Goal: Information Seeking & Learning: Check status

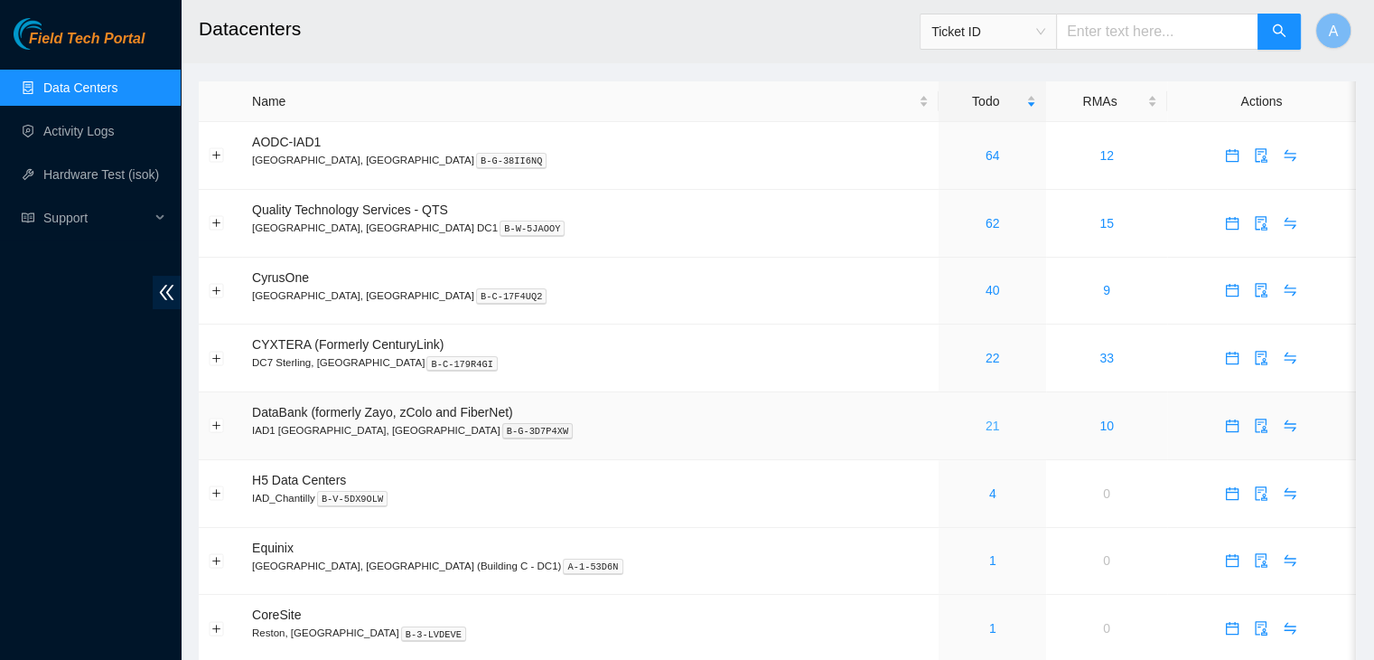
click at [986, 424] on link "21" at bounding box center [993, 425] width 14 height 14
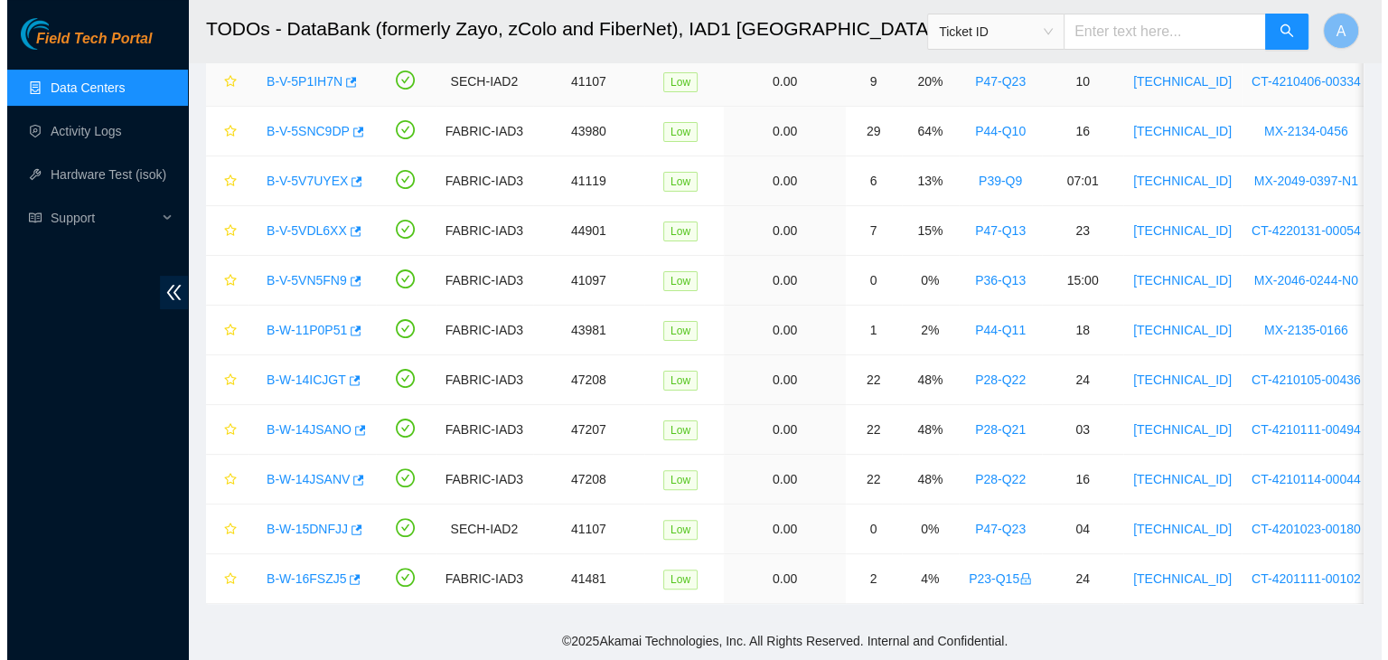
scroll to position [408, 0]
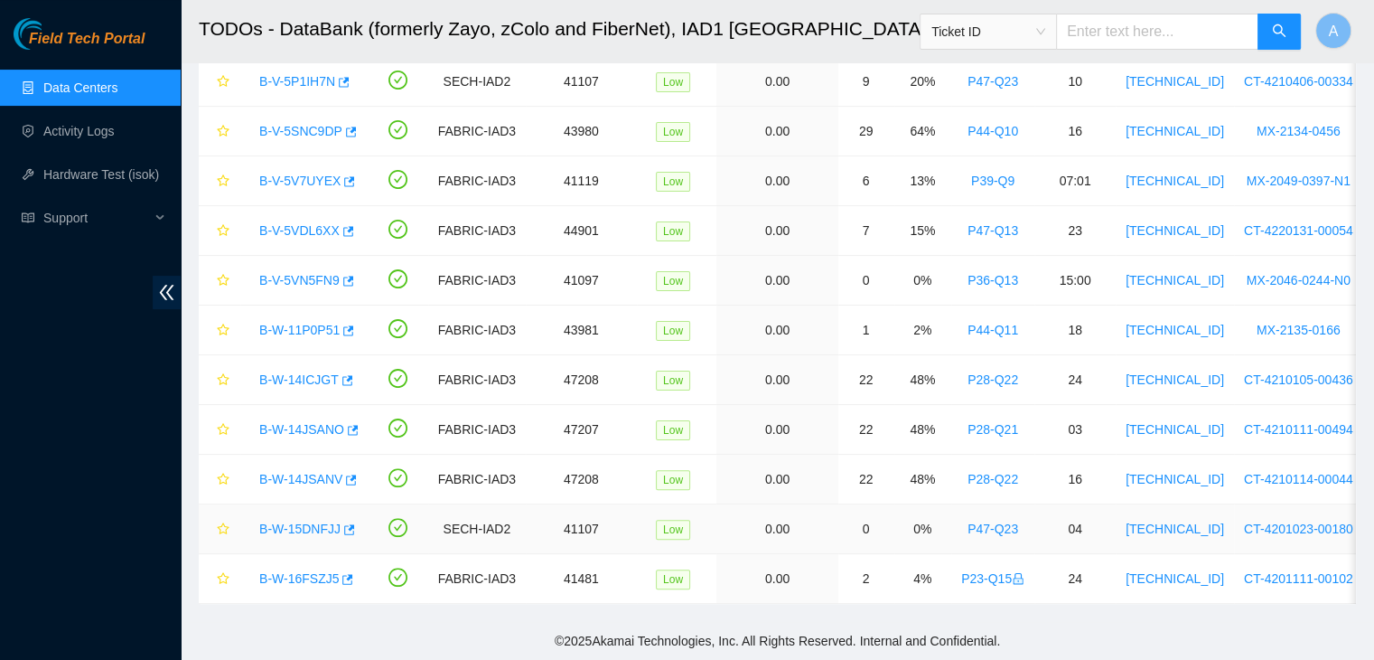
click at [275, 521] on link "B-W-15DNFJJ" at bounding box center [299, 528] width 81 height 14
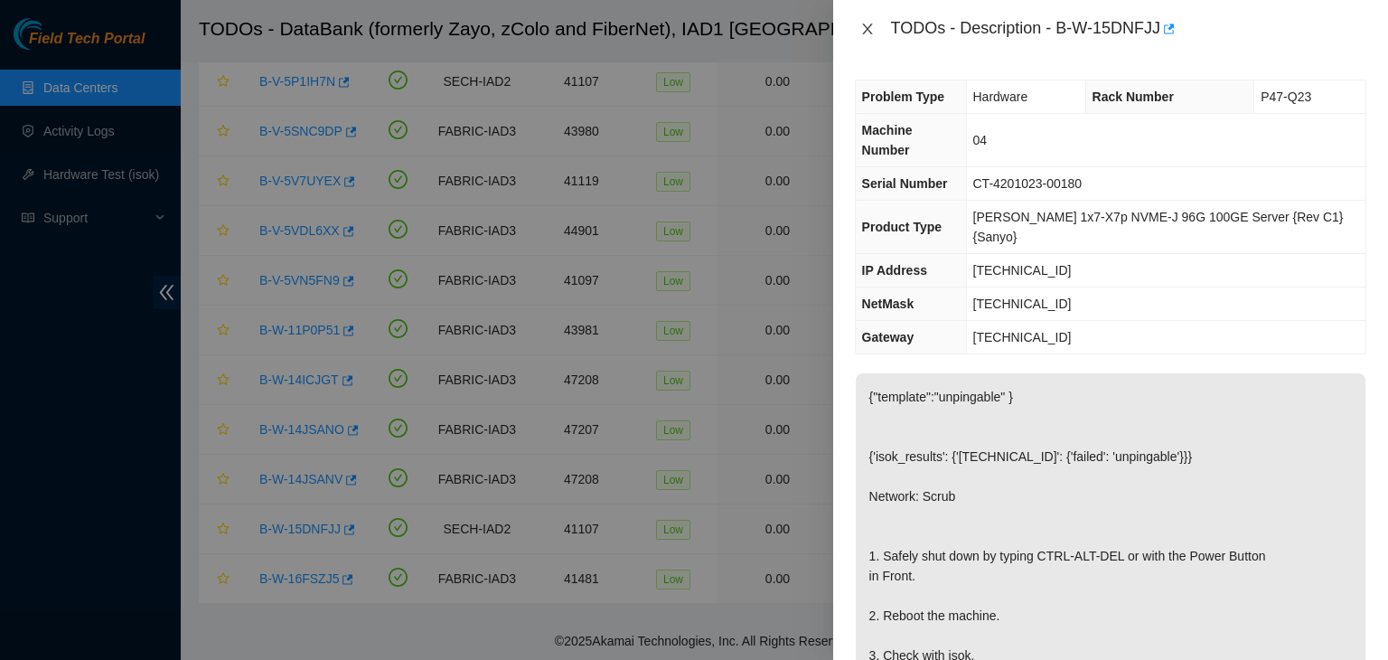
click at [864, 30] on icon "close" at bounding box center [867, 29] width 14 height 14
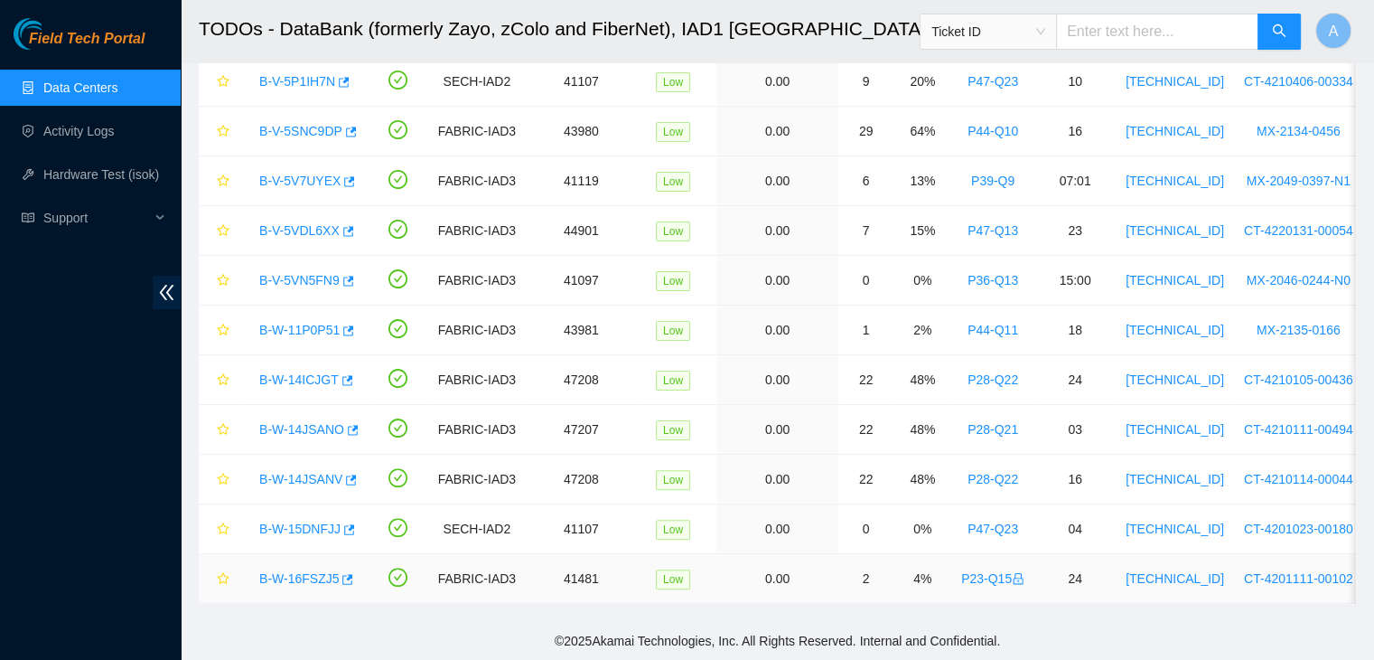
click at [277, 571] on link "B-W-16FSZJ5" at bounding box center [299, 578] width 80 height 14
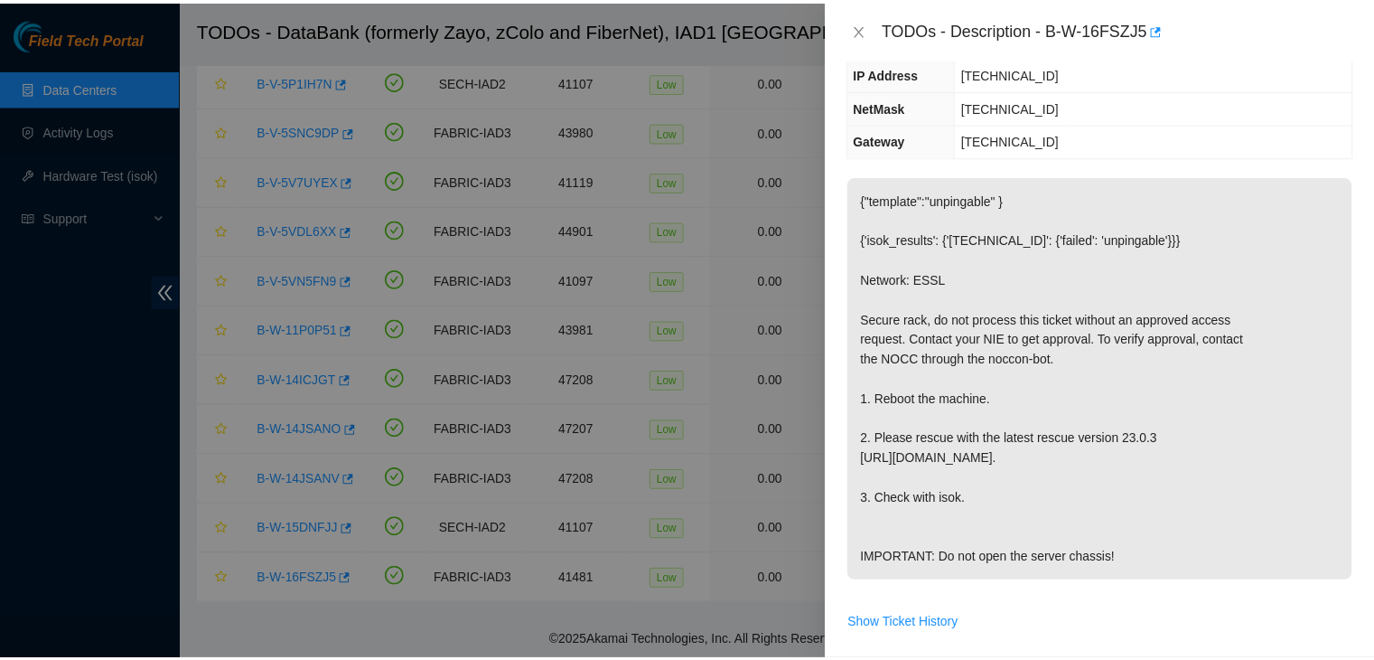
scroll to position [231, 0]
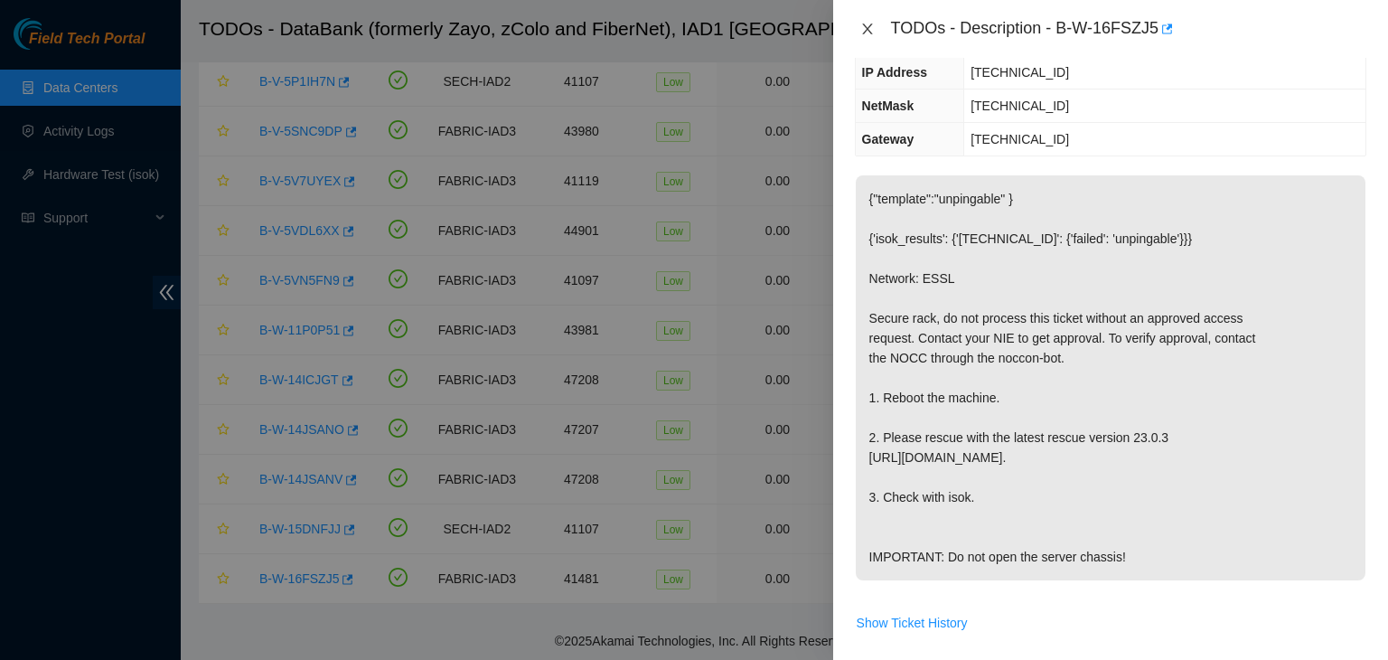
click at [867, 21] on button "Close" at bounding box center [867, 29] width 25 height 17
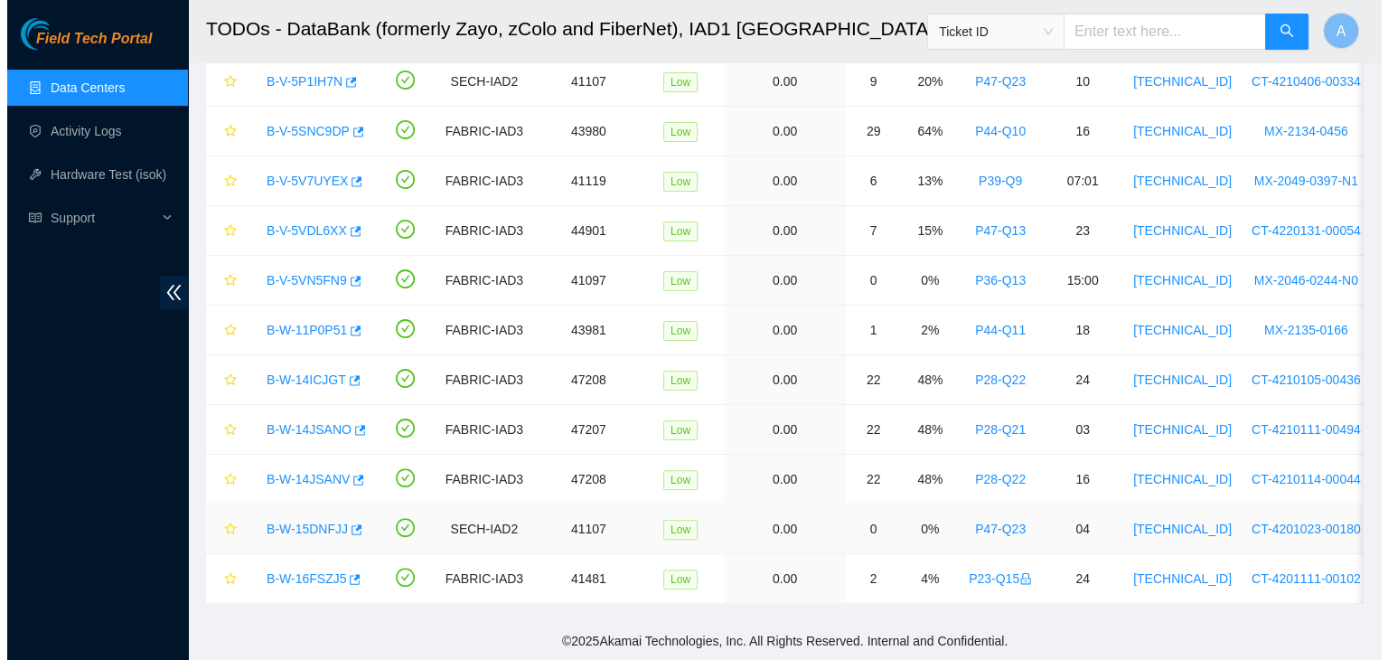
scroll to position [290, 0]
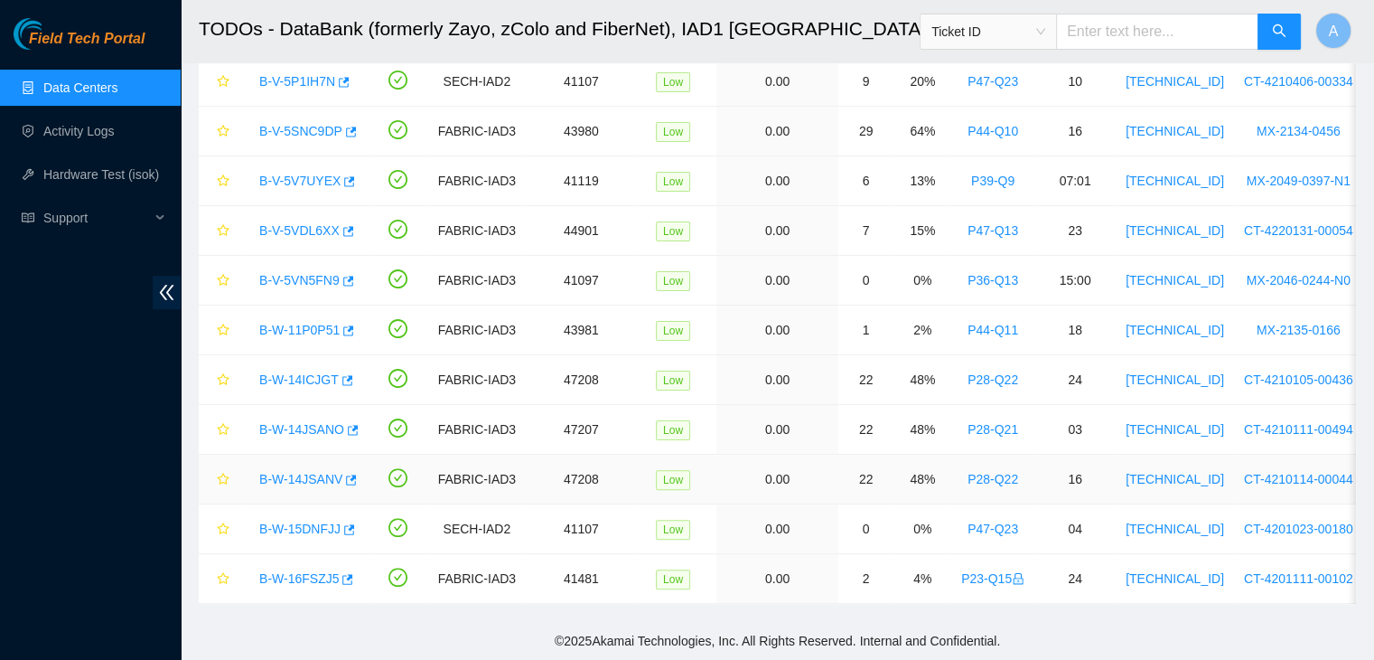
click at [317, 475] on link "B-W-14JSANV" at bounding box center [300, 479] width 83 height 14
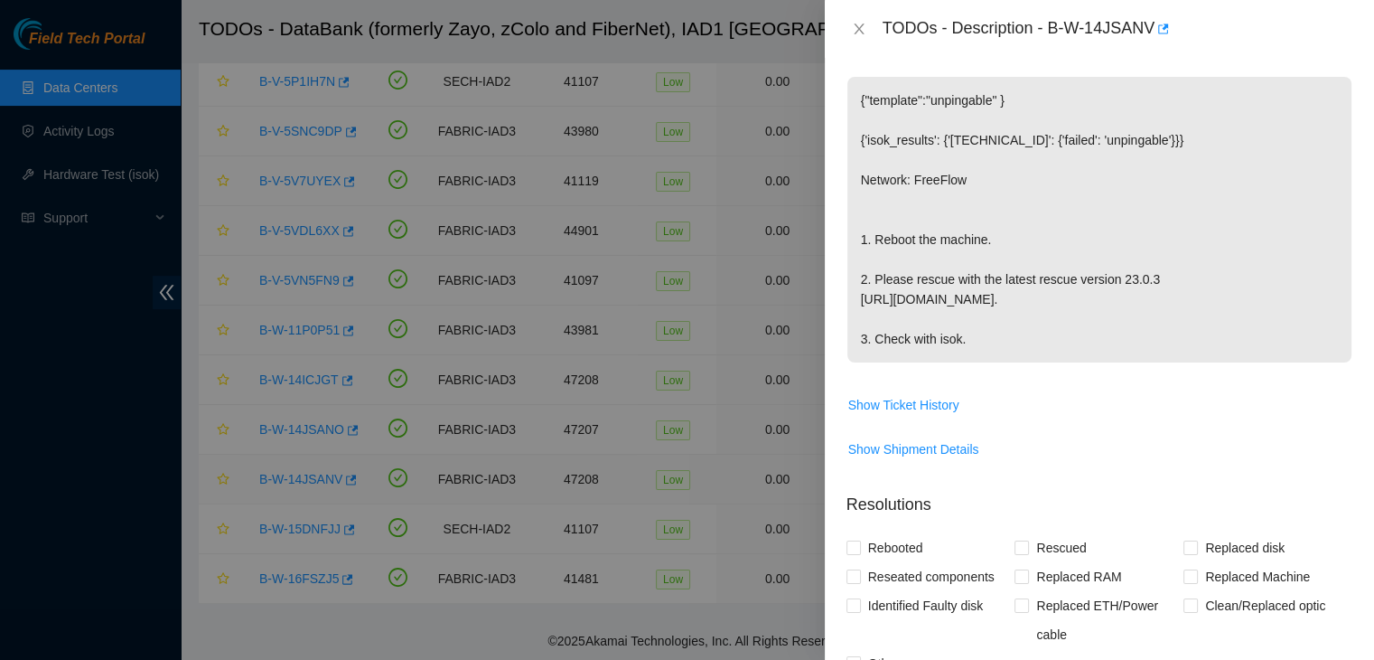
scroll to position [231, 0]
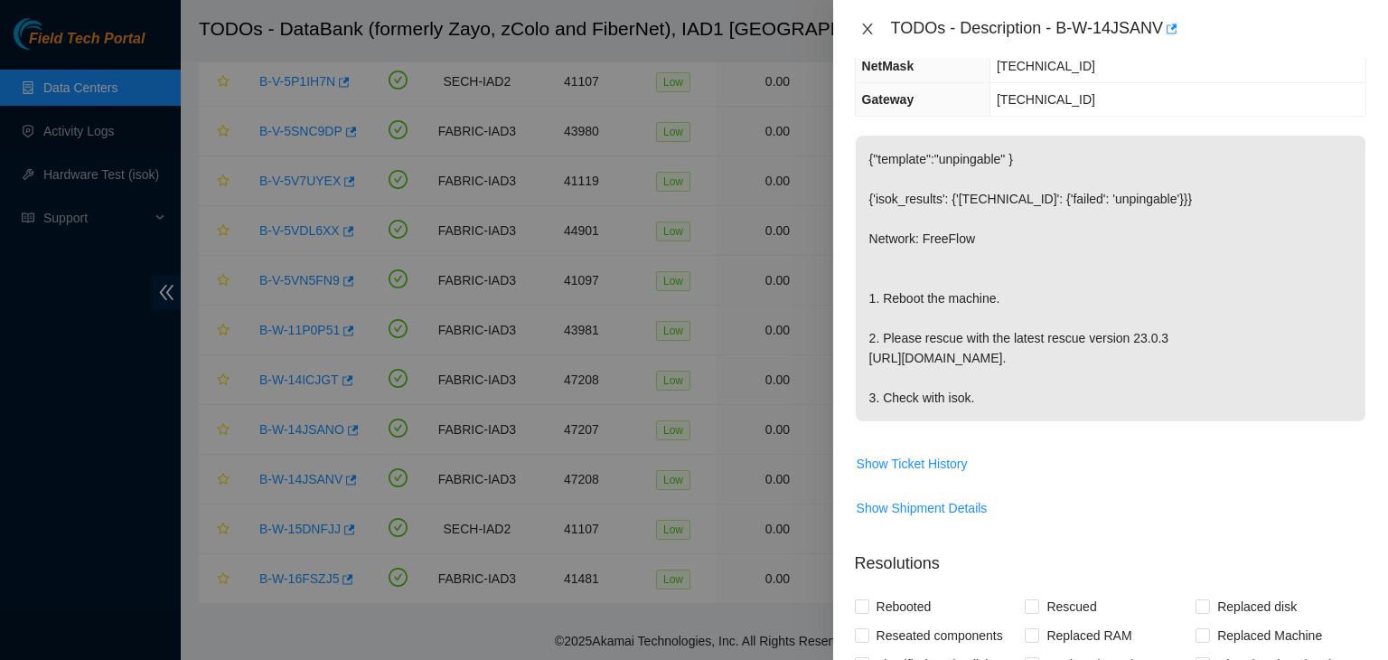
click at [856, 29] on button "Close" at bounding box center [867, 29] width 25 height 17
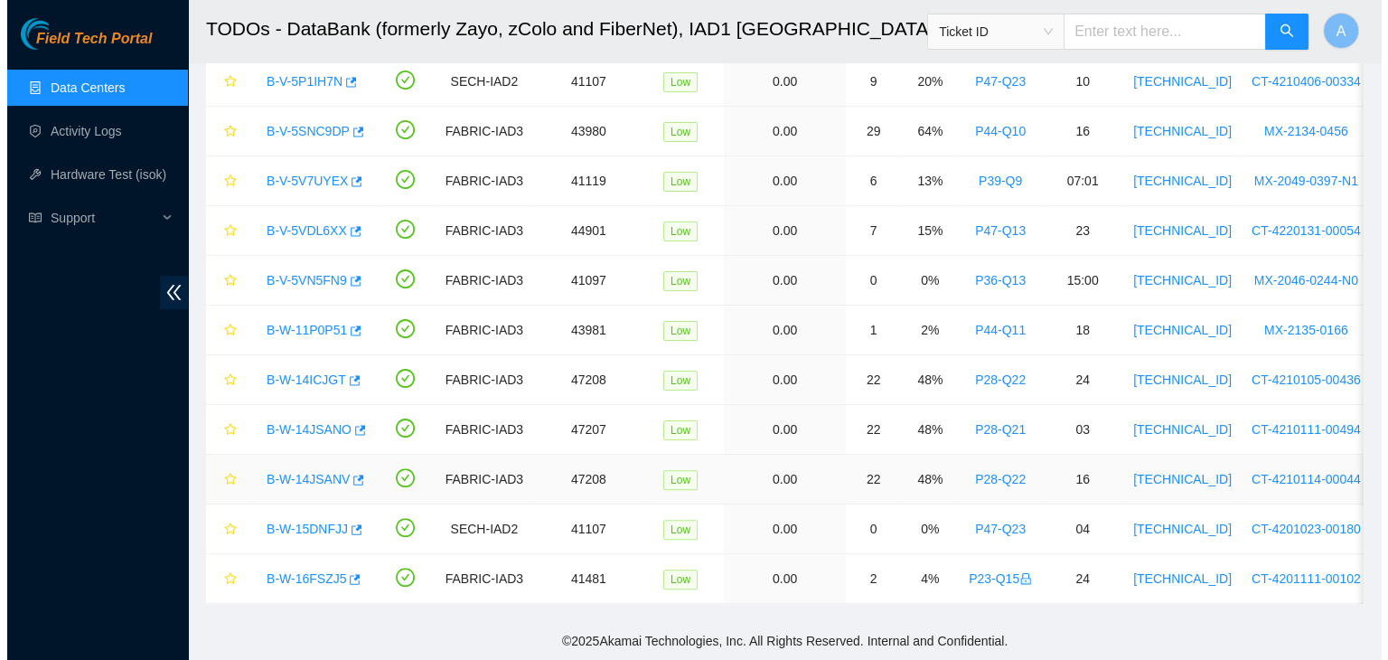
scroll to position [290, 0]
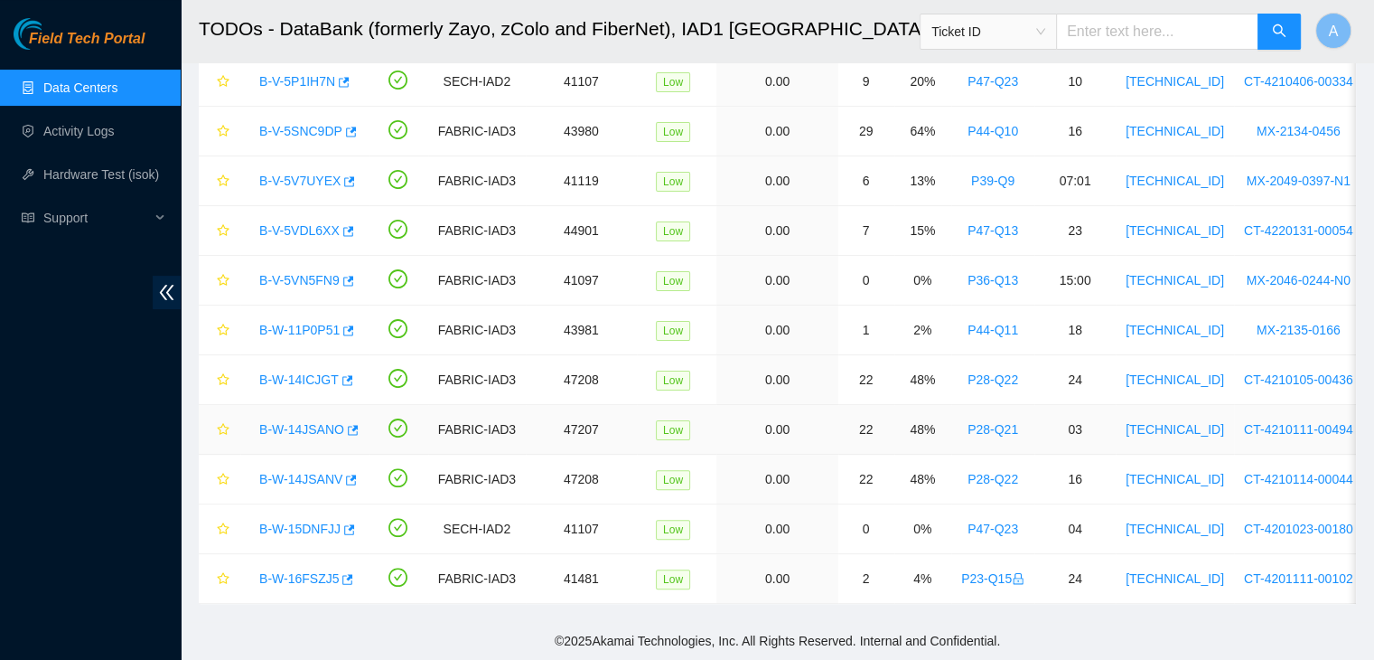
click at [292, 422] on link "B-W-14JSANO" at bounding box center [301, 429] width 85 height 14
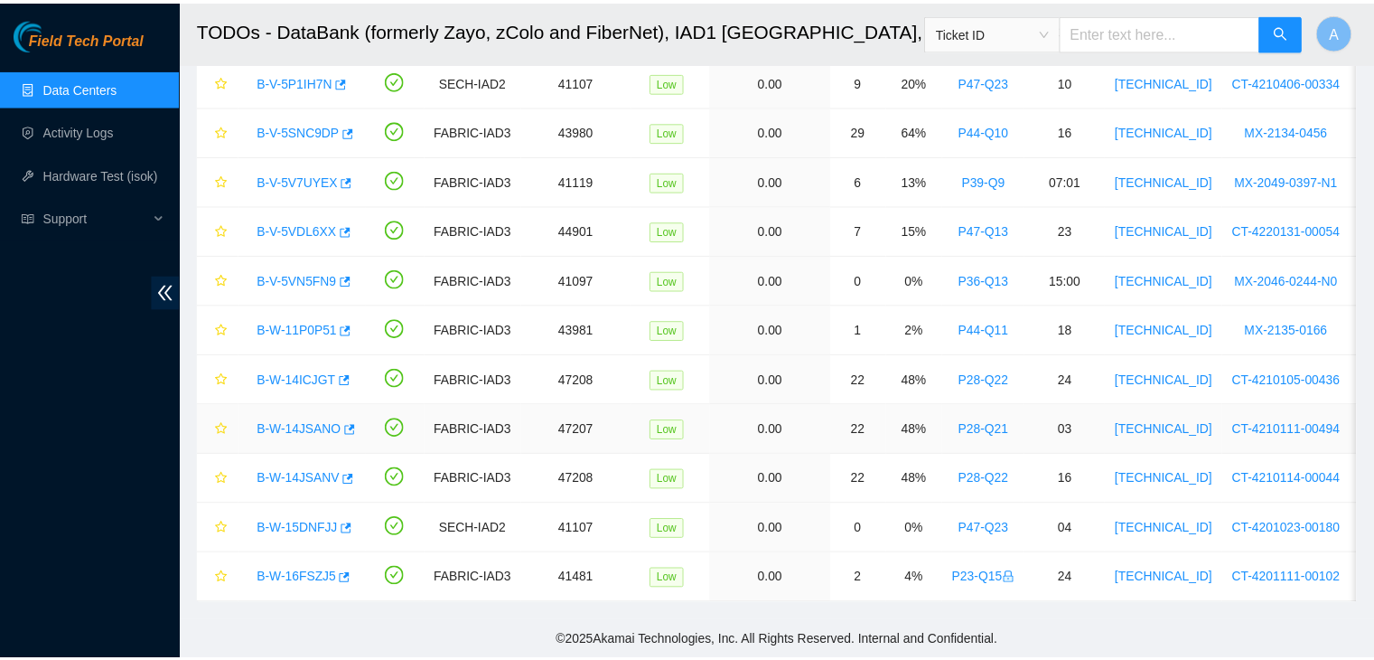
scroll to position [231, 0]
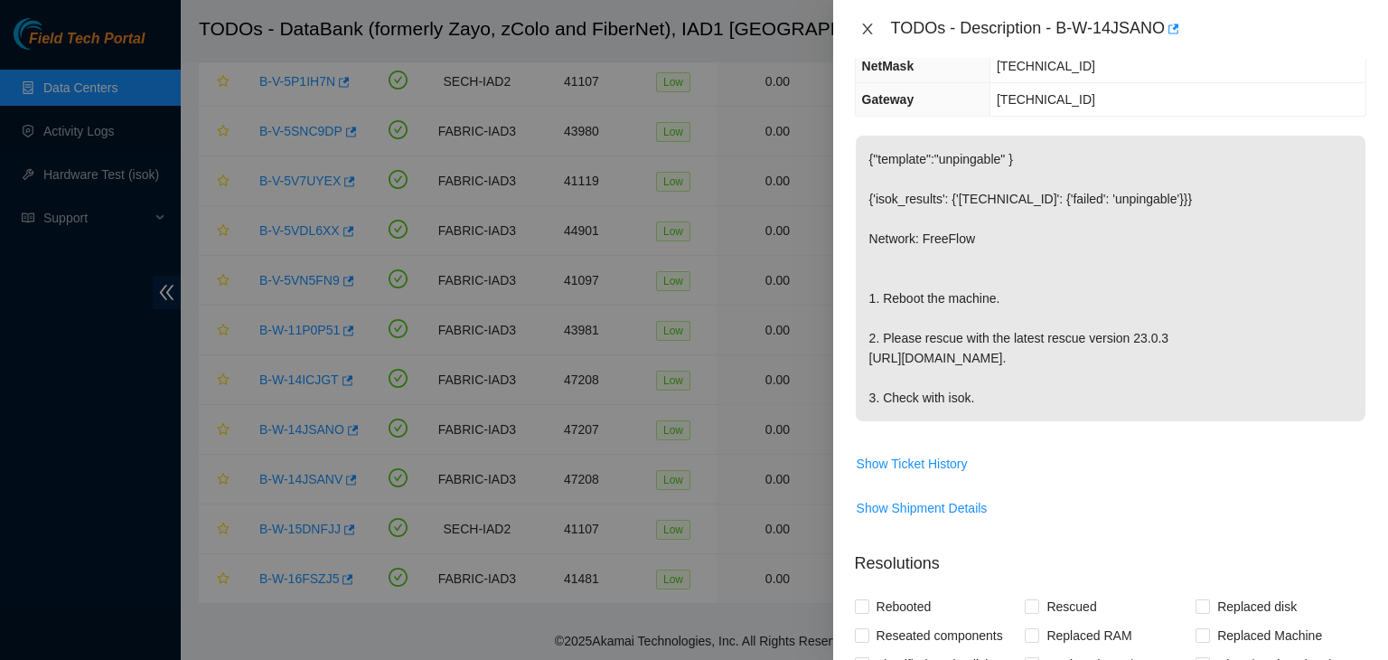
click at [876, 30] on button "Close" at bounding box center [867, 29] width 25 height 17
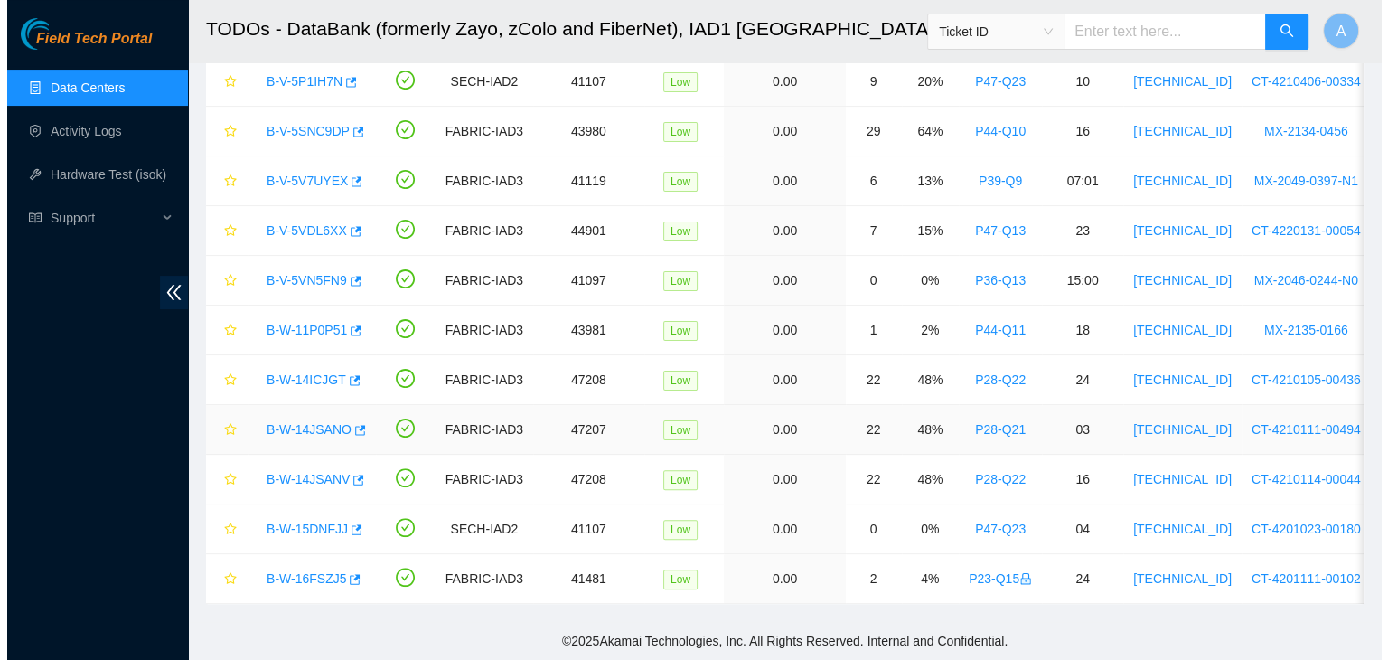
scroll to position [290, 0]
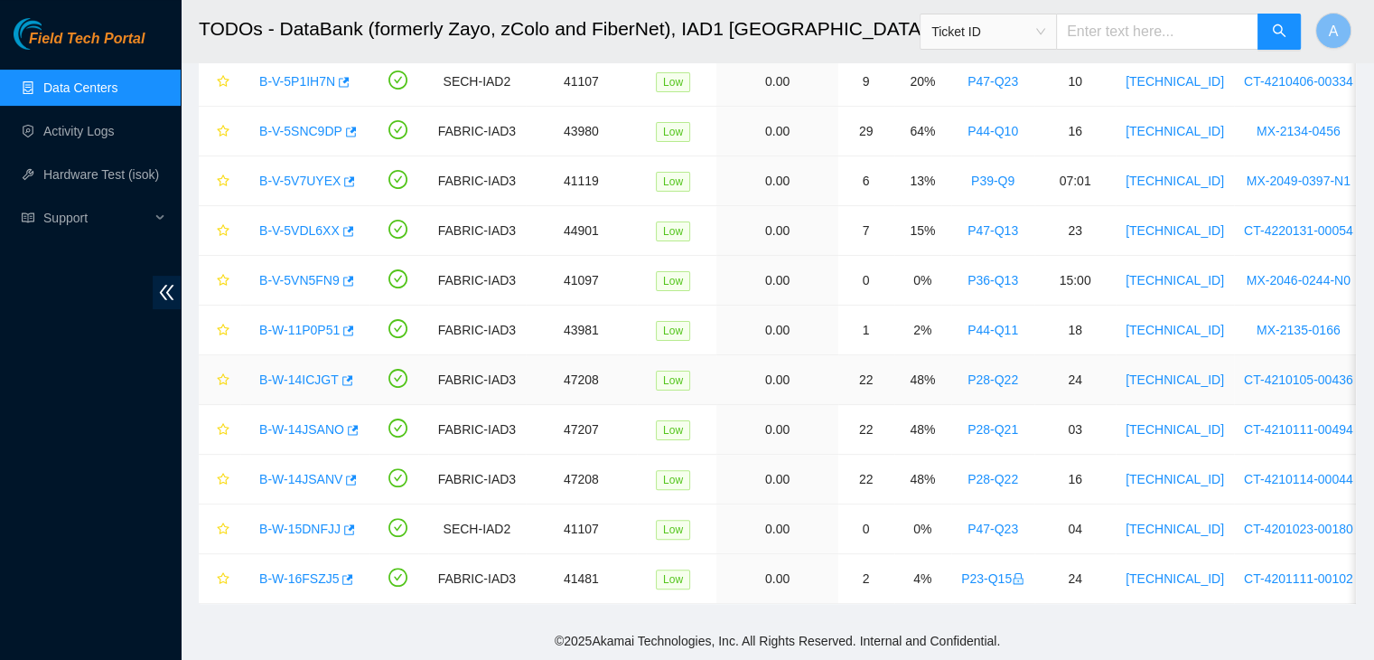
click at [271, 372] on link "B-W-14ICJGT" at bounding box center [299, 379] width 80 height 14
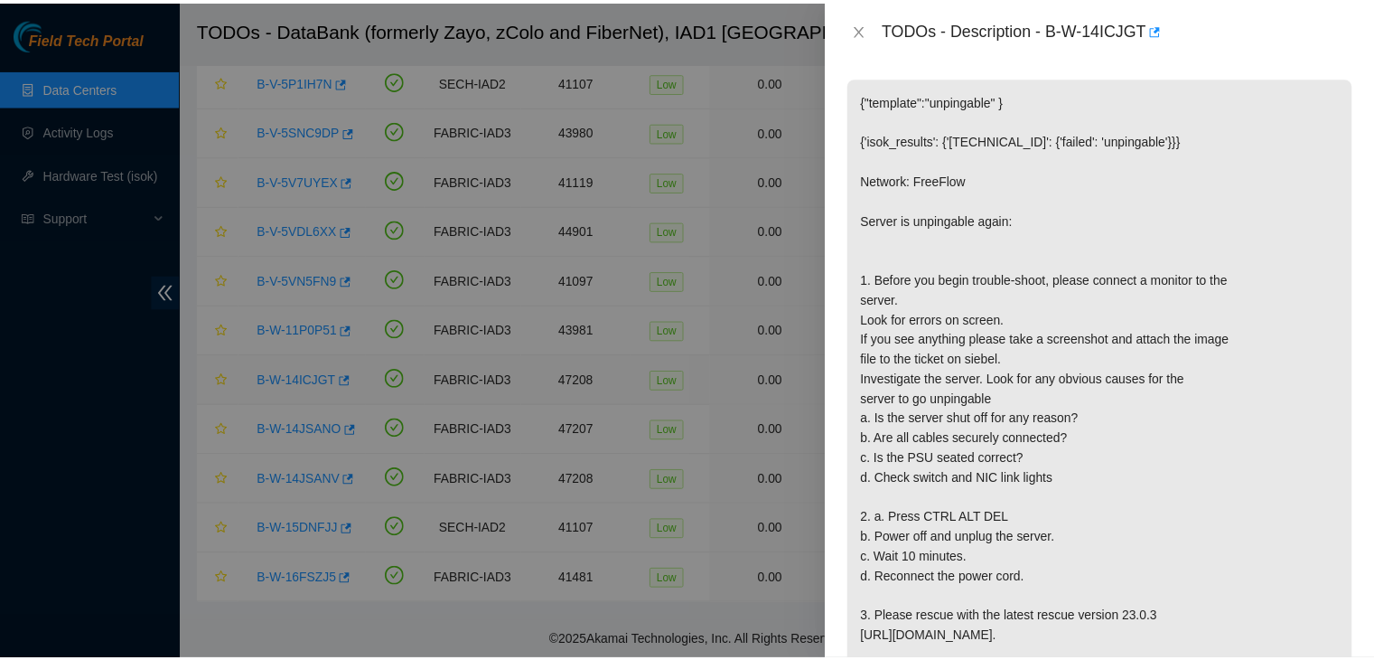
scroll to position [231, 0]
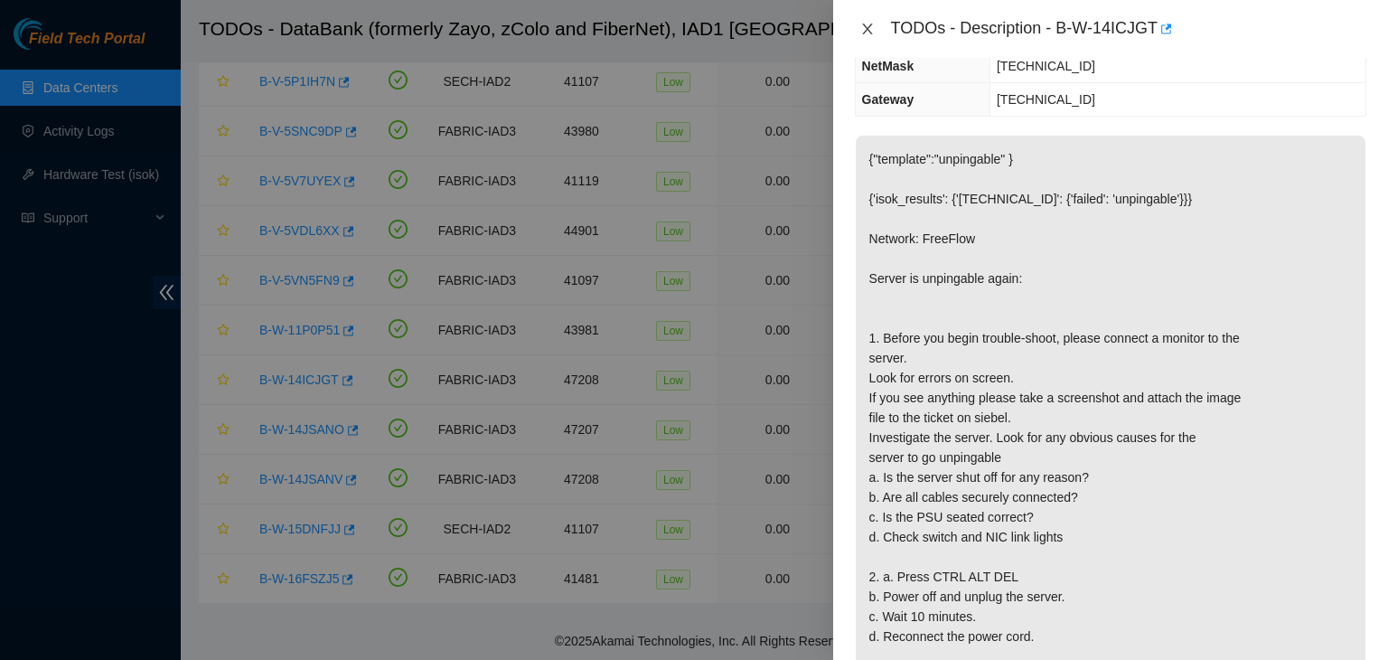
click at [863, 30] on icon "close" at bounding box center [867, 29] width 14 height 14
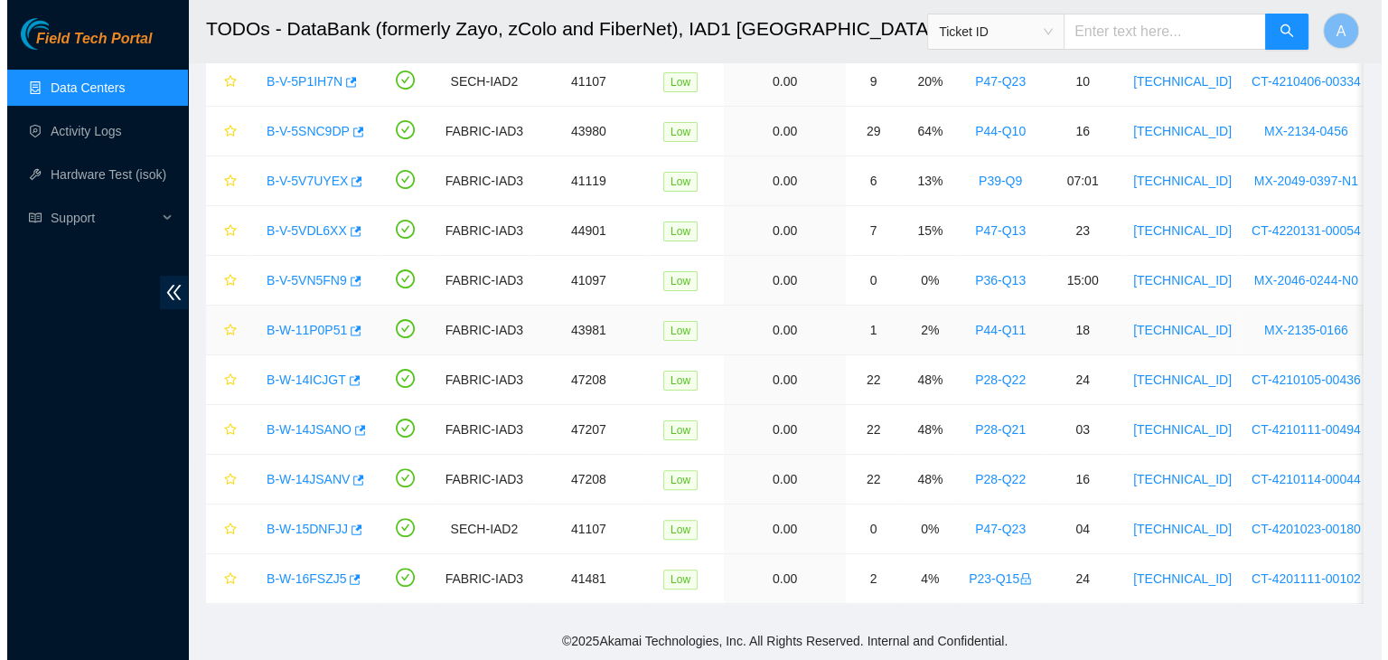
scroll to position [290, 0]
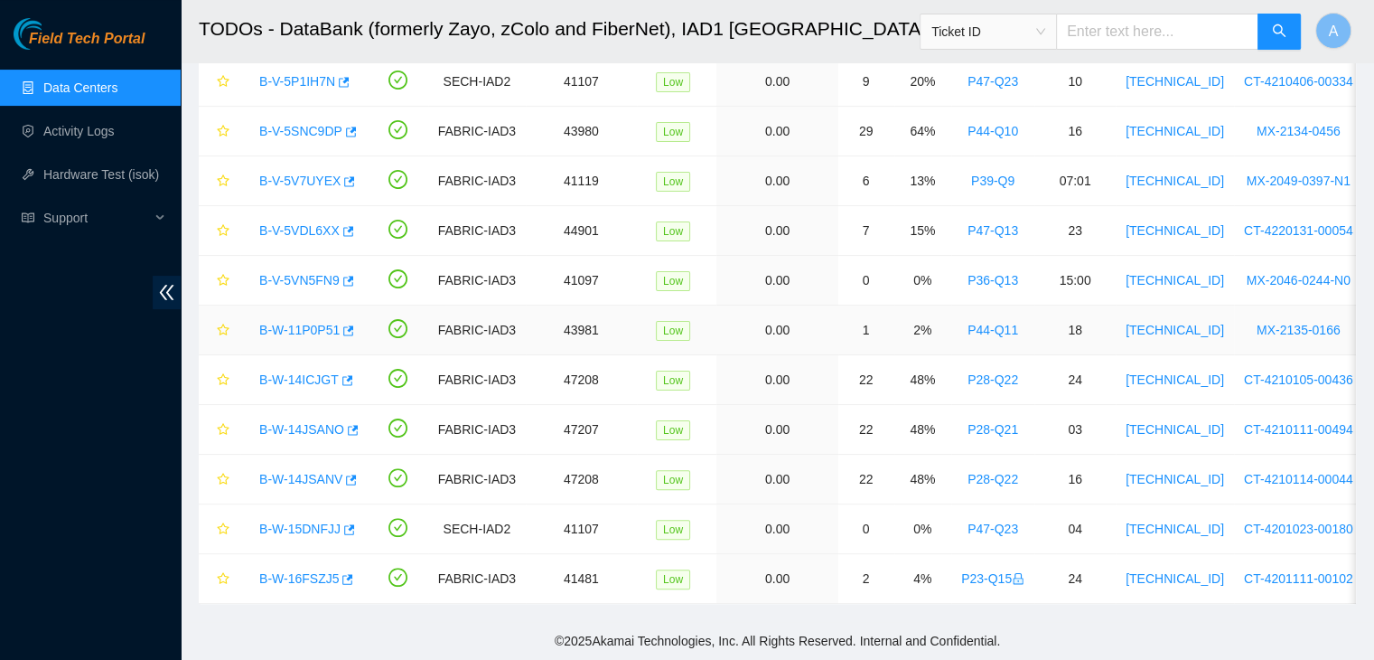
click at [322, 323] on link "B-W-11P0P51" at bounding box center [299, 330] width 80 height 14
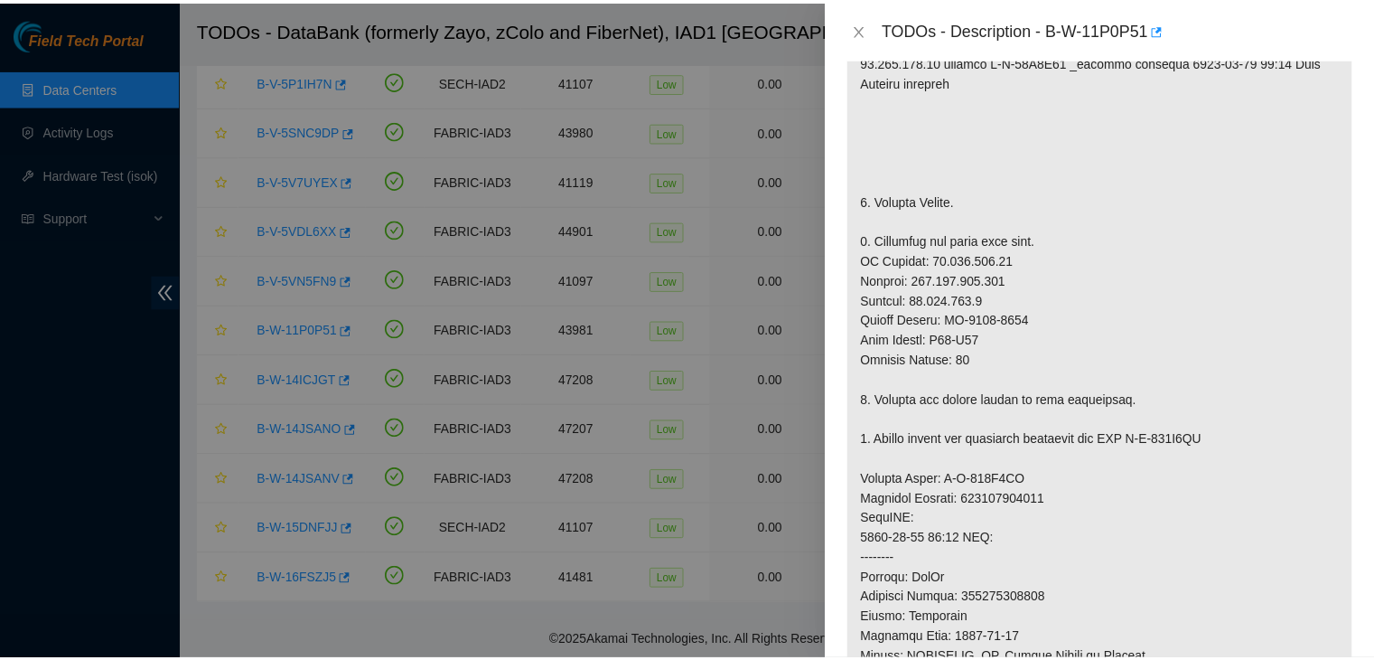
scroll to position [427, 0]
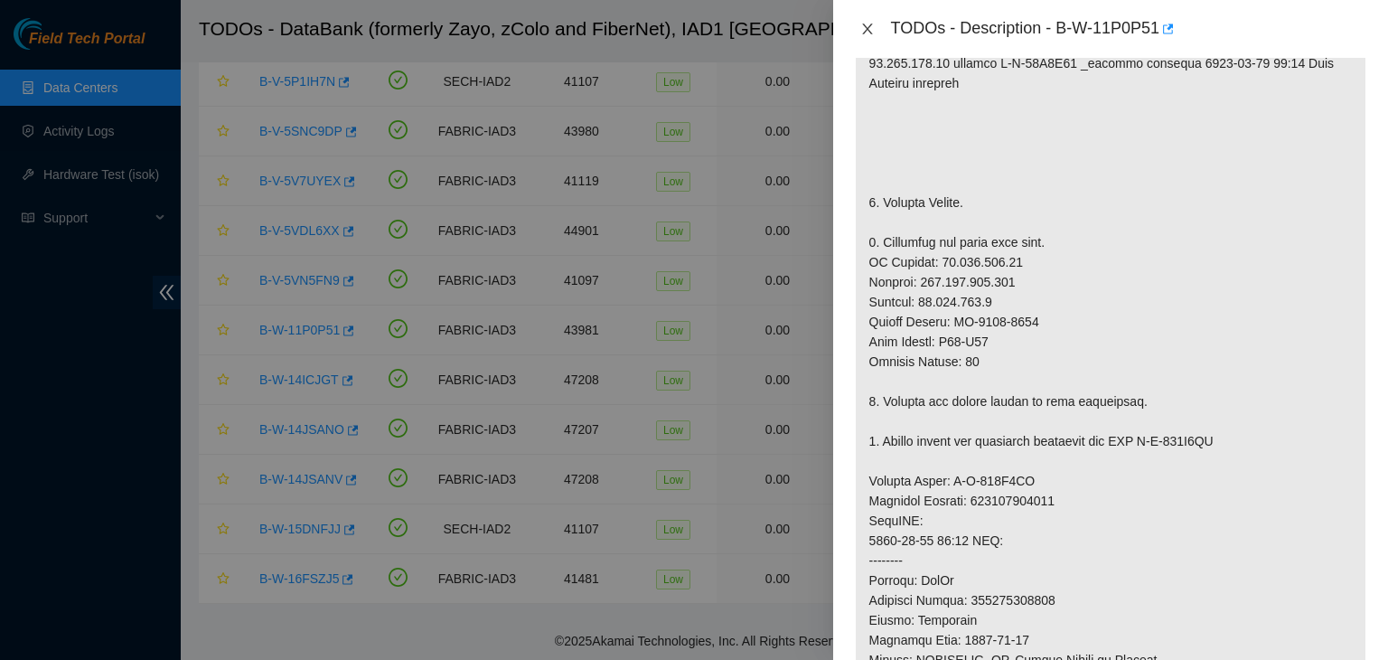
click at [870, 33] on icon "close" at bounding box center [867, 29] width 14 height 14
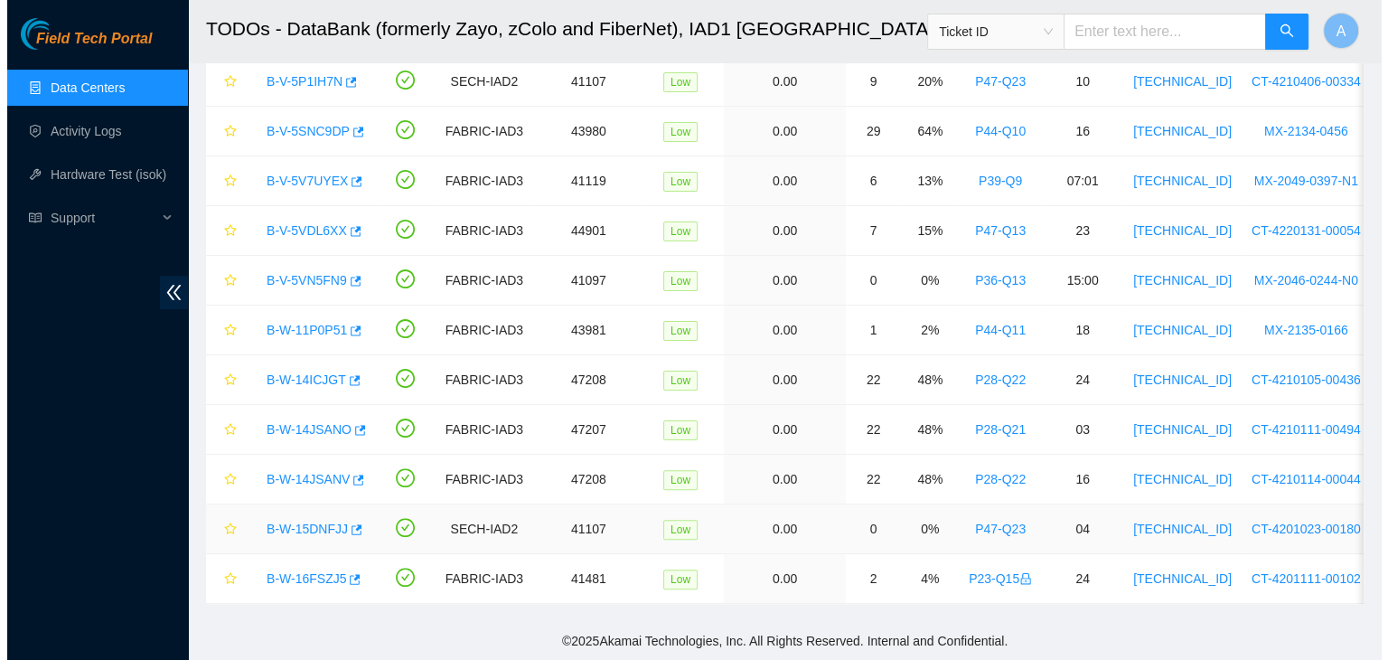
scroll to position [454, 0]
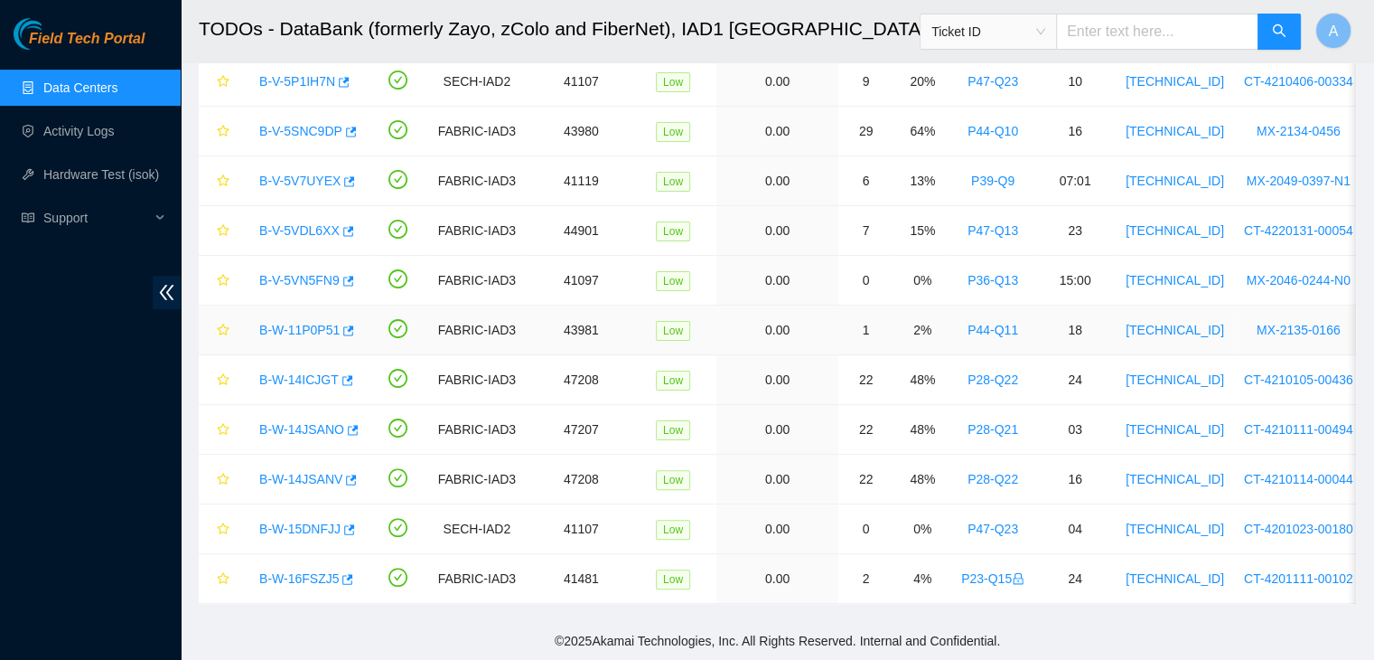
click at [322, 323] on link "B-W-11P0P51" at bounding box center [299, 330] width 80 height 14
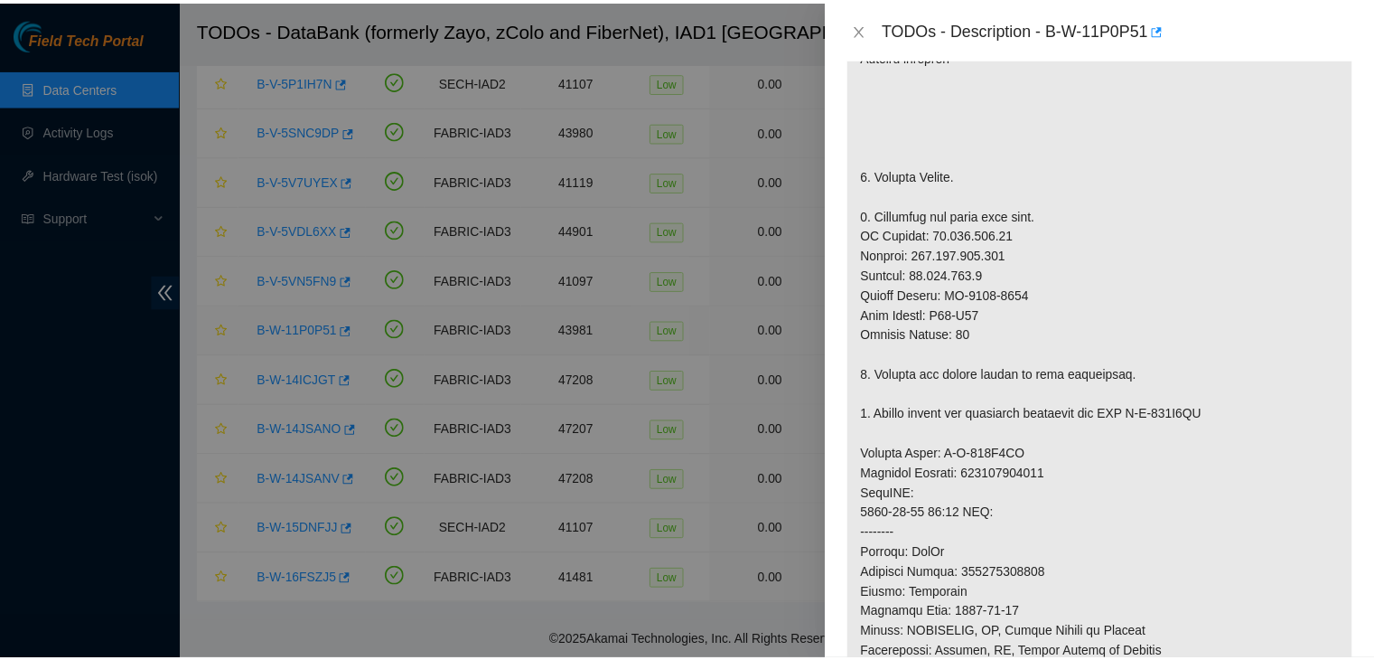
scroll to position [427, 0]
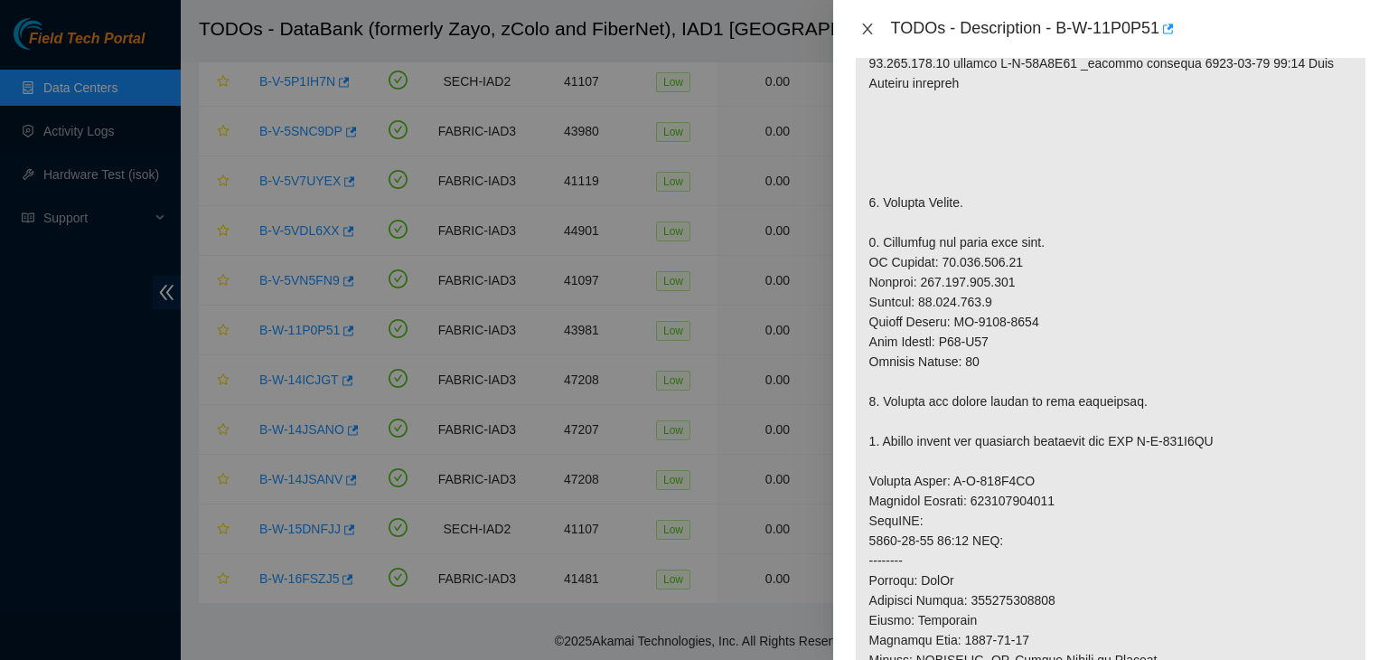
click at [875, 32] on button "Close" at bounding box center [867, 29] width 25 height 17
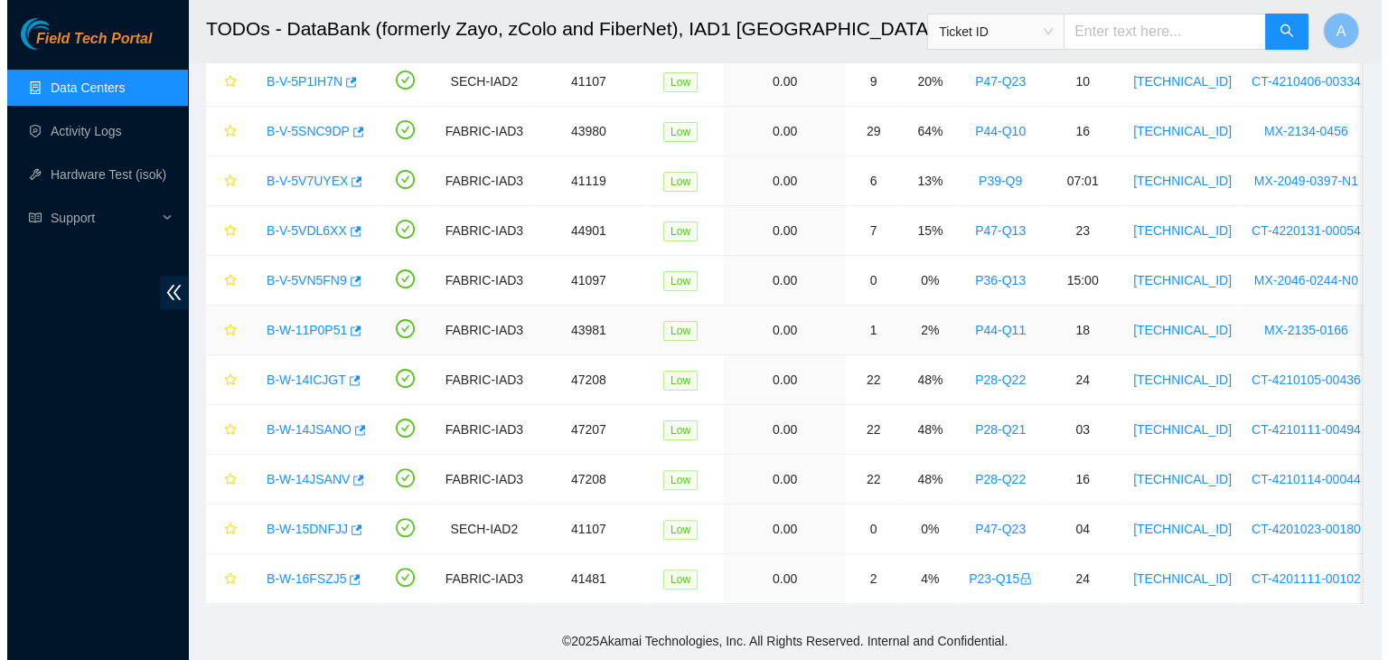
scroll to position [454, 0]
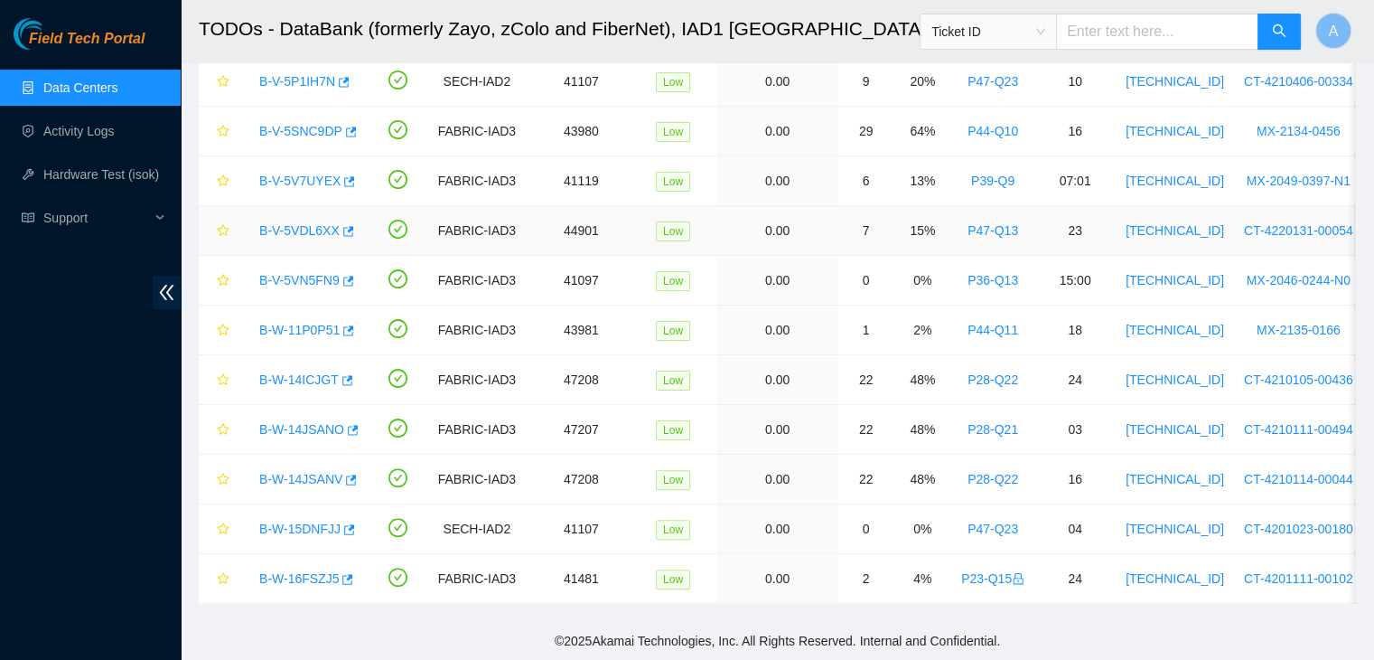
click at [296, 223] on link "B-V-5VDL6XX" at bounding box center [299, 230] width 80 height 14
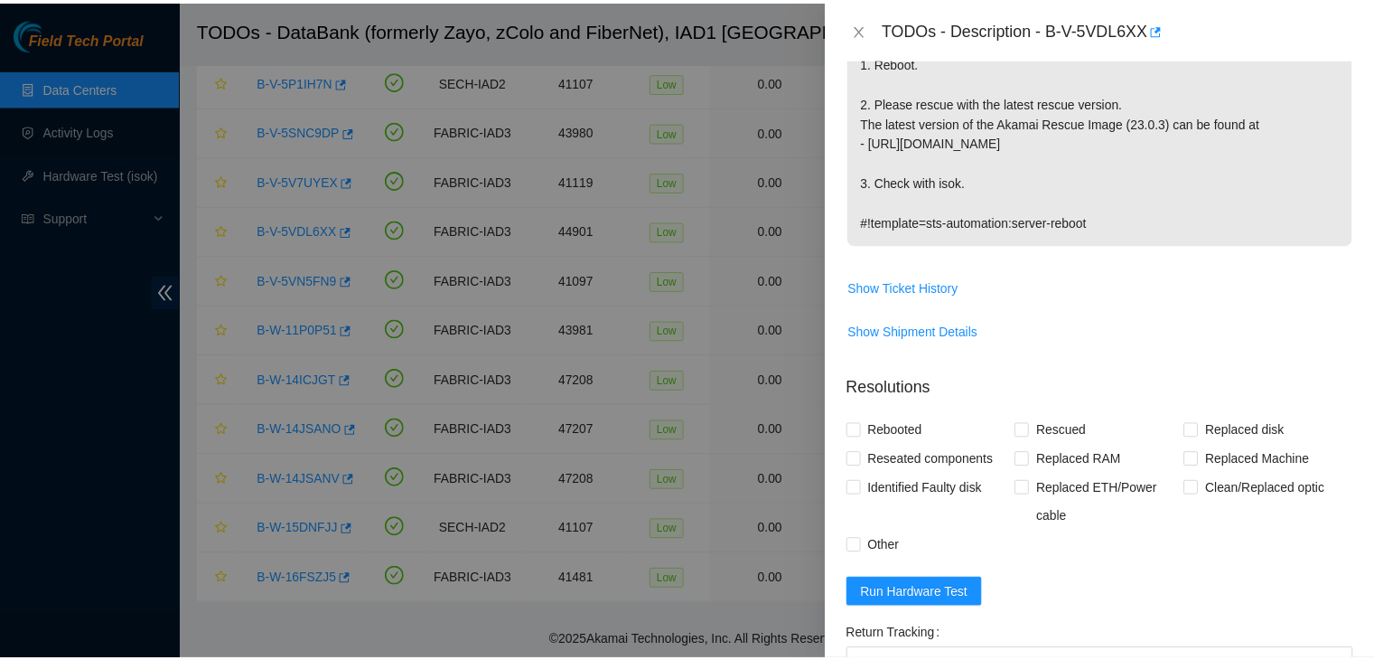
scroll to position [0, 0]
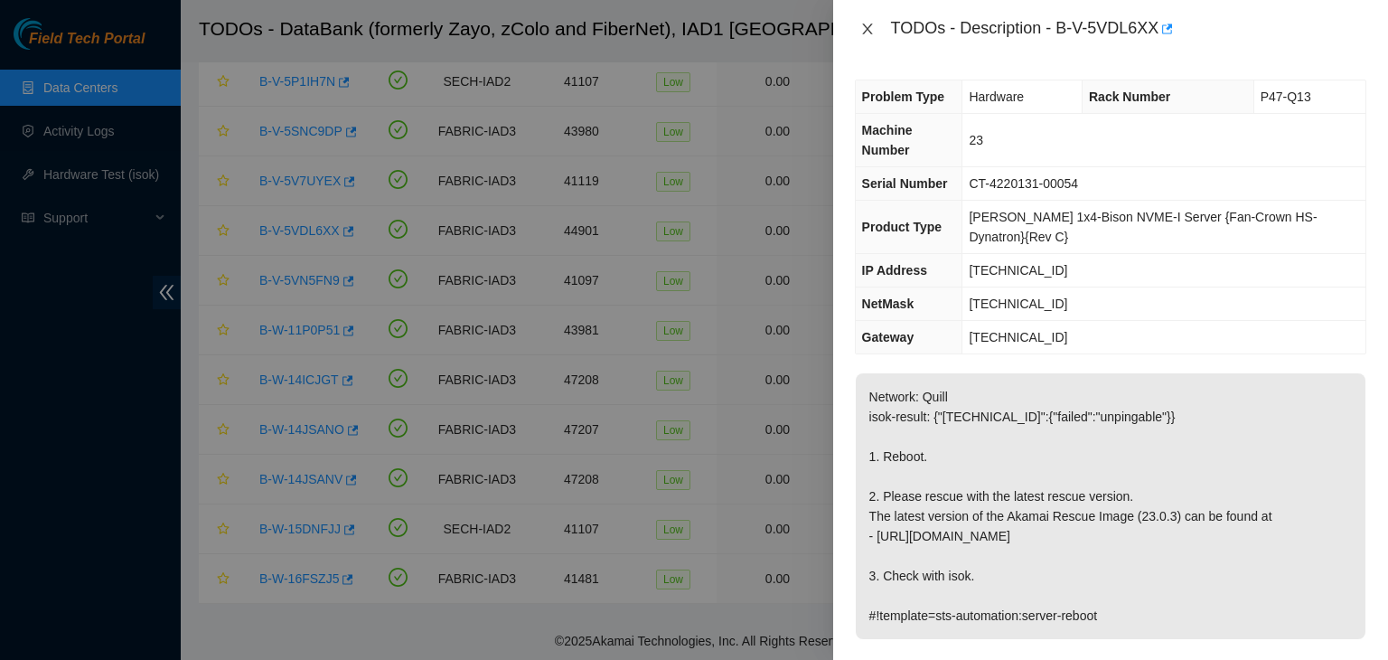
click at [864, 27] on icon "close" at bounding box center [867, 29] width 14 height 14
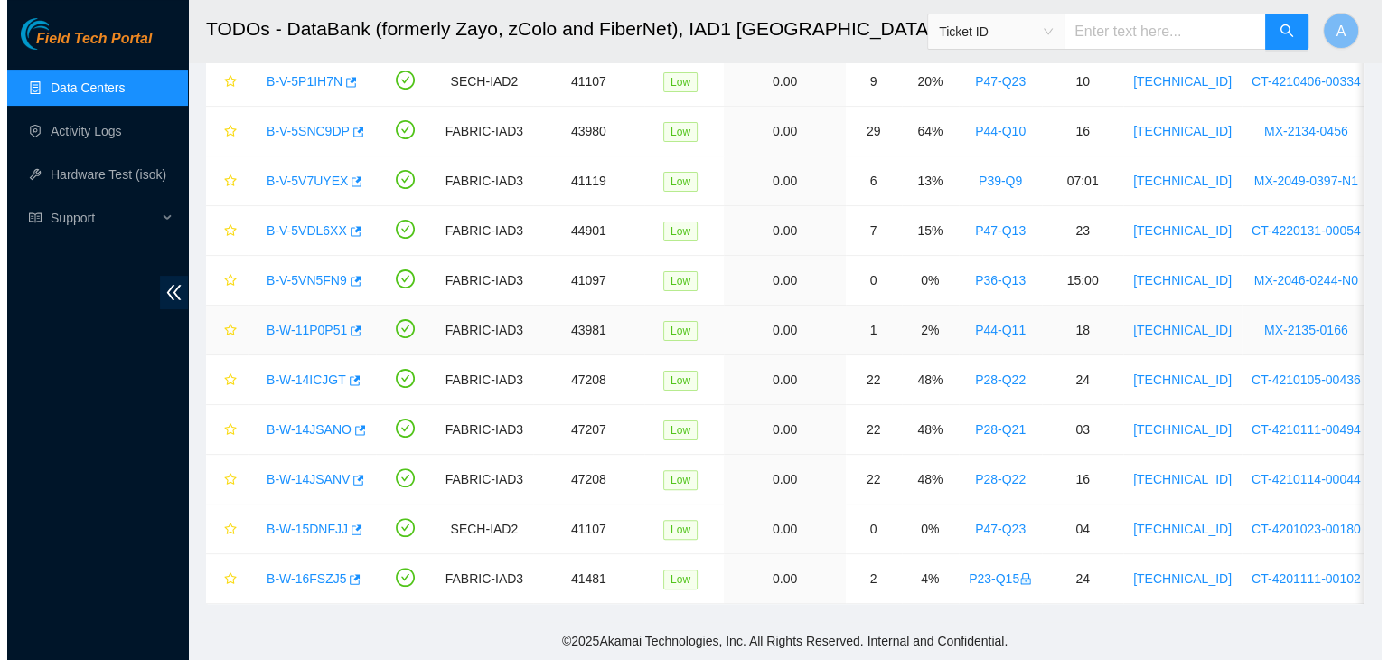
scroll to position [286, 0]
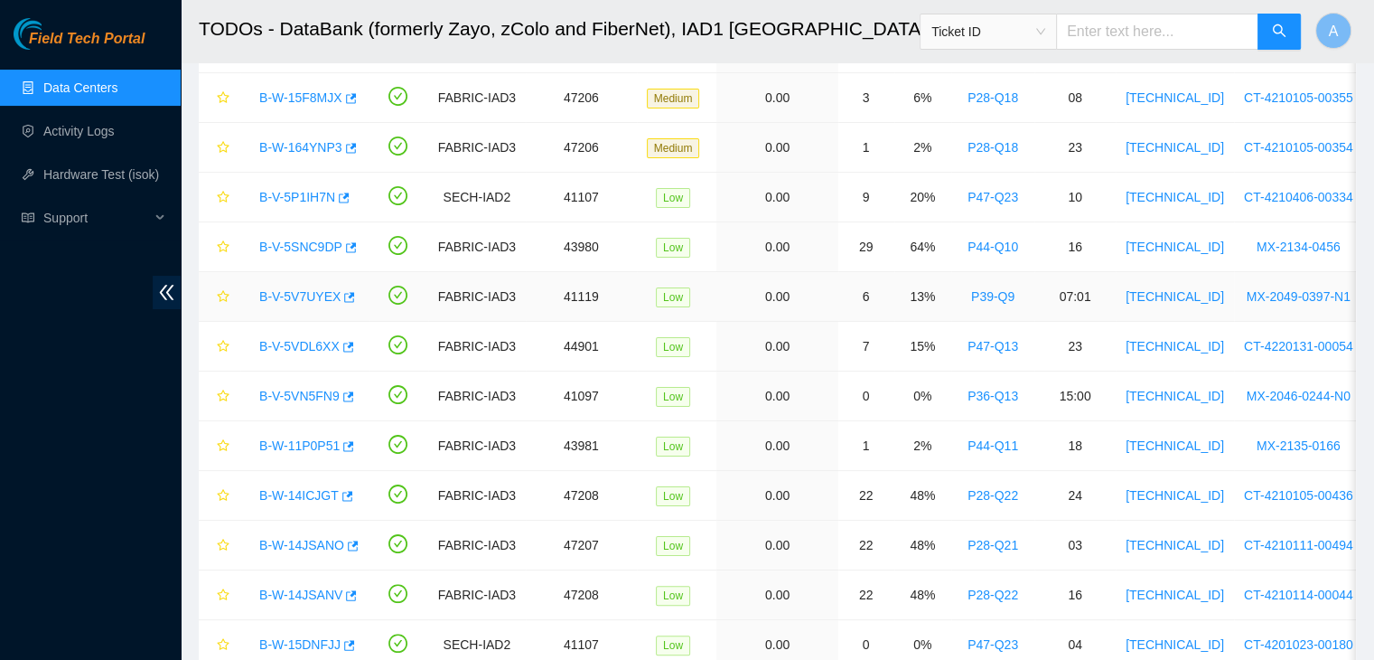
click at [309, 295] on link "B-V-5V7UYEX" at bounding box center [299, 296] width 81 height 14
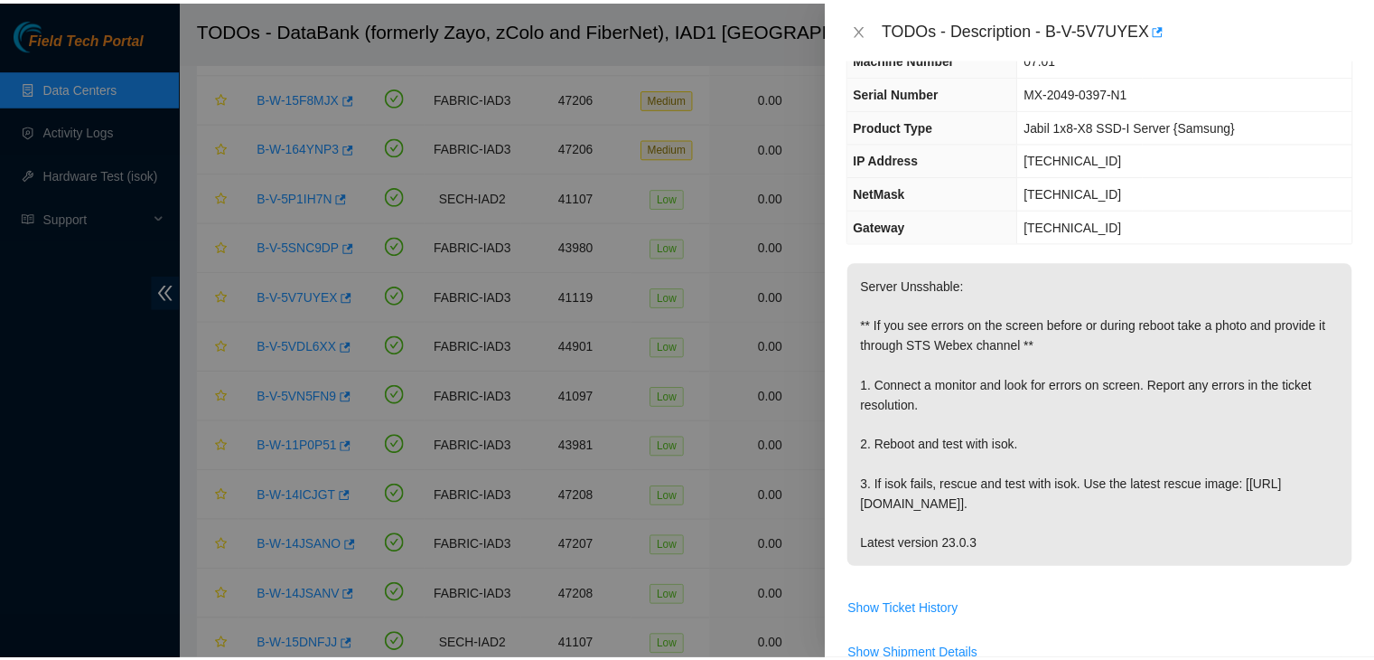
scroll to position [87, 0]
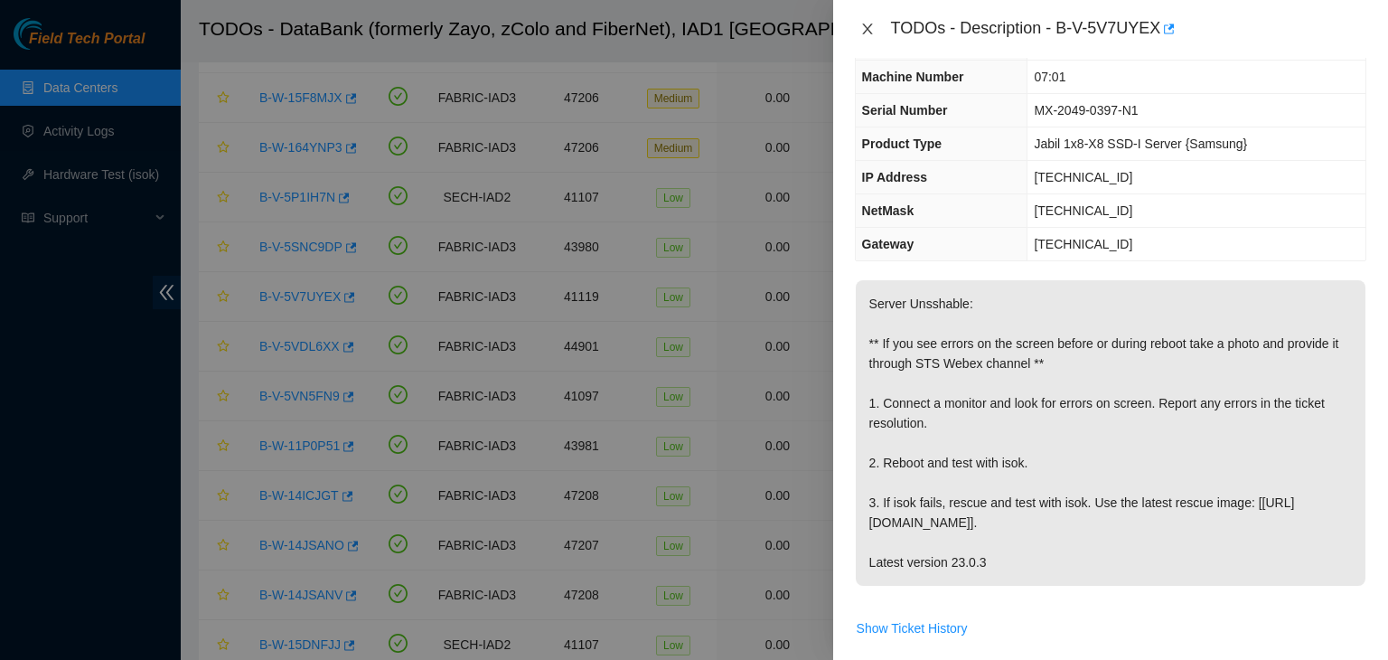
click at [873, 31] on icon "close" at bounding box center [867, 29] width 14 height 14
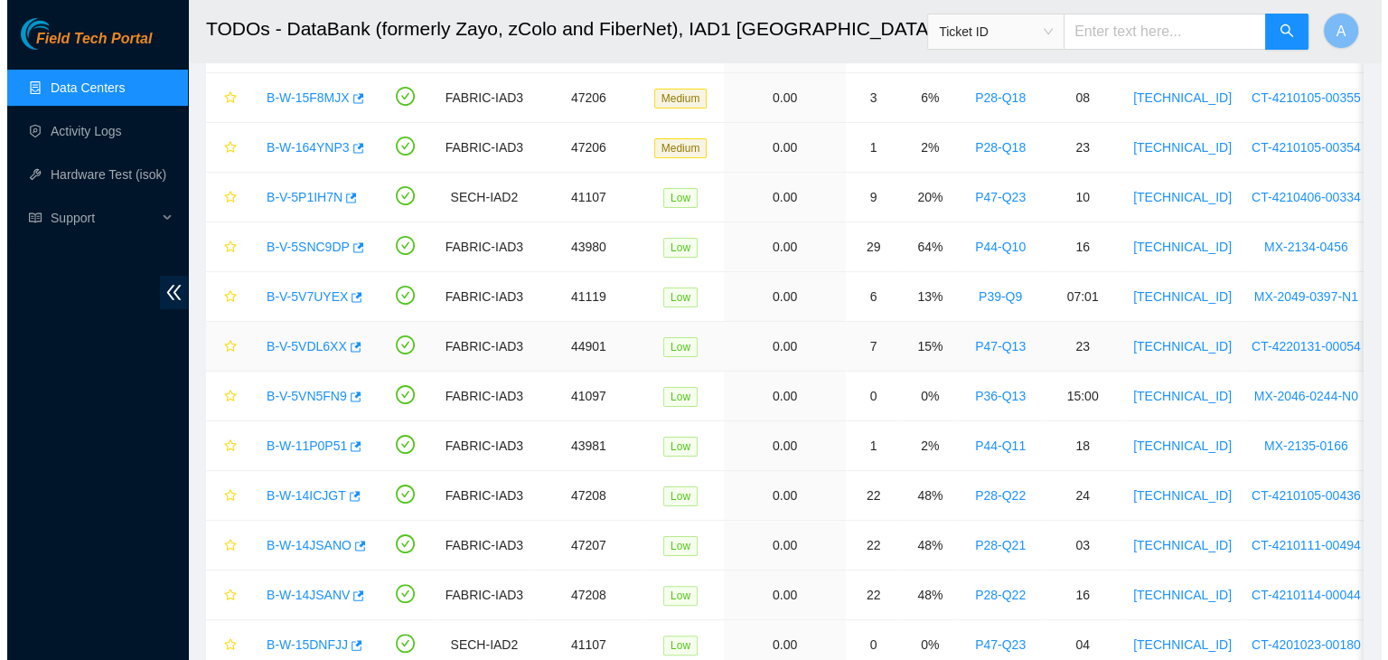
scroll to position [106, 0]
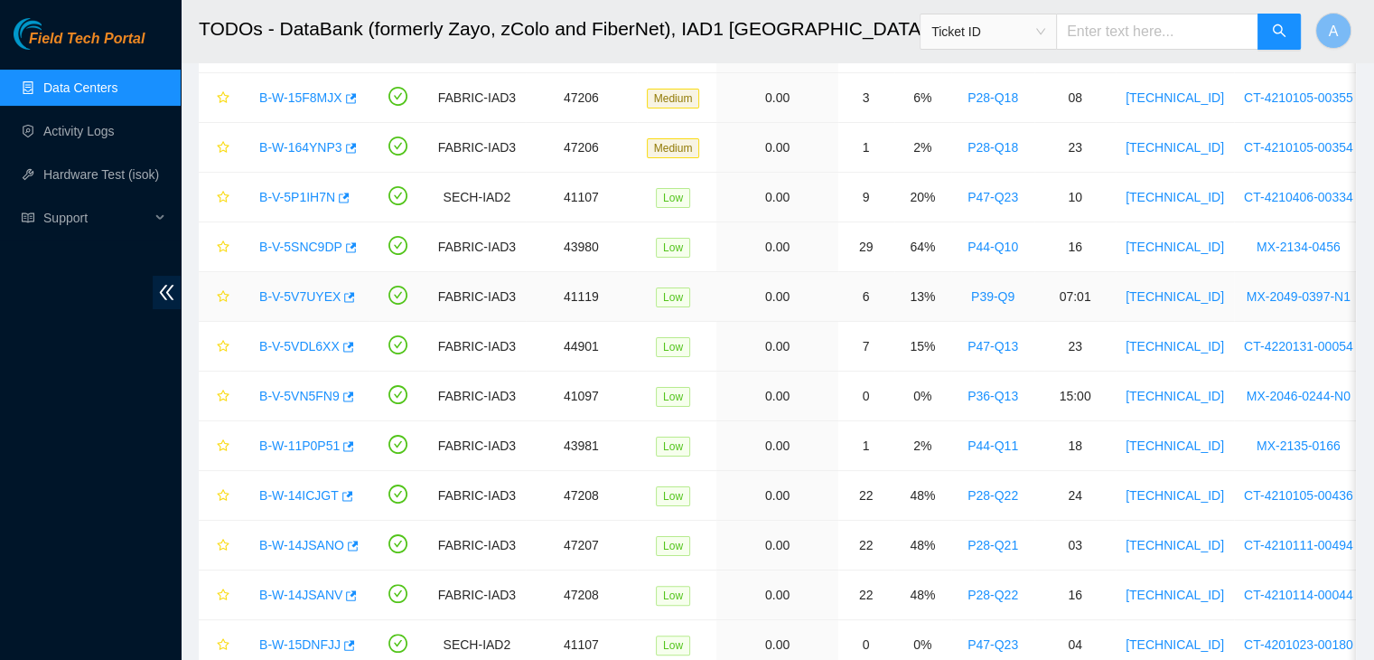
click at [286, 289] on link "B-V-5V7UYEX" at bounding box center [299, 296] width 81 height 14
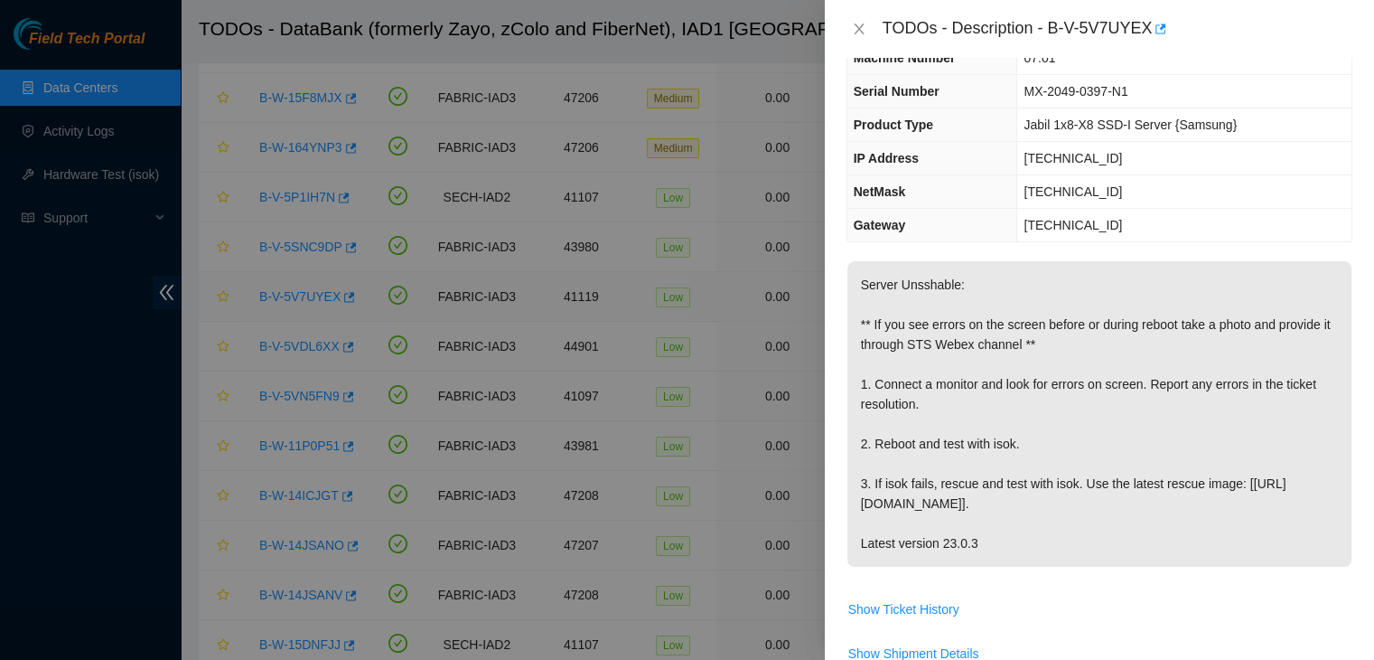
scroll to position [87, 0]
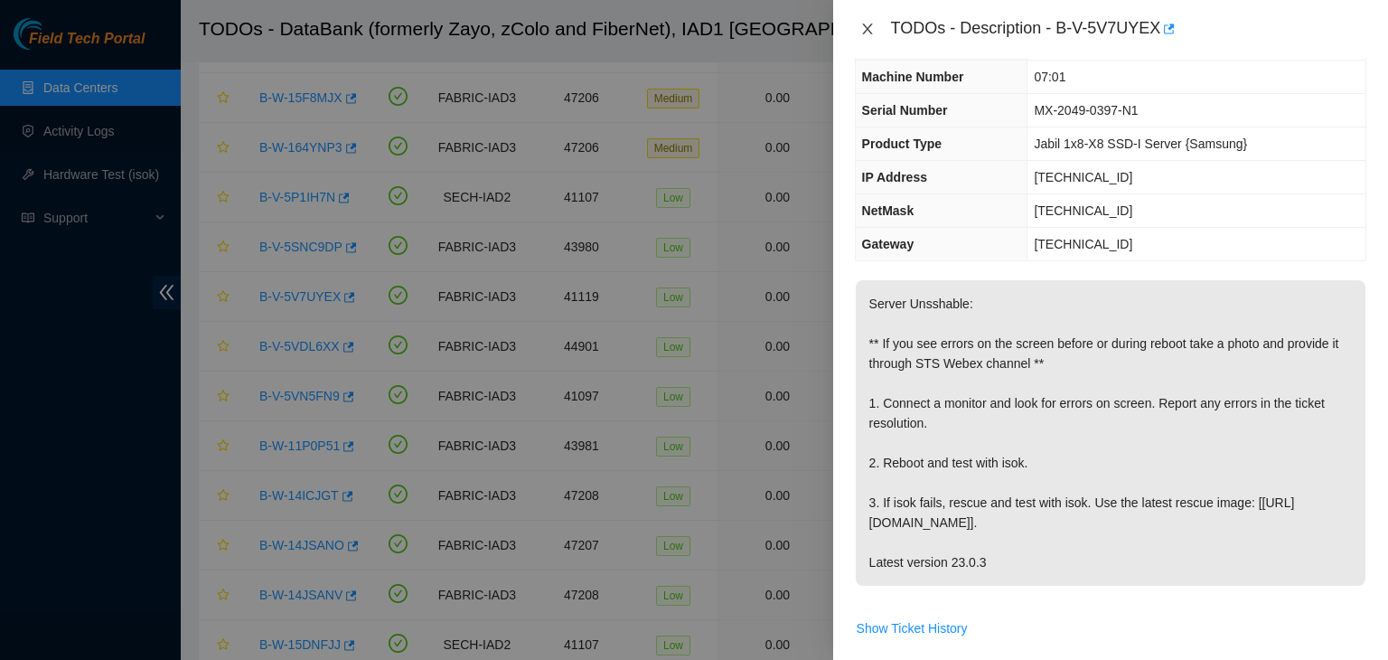
click at [861, 29] on icon "close" at bounding box center [867, 29] width 14 height 14
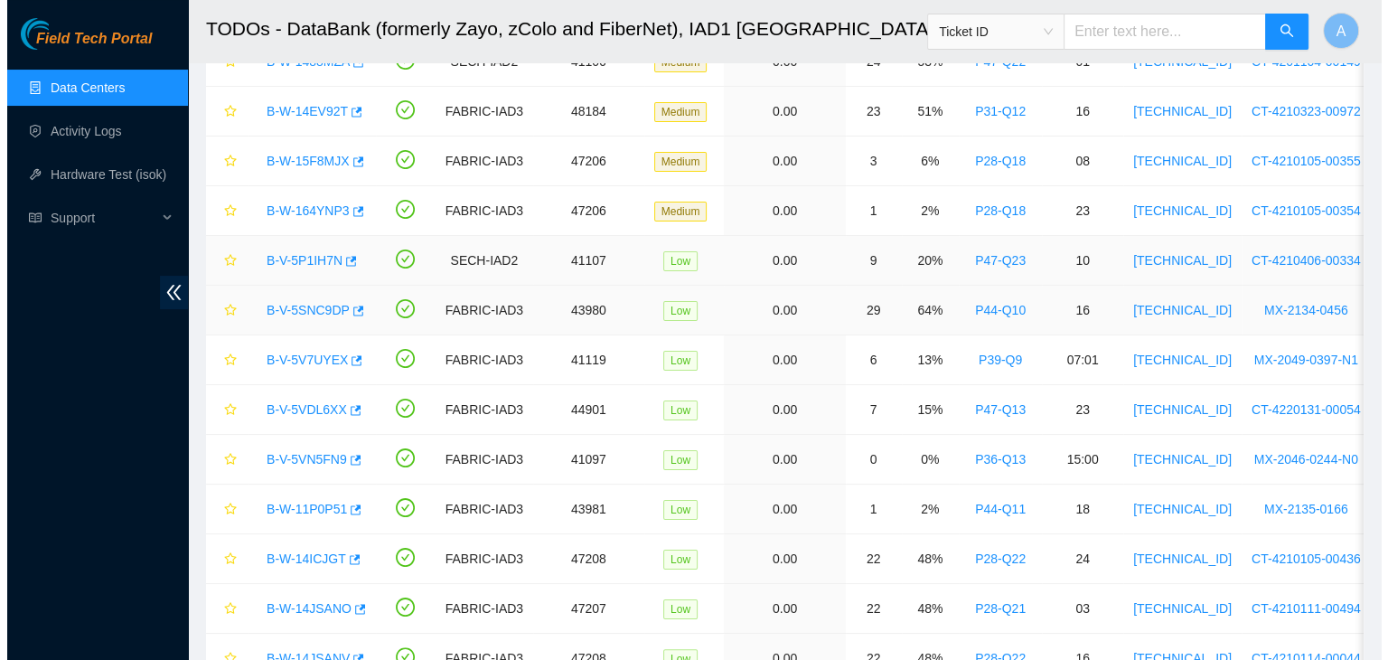
scroll to position [220, 0]
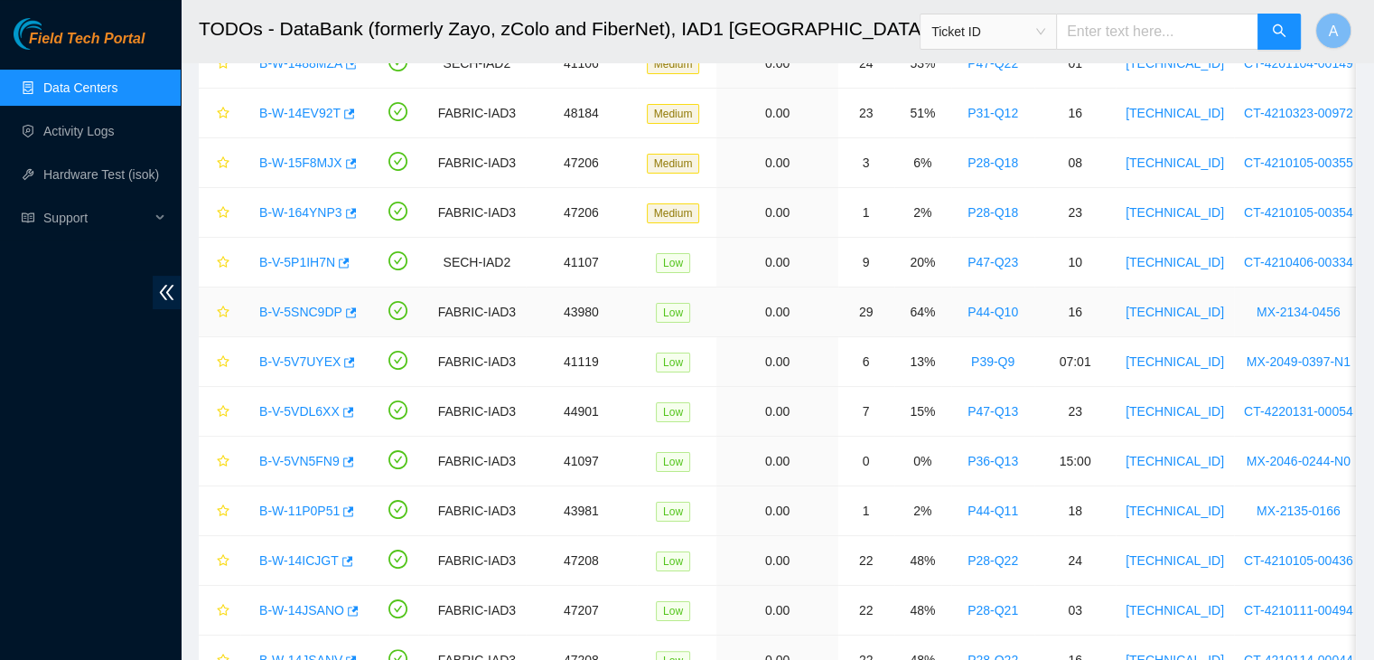
click at [301, 306] on link "B-V-5SNC9DP" at bounding box center [300, 312] width 83 height 14
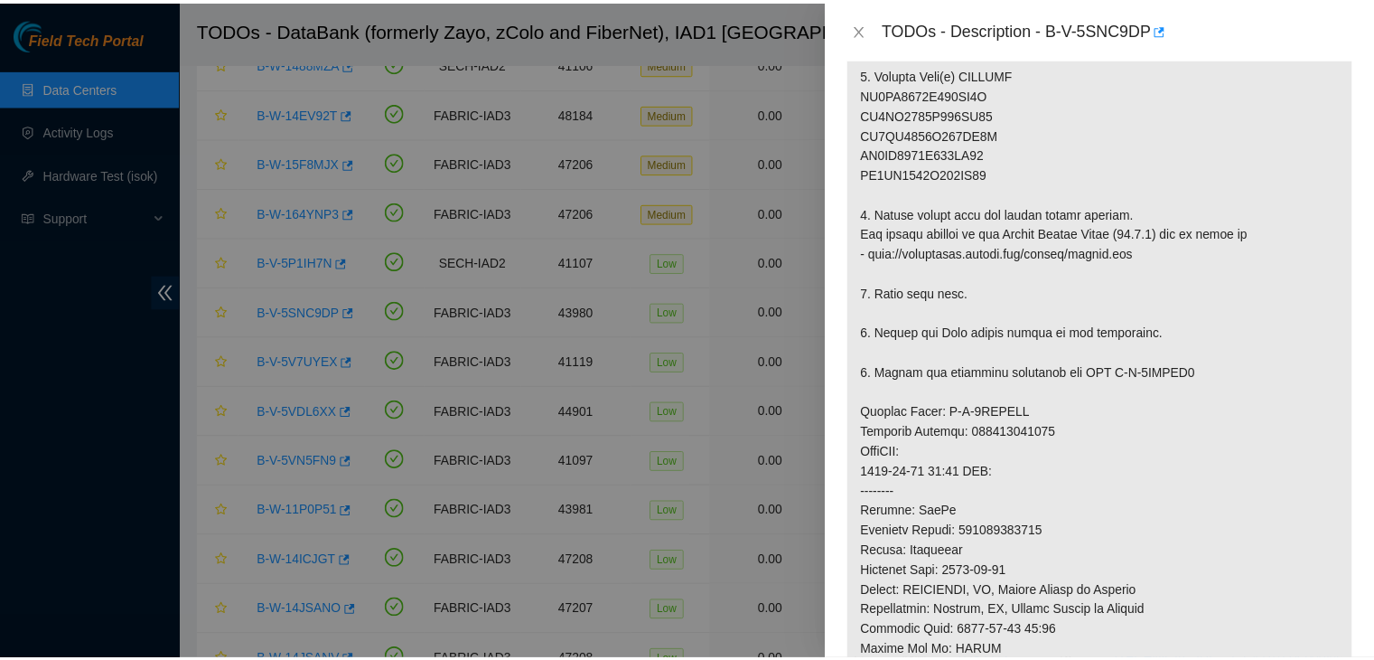
scroll to position [531, 0]
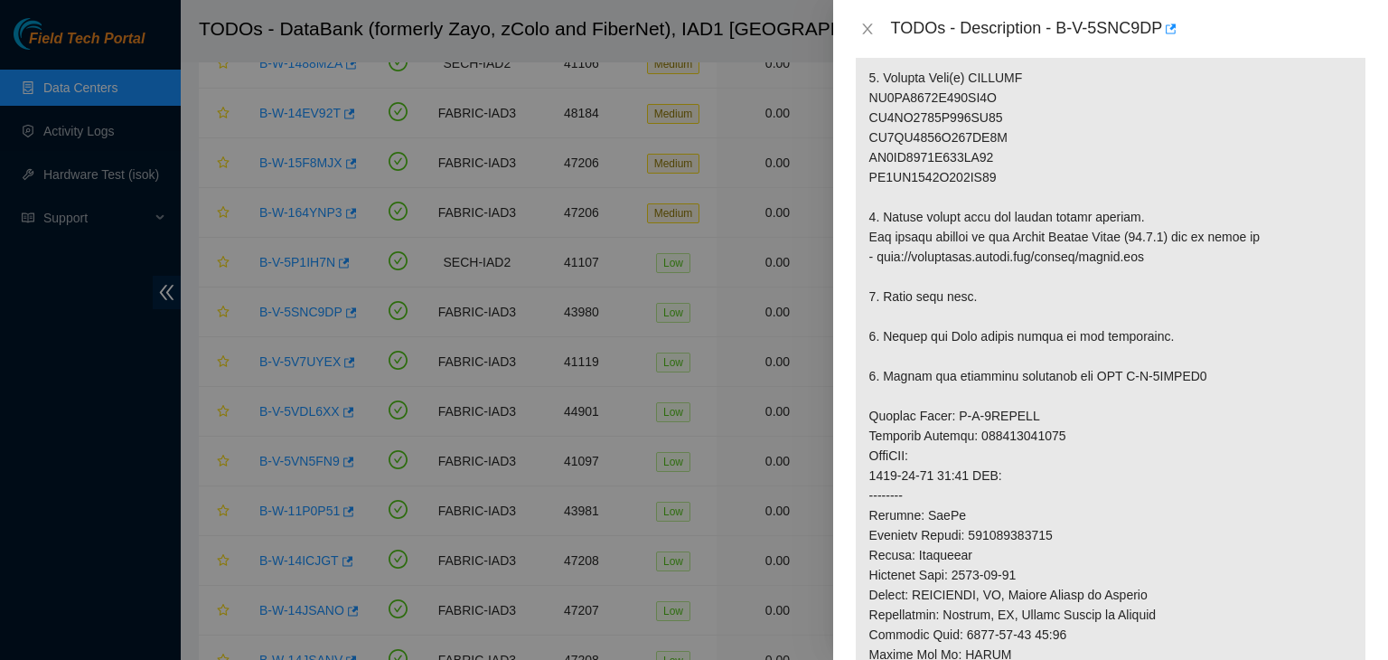
click at [864, 37] on div "TODOs - Description - B-V-5SNC9DP" at bounding box center [1110, 28] width 511 height 29
click at [869, 33] on icon "close" at bounding box center [867, 28] width 10 height 11
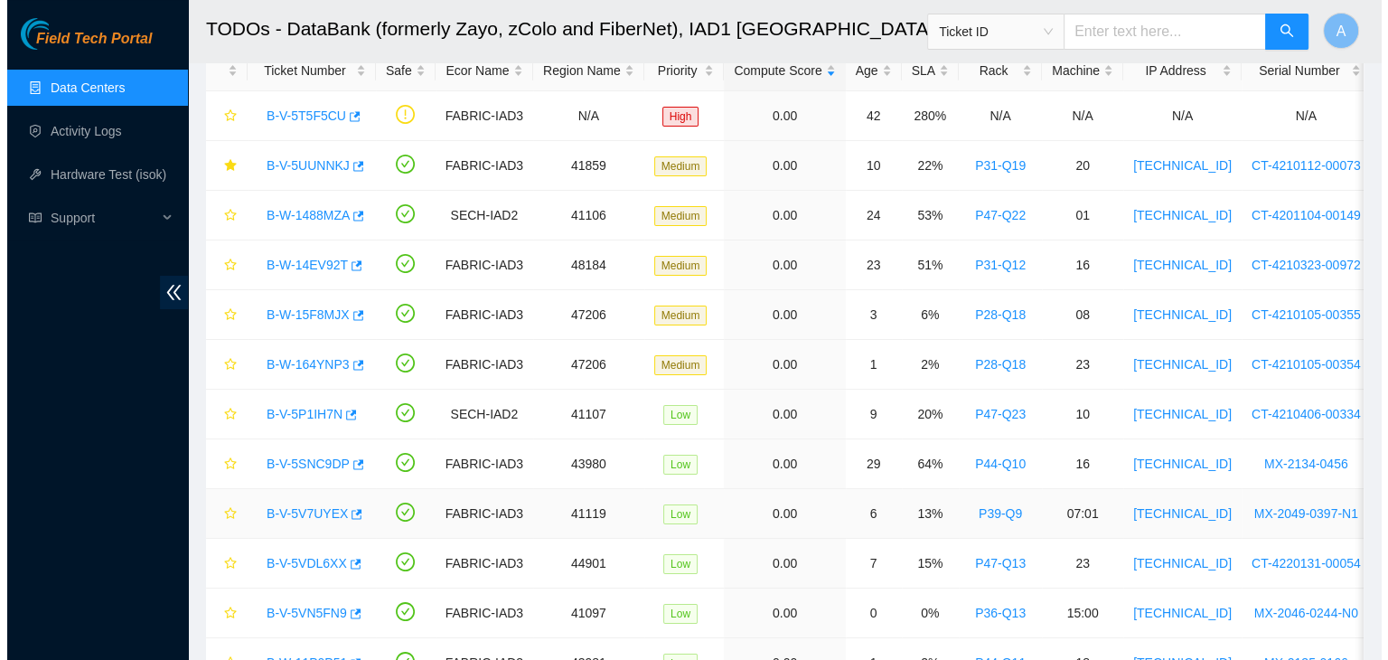
scroll to position [49, 0]
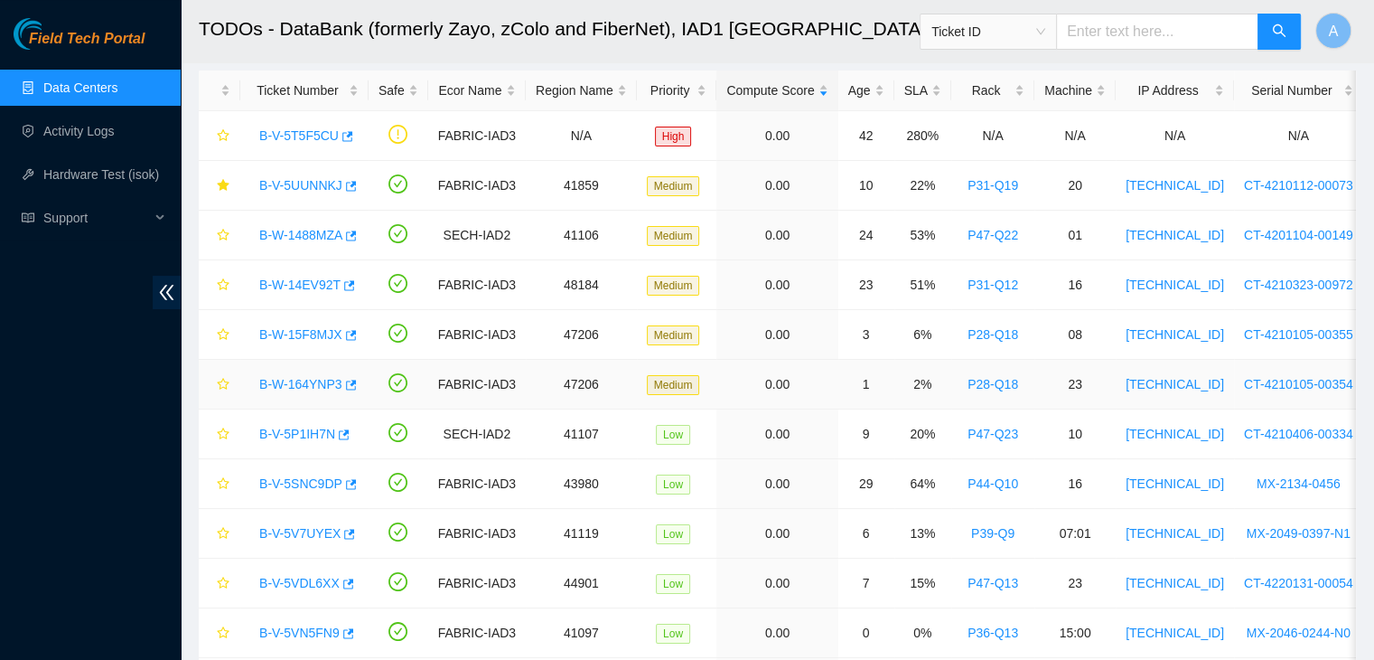
click at [289, 377] on link "B-W-164YNP3" at bounding box center [300, 384] width 83 height 14
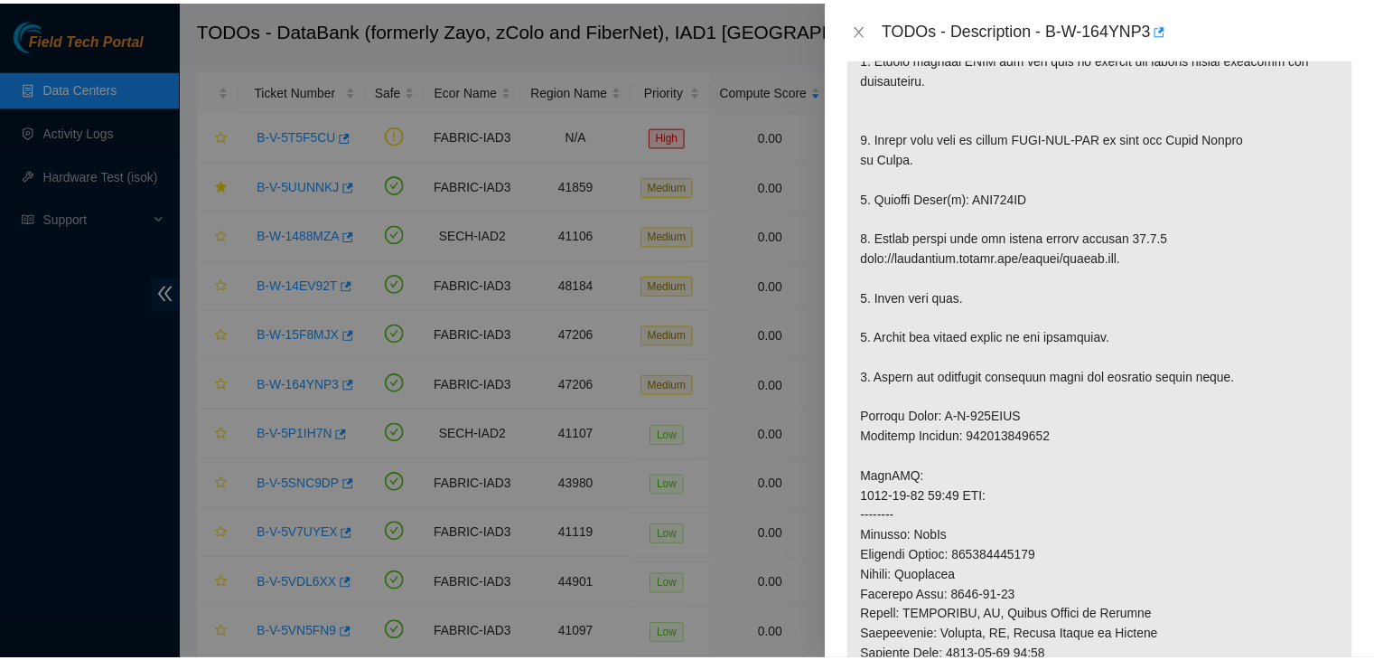
scroll to position [410, 0]
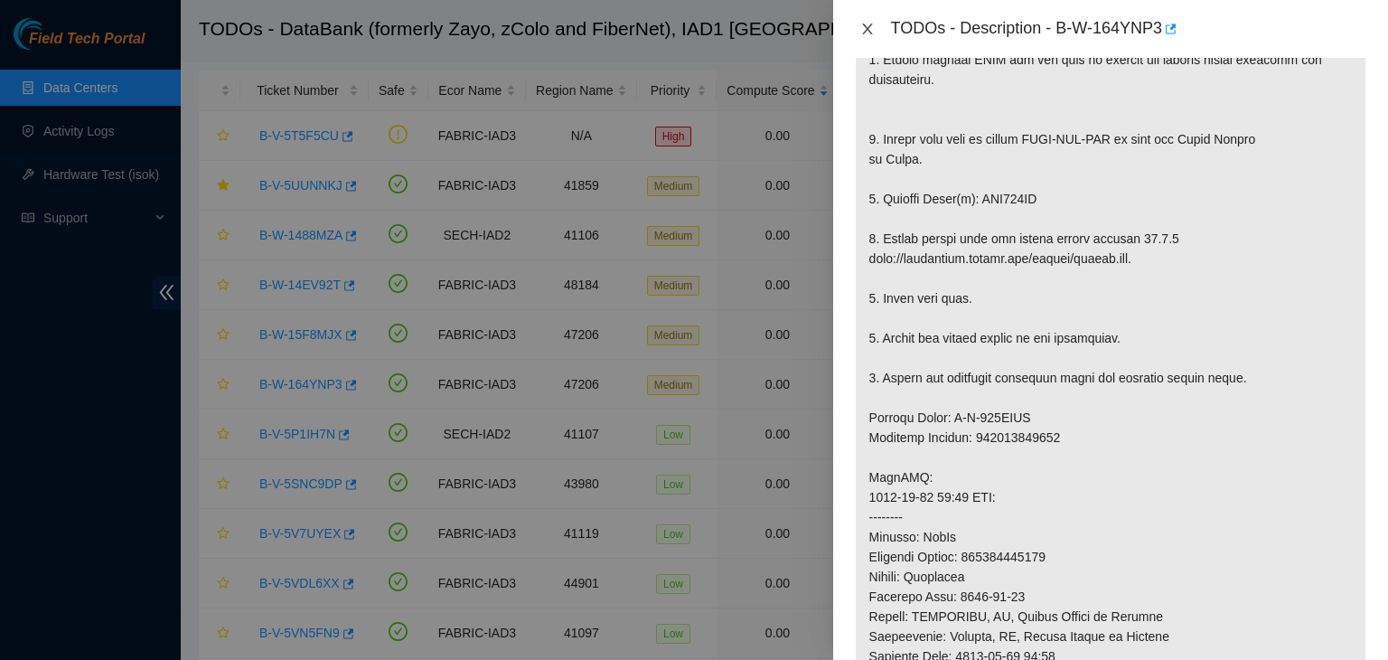
click at [860, 29] on icon "close" at bounding box center [867, 29] width 14 height 14
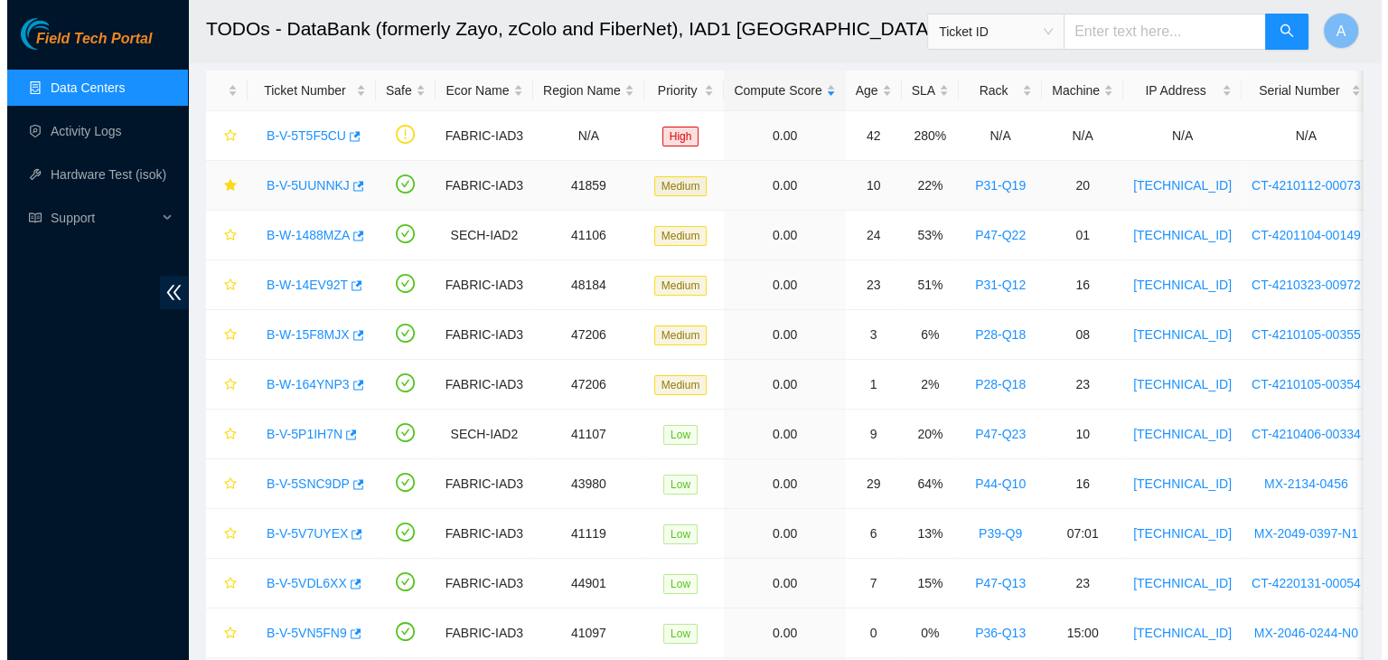
scroll to position [437, 0]
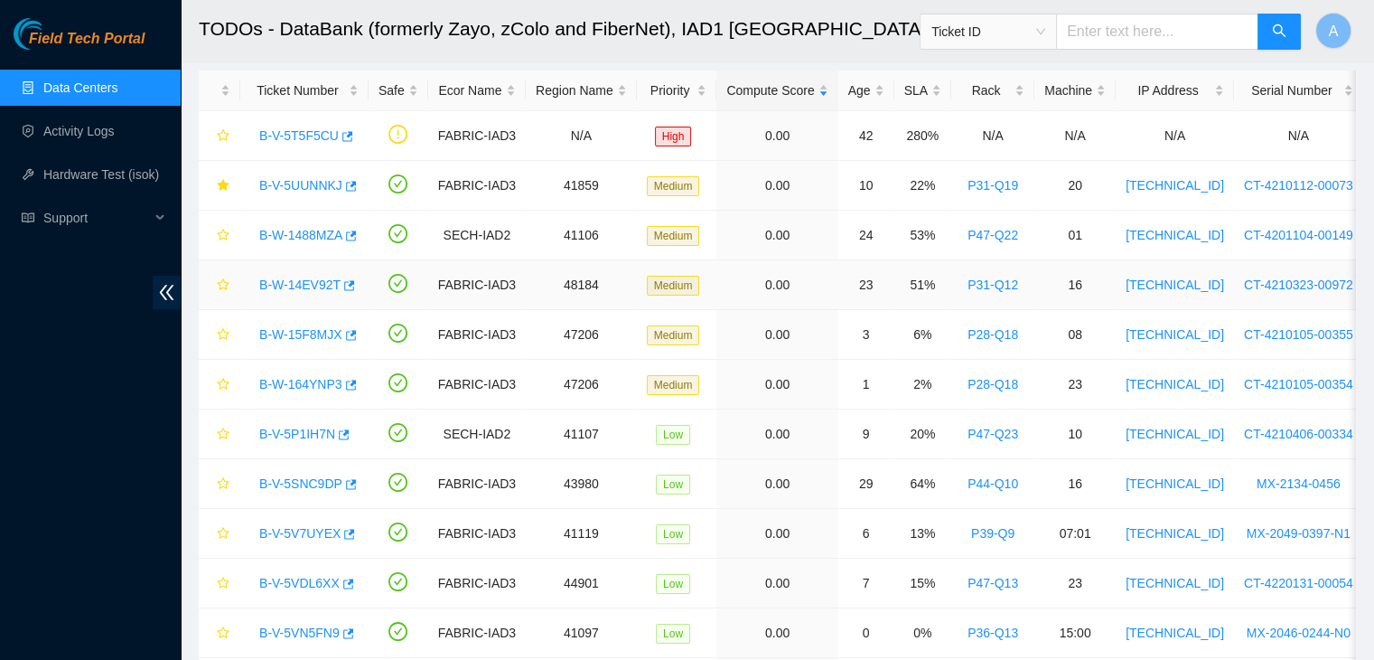
click at [318, 279] on link "B-W-14EV92T" at bounding box center [299, 284] width 81 height 14
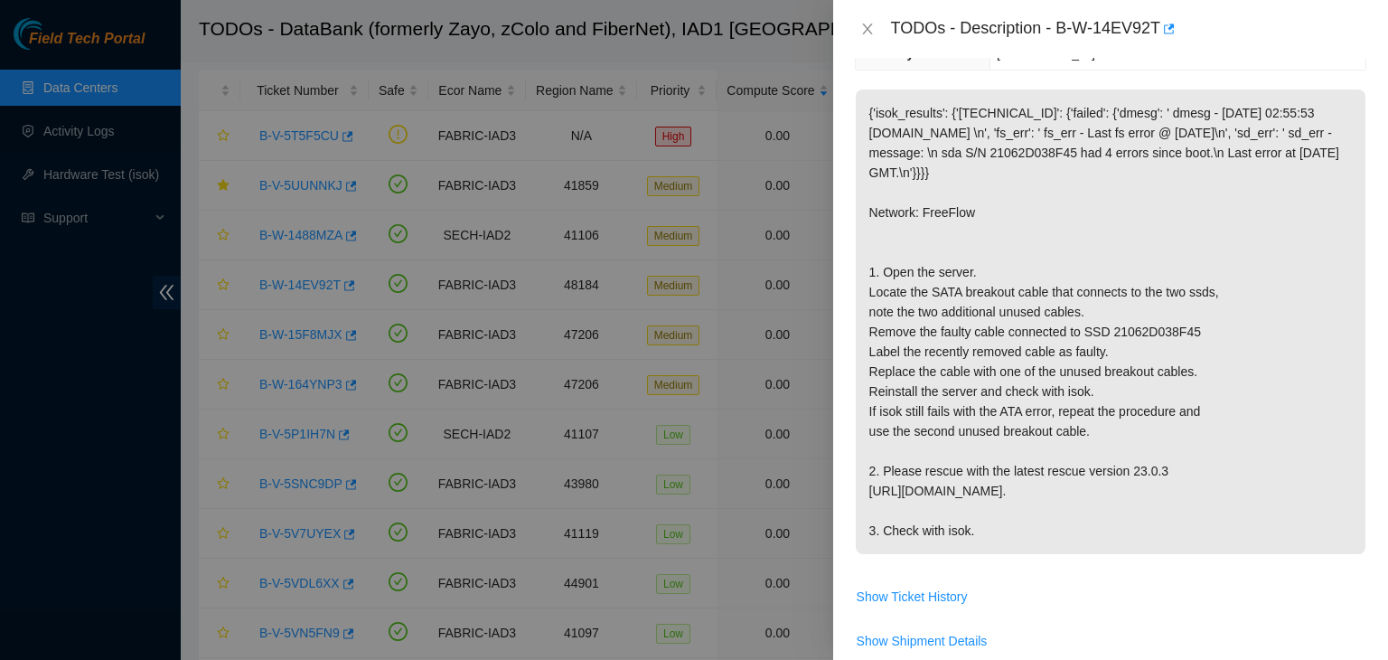
scroll to position [0, 0]
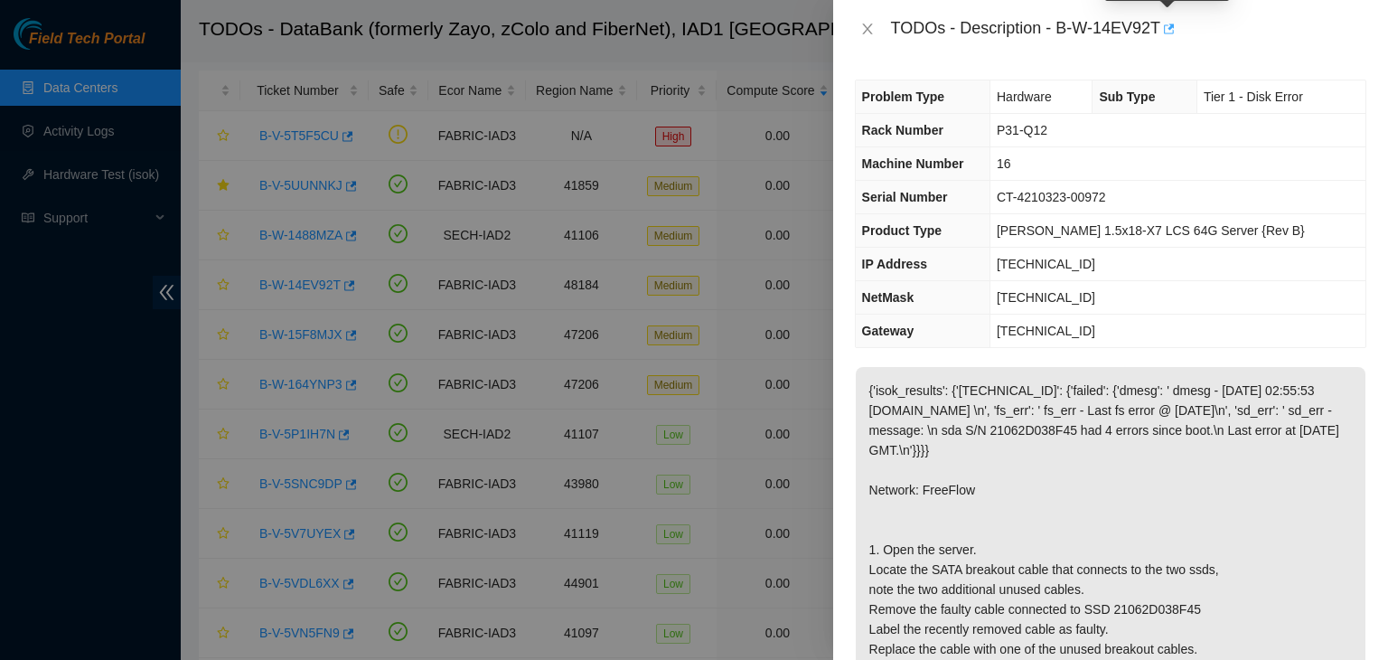
click at [1168, 29] on icon "button" at bounding box center [1169, 28] width 11 height 10
click at [871, 28] on icon "close" at bounding box center [867, 29] width 14 height 14
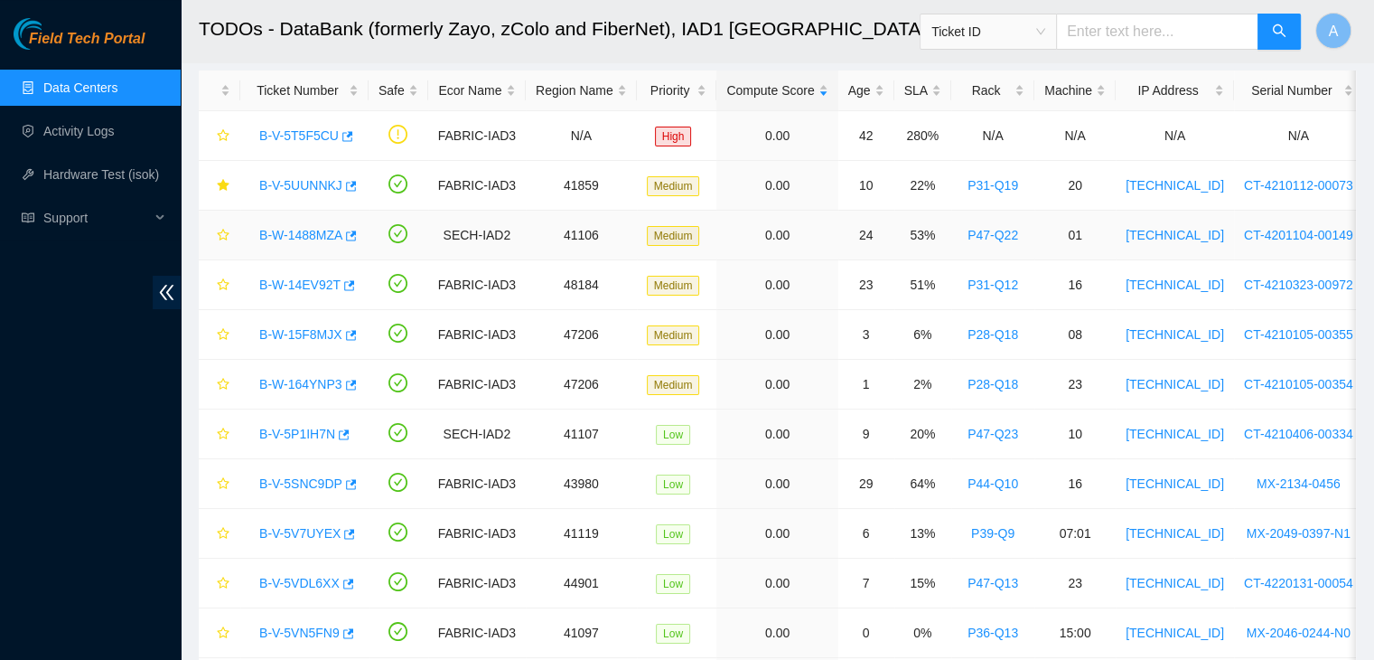
click at [311, 236] on link "B-W-1488MZA" at bounding box center [300, 235] width 83 height 14
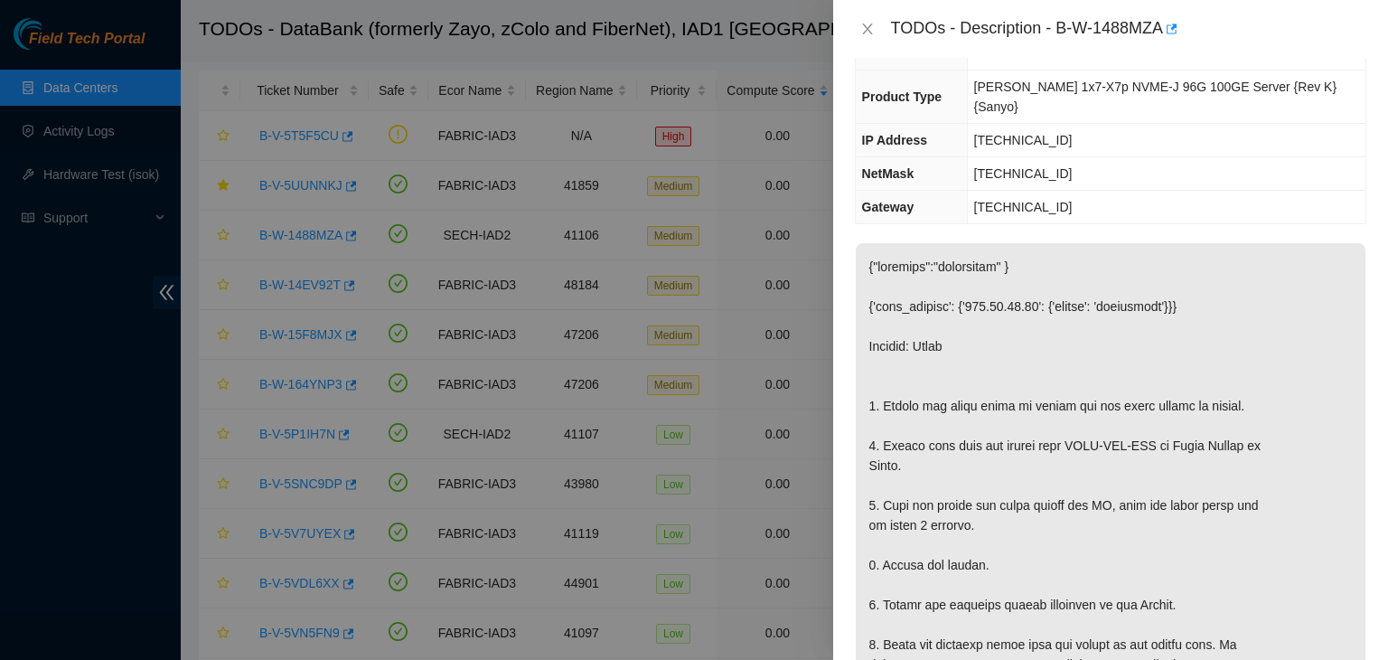
scroll to position [33, 0]
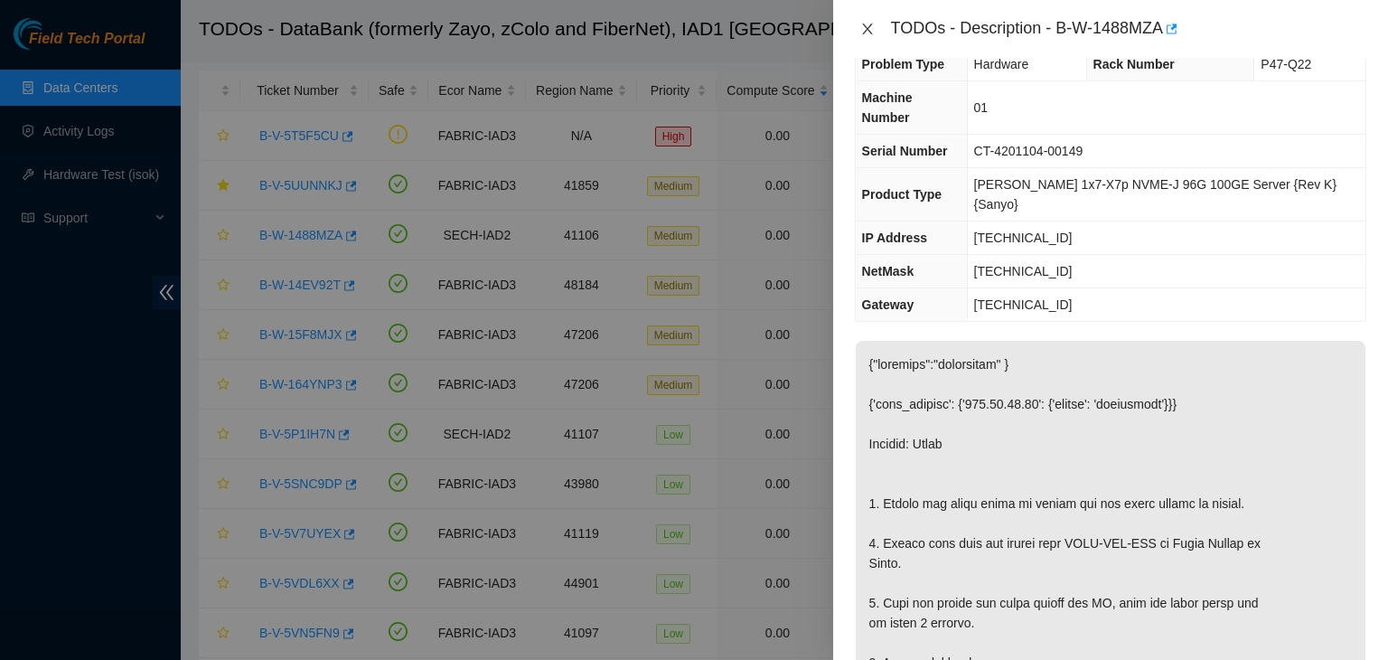
click at [866, 23] on icon "close" at bounding box center [867, 29] width 14 height 14
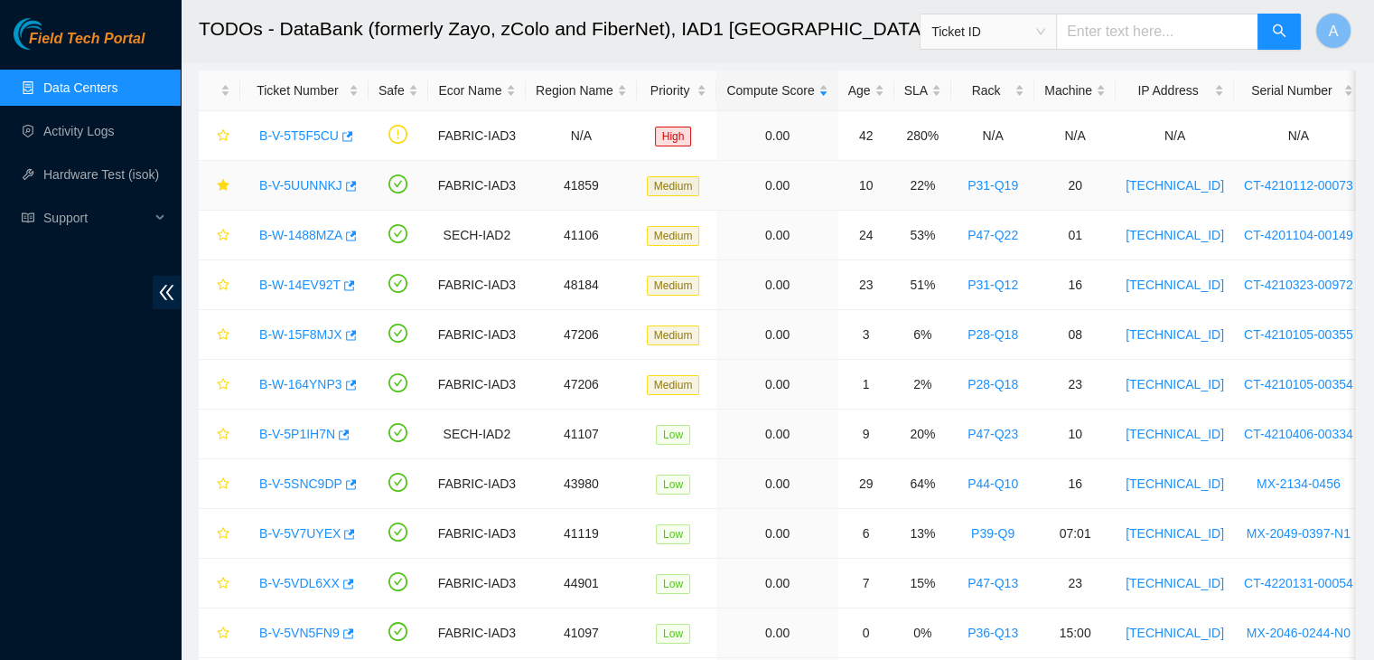
click at [289, 182] on link "B-V-5UUNNKJ" at bounding box center [300, 185] width 83 height 14
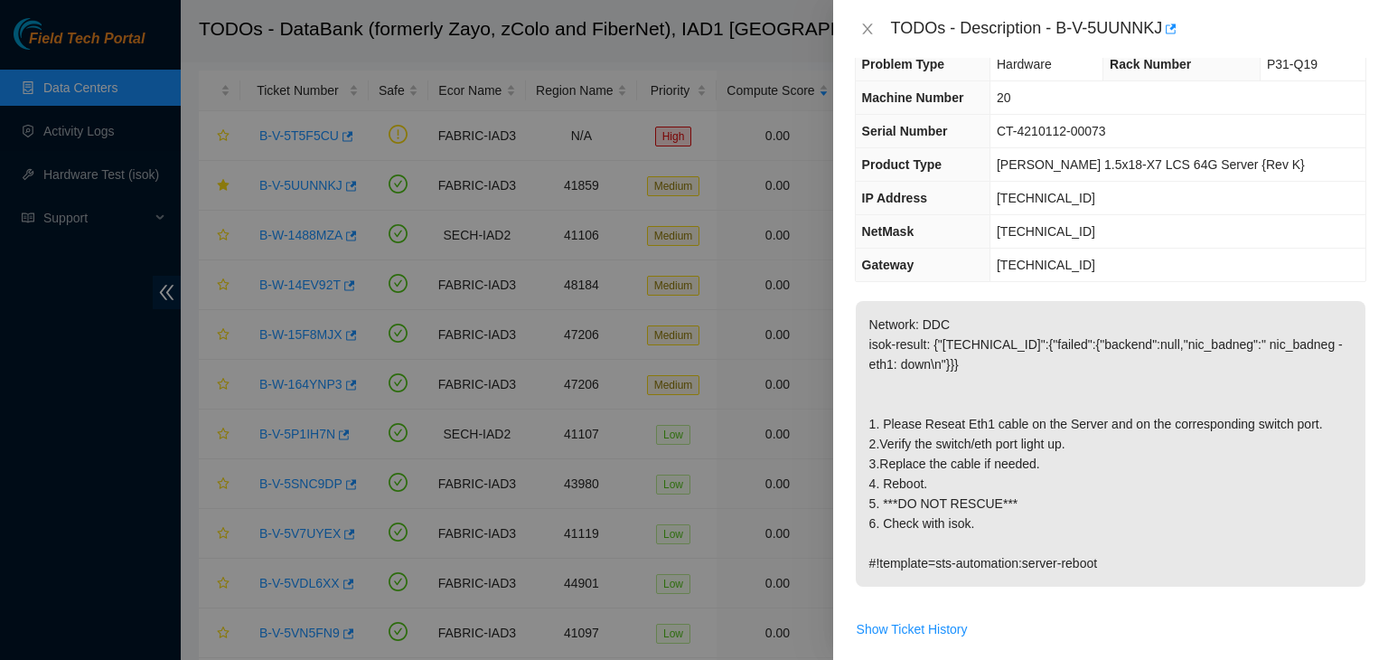
scroll to position [0, 0]
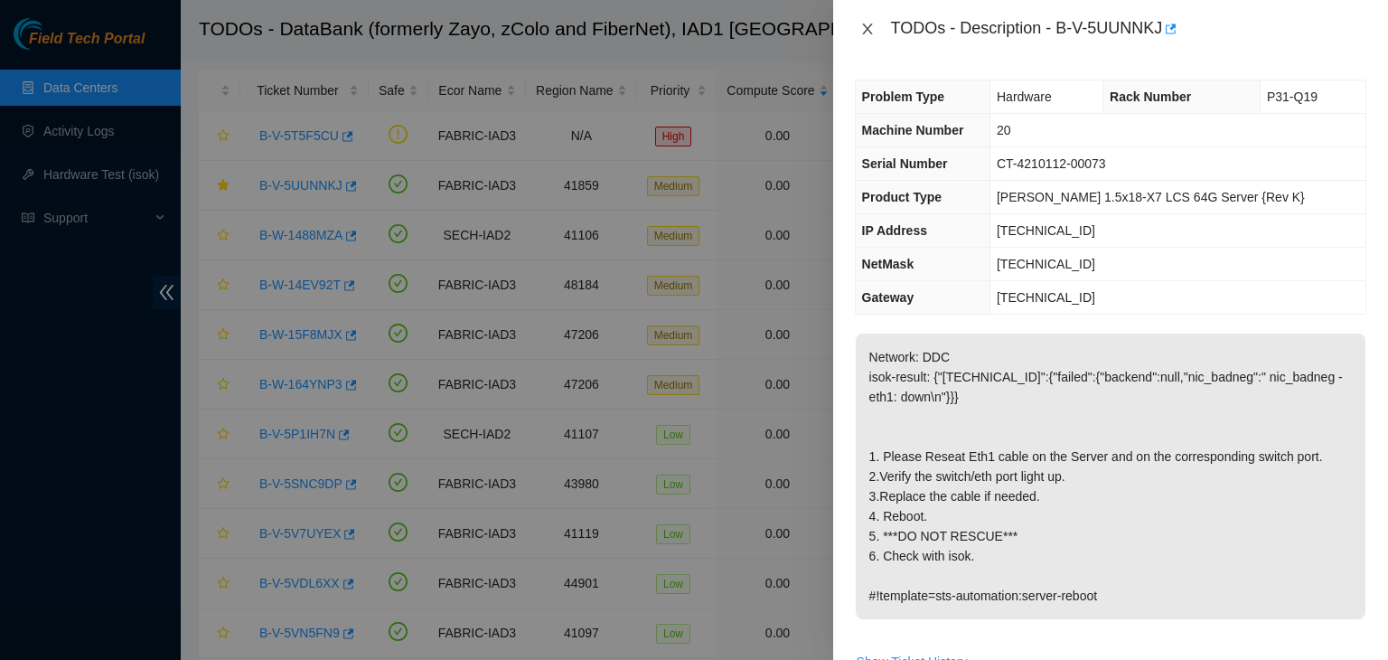
click at [865, 32] on icon "close" at bounding box center [867, 28] width 10 height 11
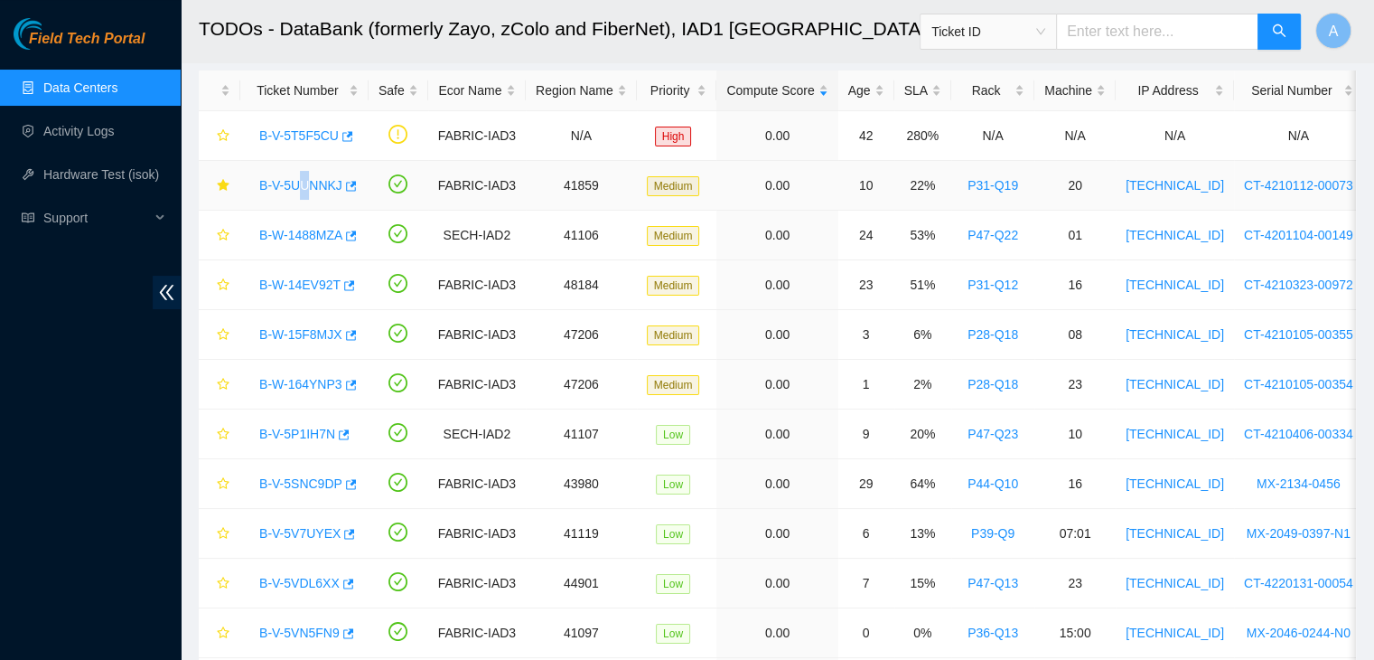
drag, startPoint x: 300, startPoint y: 172, endPoint x: 305, endPoint y: 186, distance: 15.4
click at [305, 186] on div "B-V-5UUNNKJ" at bounding box center [304, 185] width 108 height 29
click at [305, 186] on link "B-V-5UUNNKJ" at bounding box center [300, 185] width 83 height 14
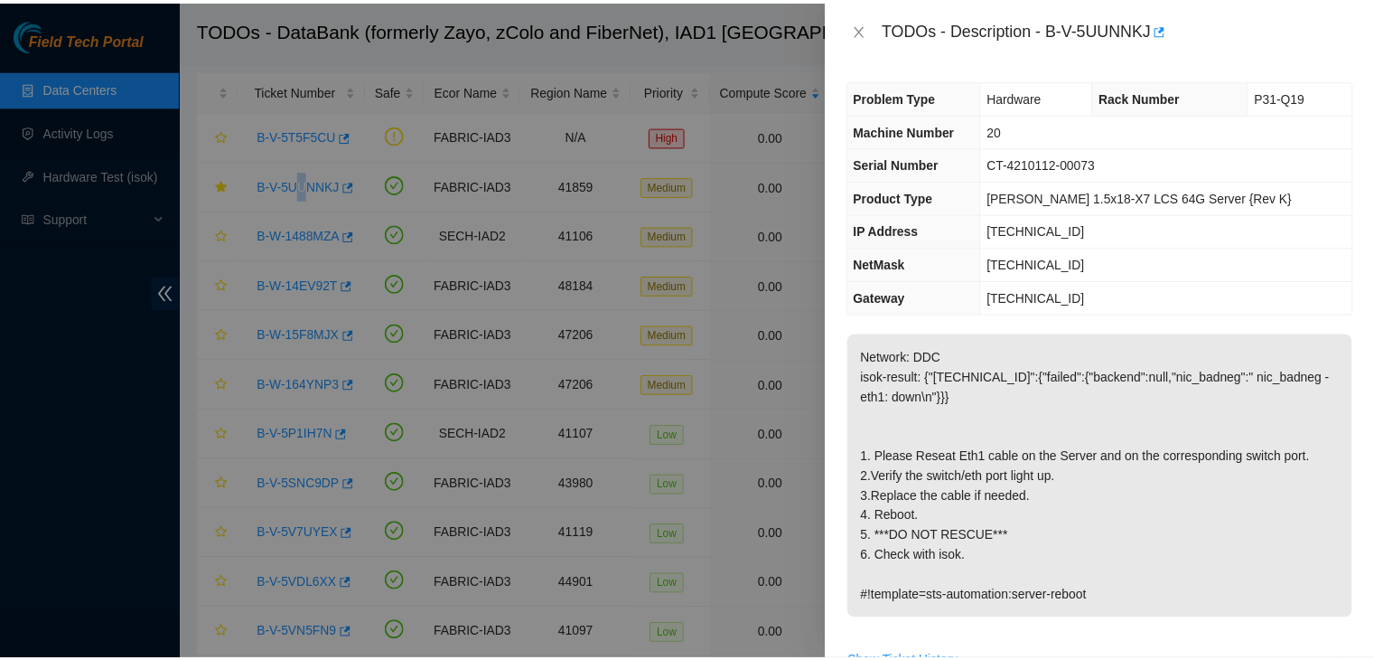
scroll to position [477, 0]
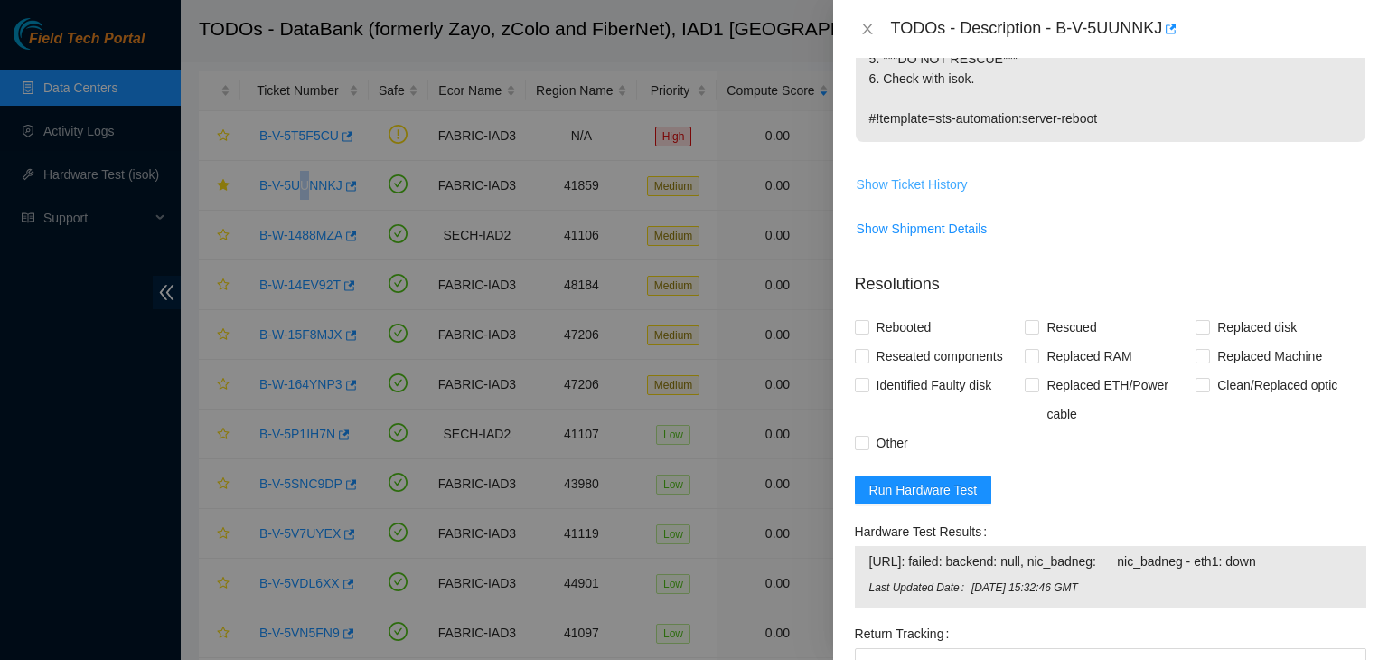
click at [955, 192] on span "Show Ticket History" at bounding box center [912, 184] width 111 height 20
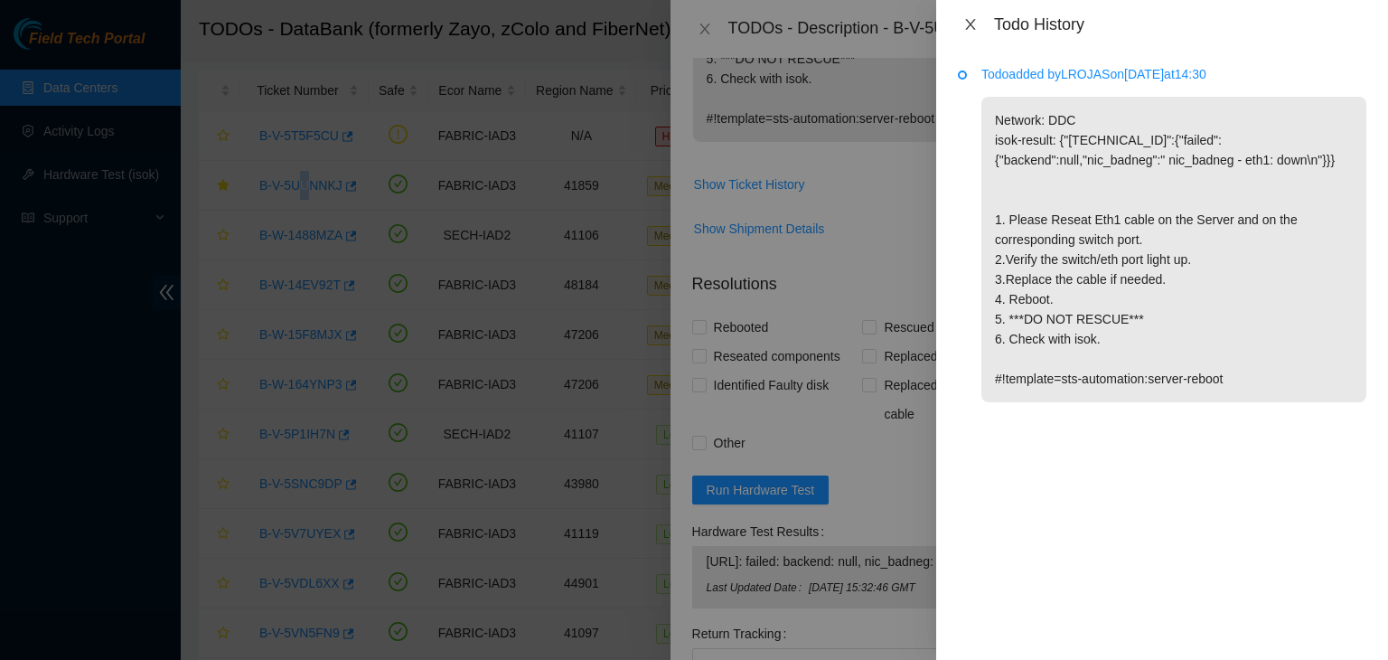
click at [971, 19] on icon "close" at bounding box center [970, 24] width 14 height 14
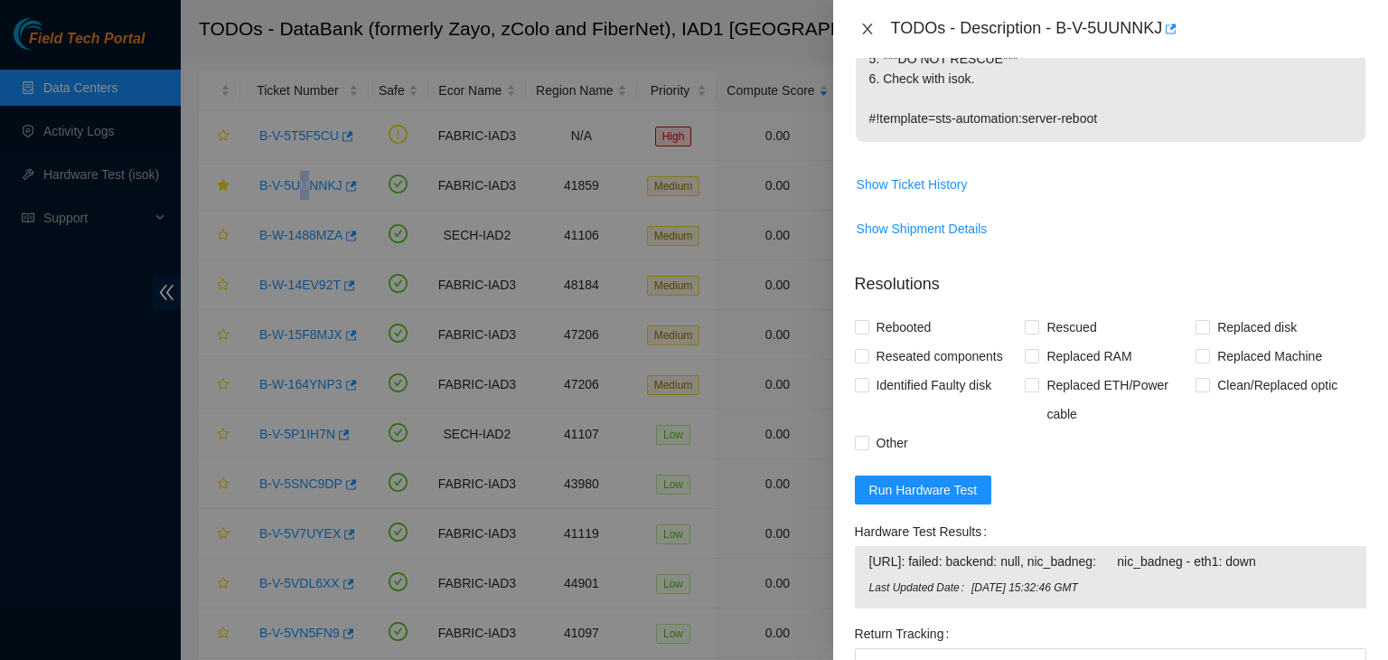
click at [870, 21] on button "Close" at bounding box center [867, 29] width 25 height 17
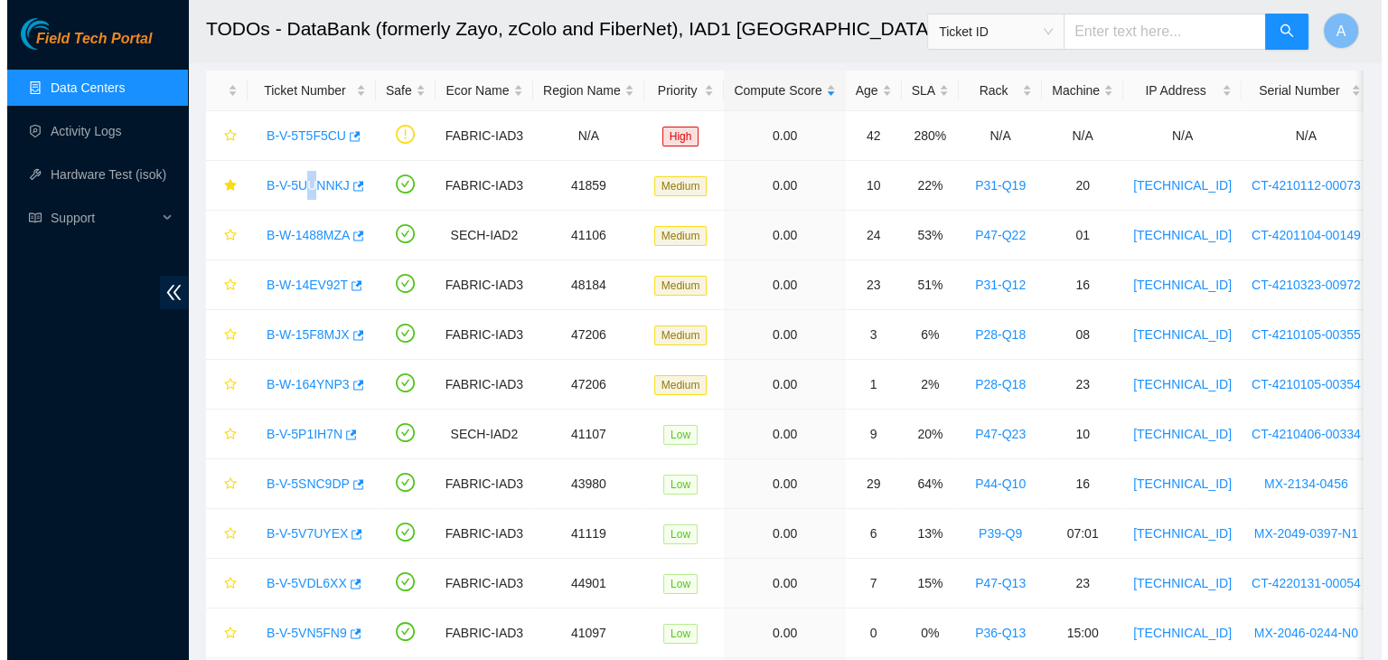
scroll to position [531, 0]
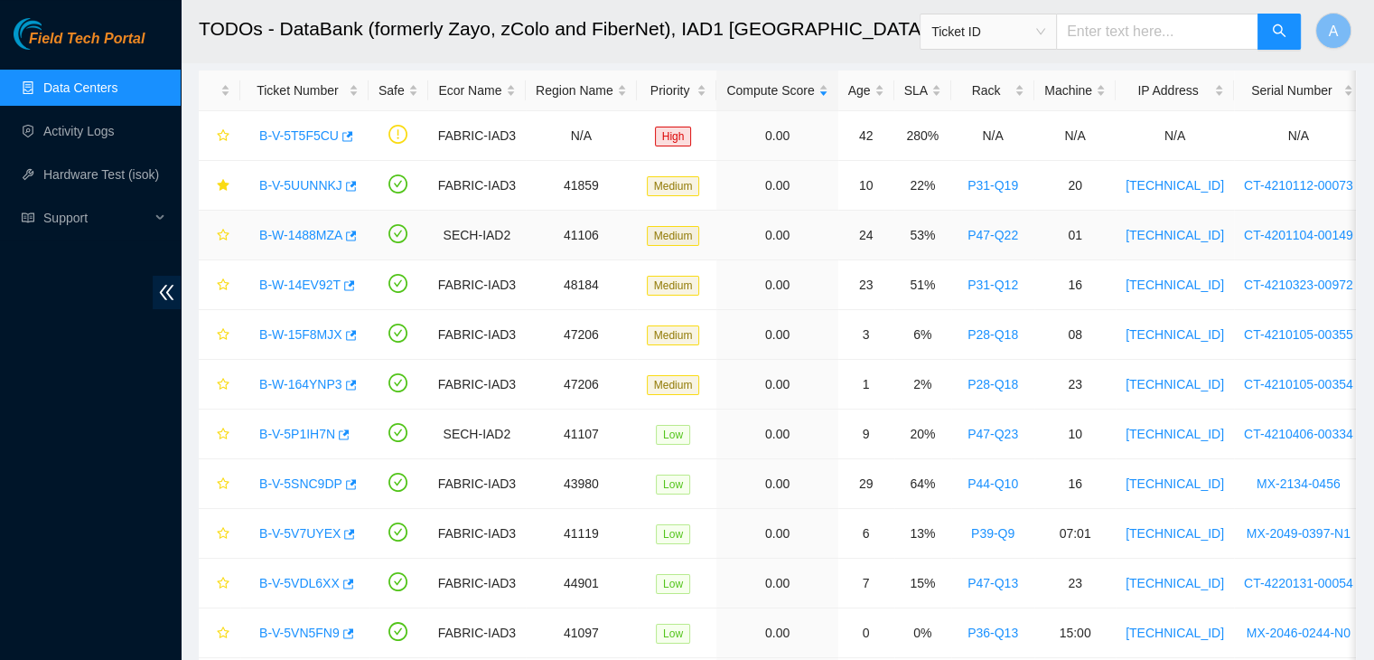
click at [614, 229] on td "41106" at bounding box center [581, 236] width 111 height 50
click at [319, 135] on link "B-V-5T5F5CU" at bounding box center [299, 135] width 80 height 14
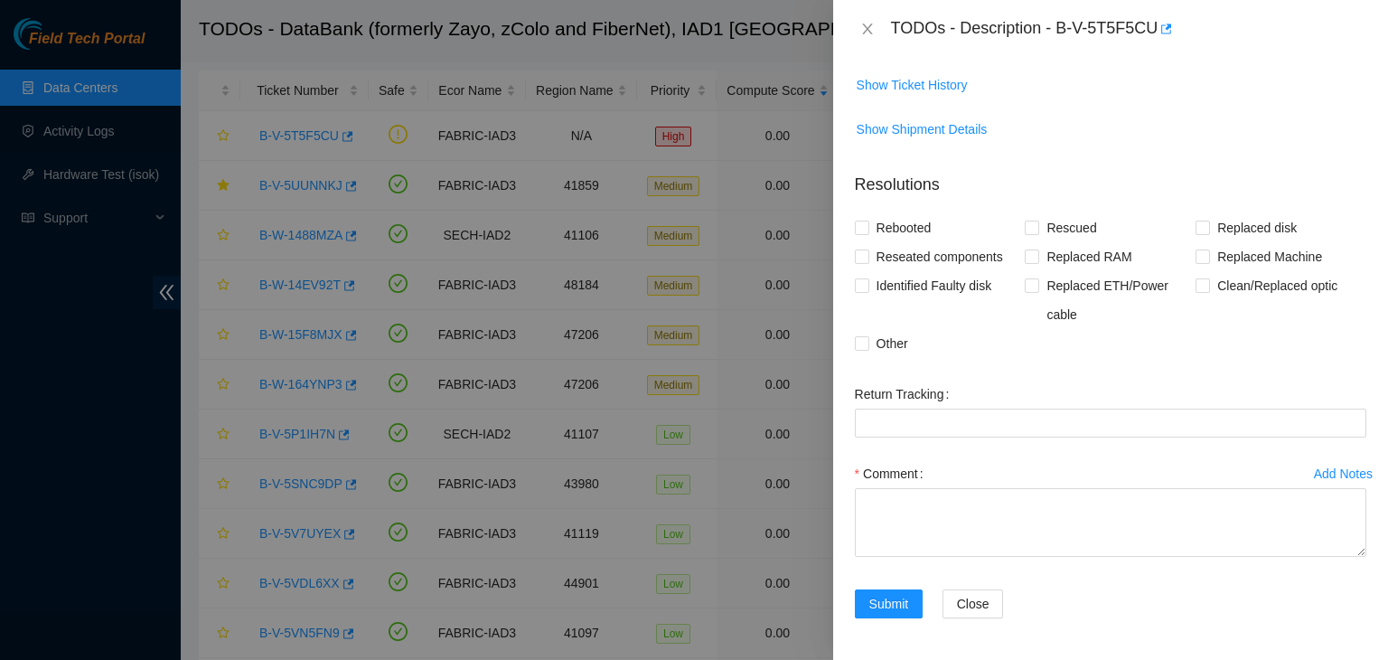
scroll to position [0, 0]
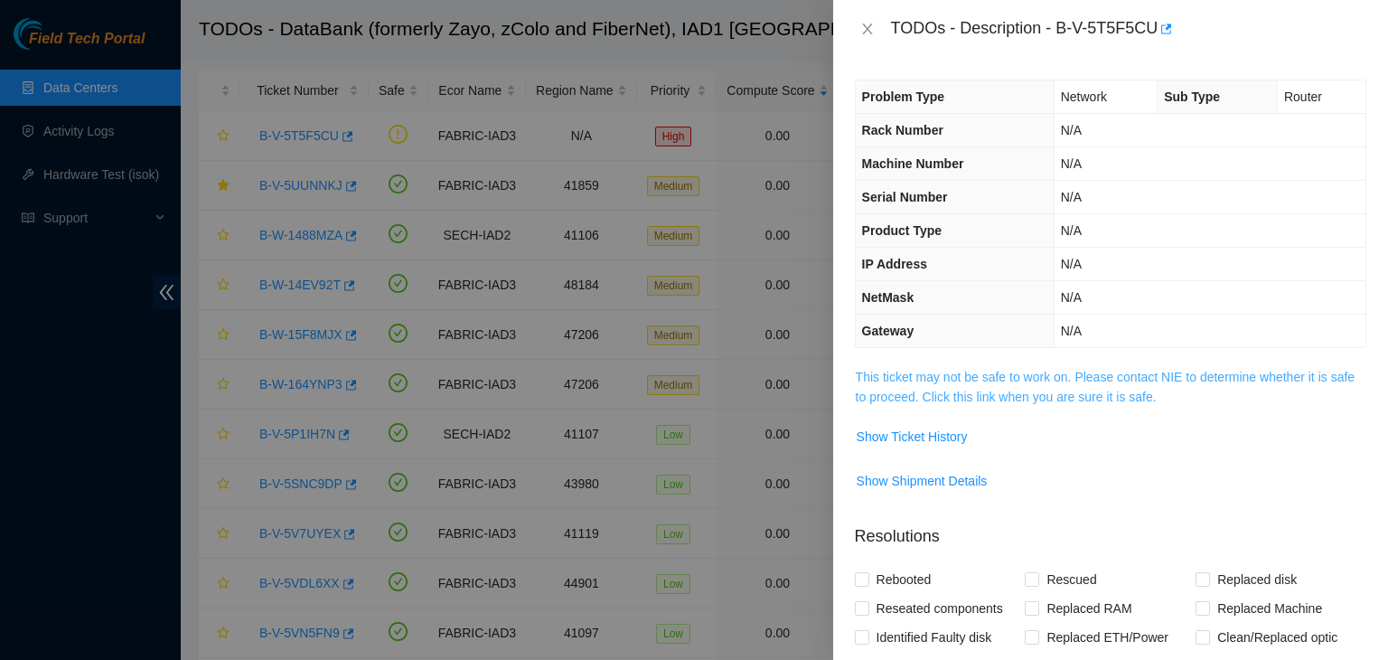
click at [1027, 399] on link "This ticket may not be safe to work on. Please contact NIE to determine whether…" at bounding box center [1105, 387] width 499 height 34
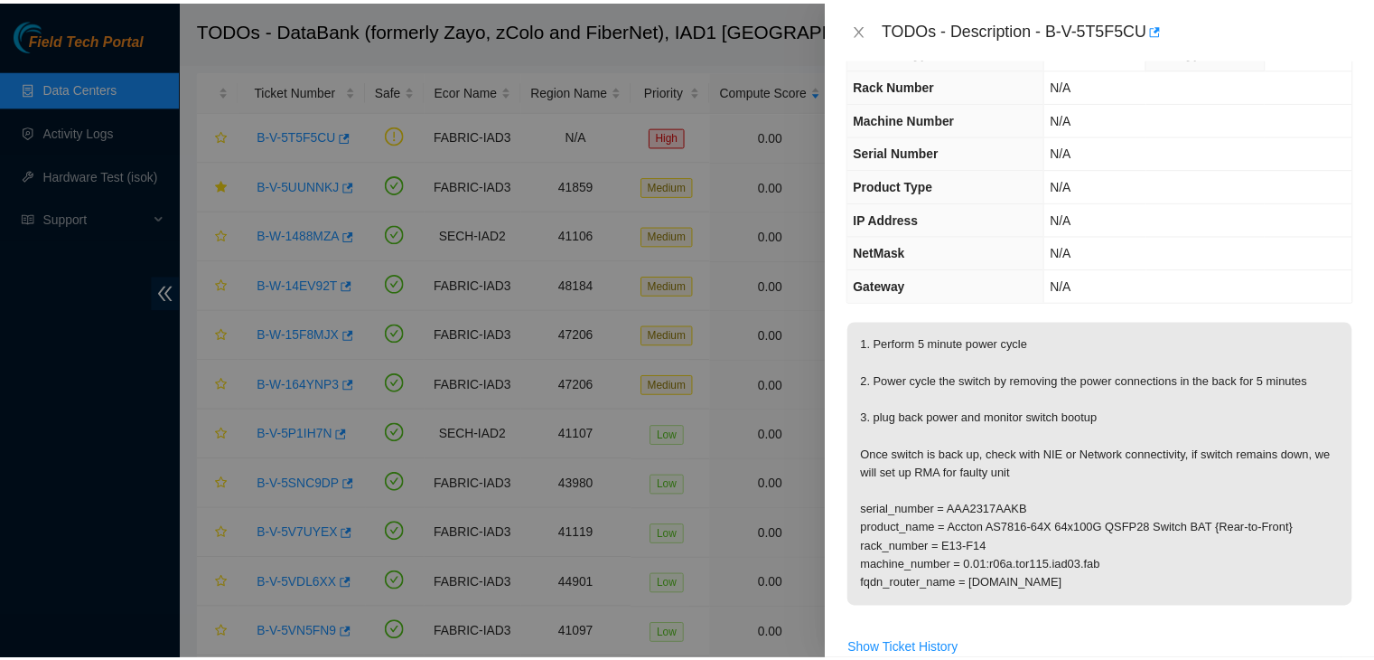
scroll to position [42, 0]
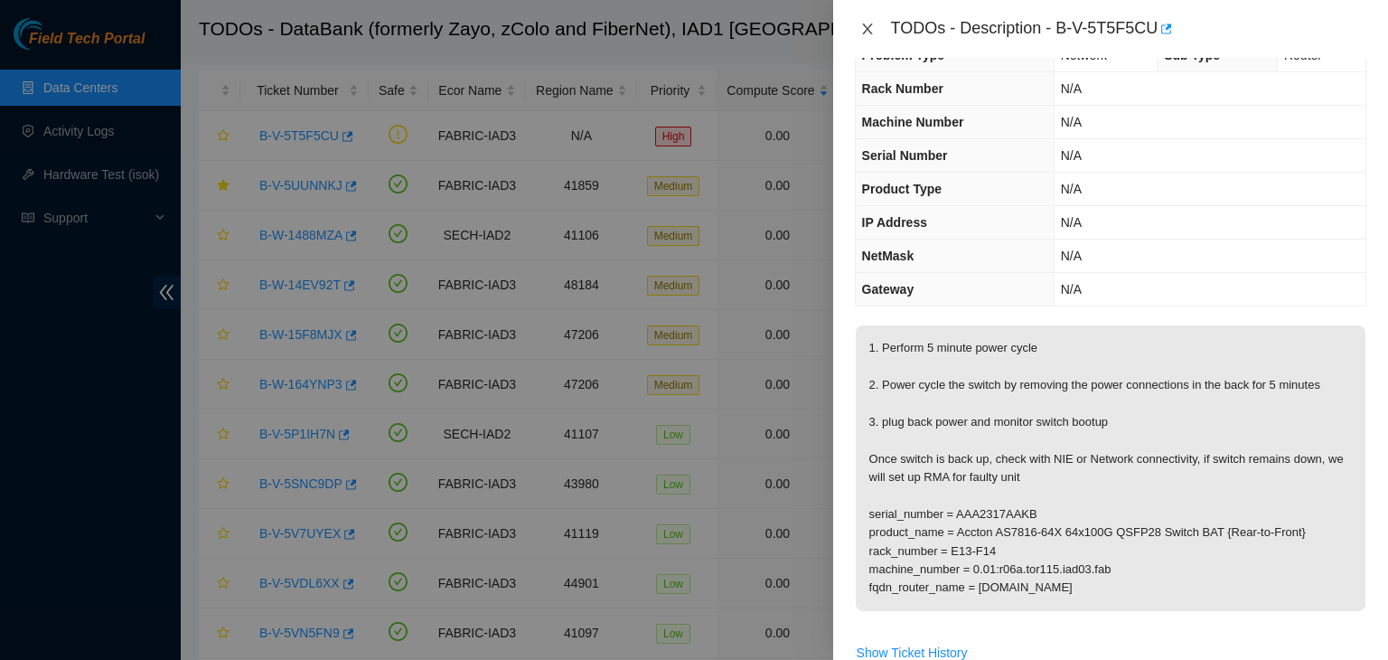
click at [864, 28] on icon "close" at bounding box center [867, 29] width 14 height 14
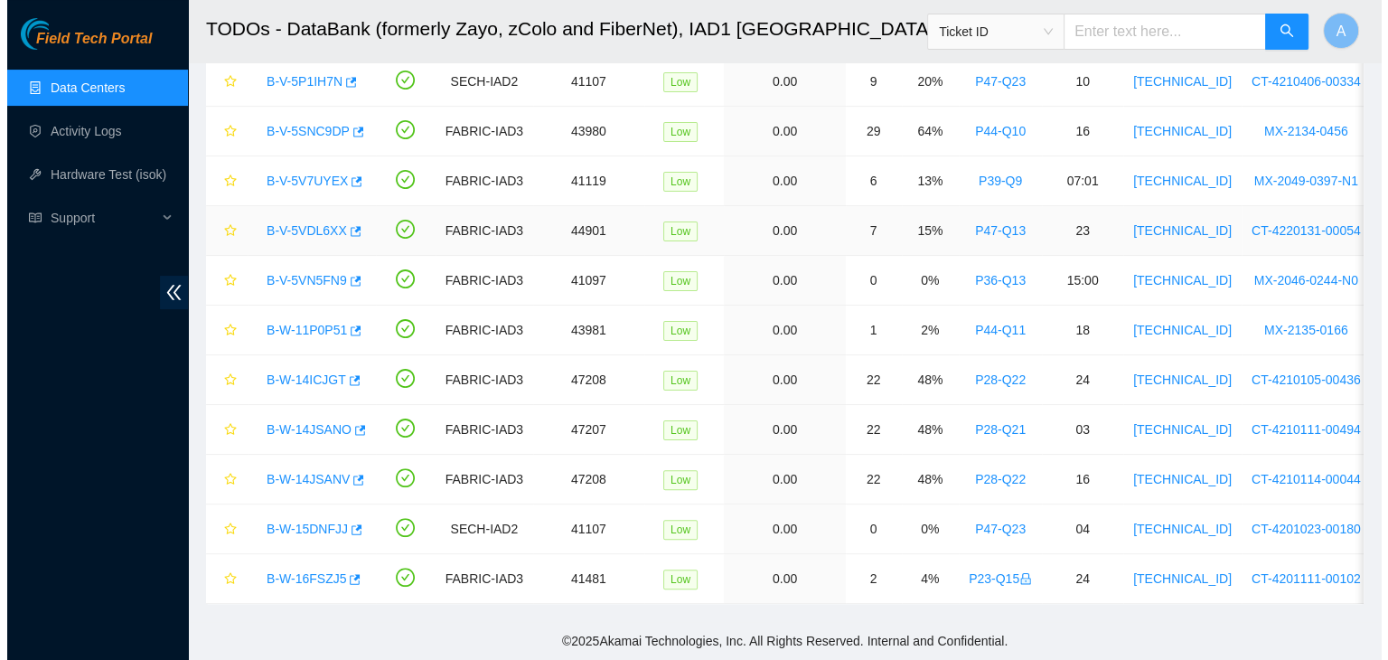
scroll to position [0, 0]
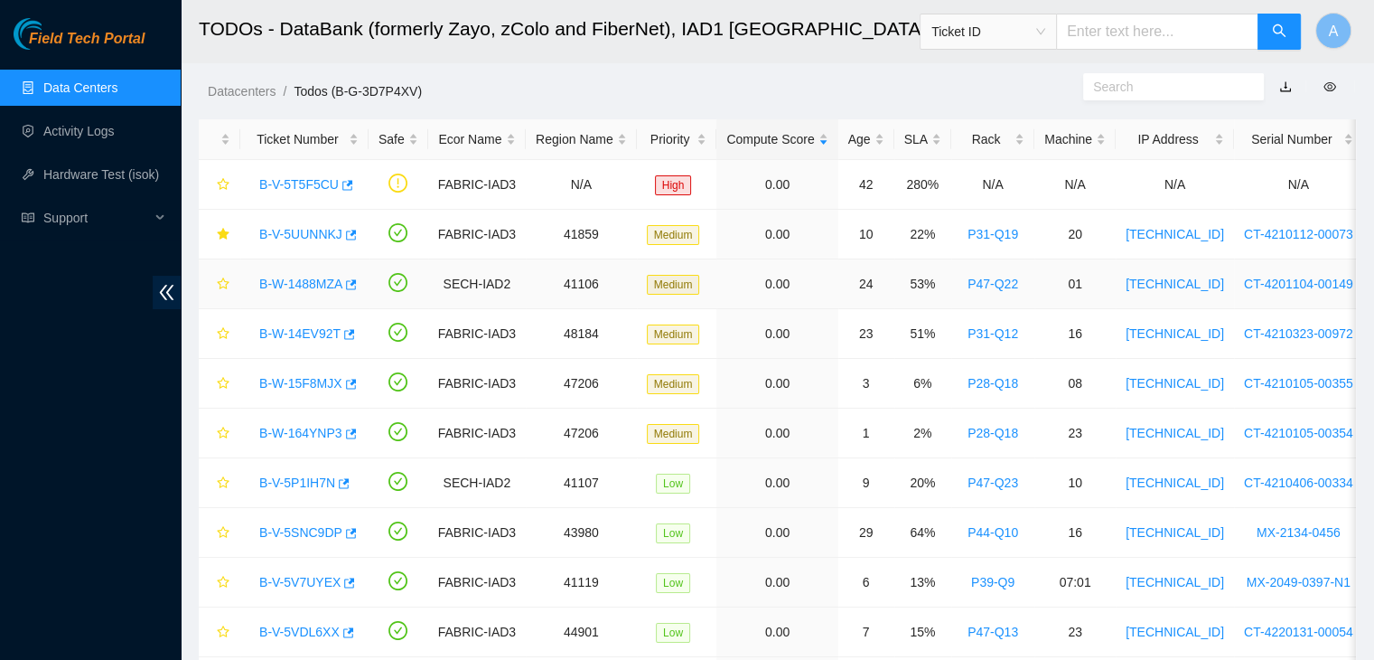
click at [318, 283] on link "B-W-1488MZA" at bounding box center [300, 284] width 83 height 14
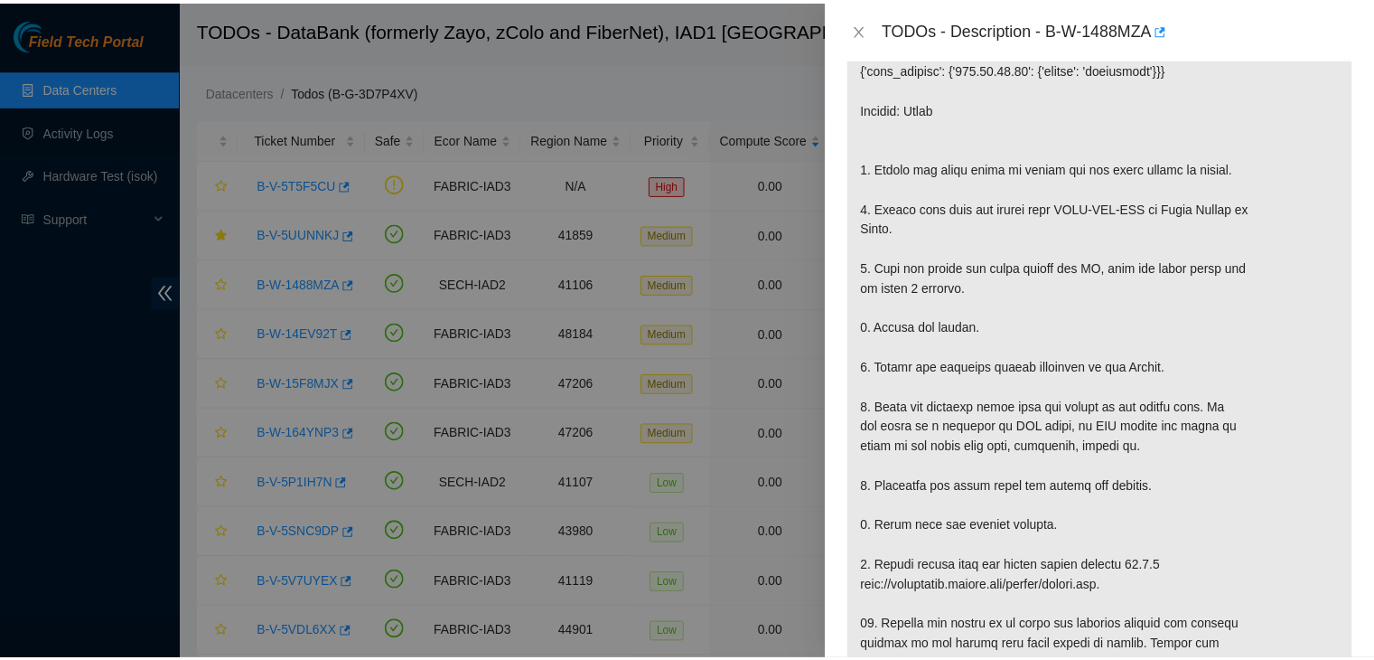
scroll to position [367, 0]
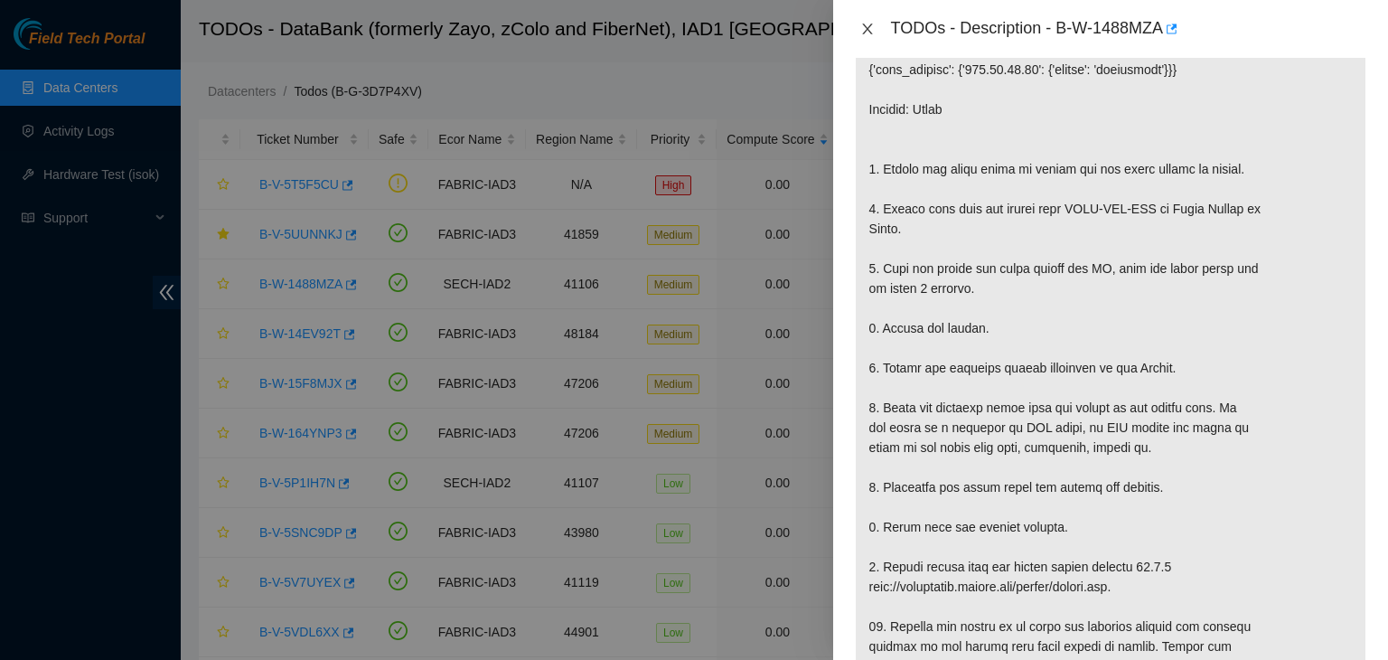
click at [864, 28] on icon "close" at bounding box center [867, 29] width 14 height 14
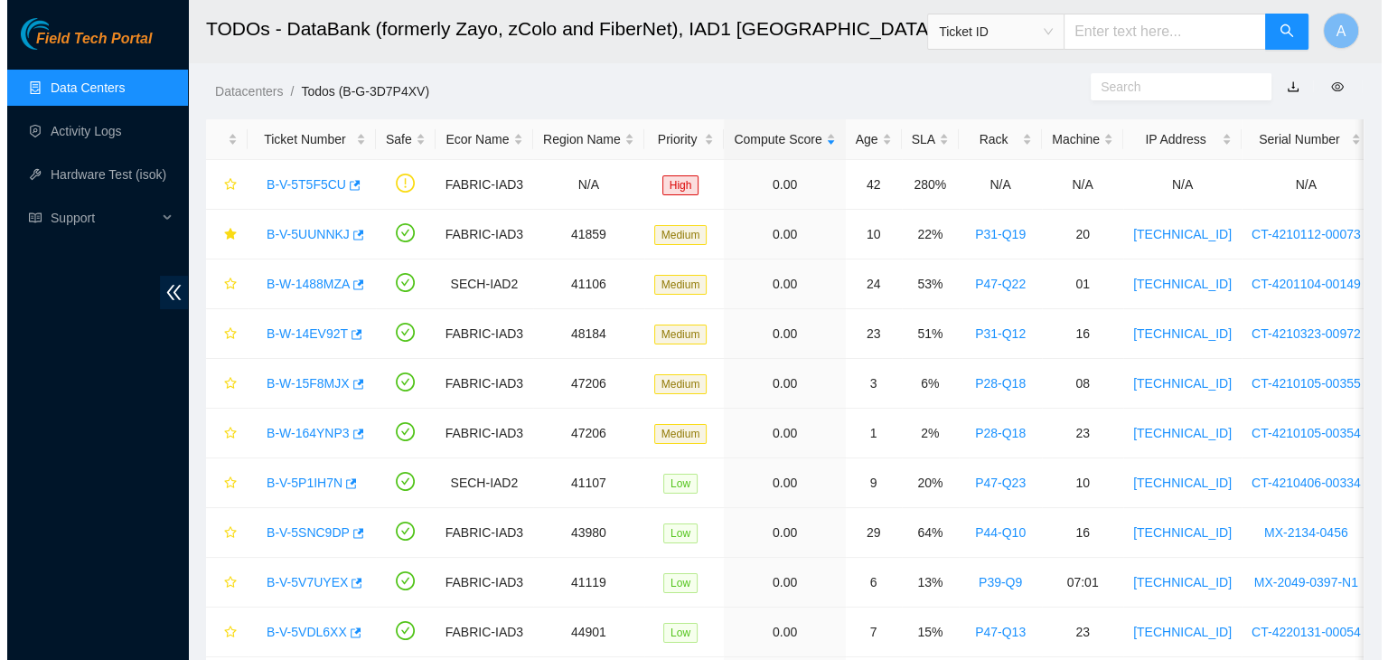
scroll to position [427, 0]
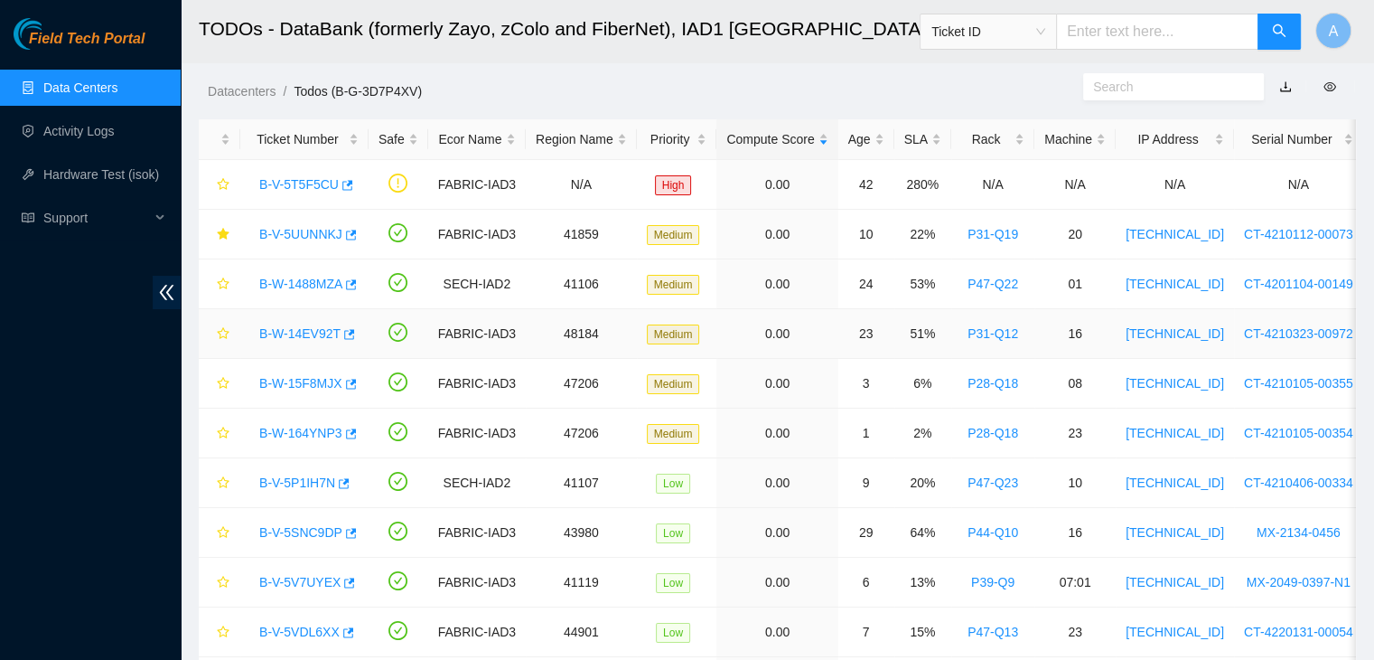
click at [314, 333] on link "B-W-14EV92T" at bounding box center [299, 333] width 81 height 14
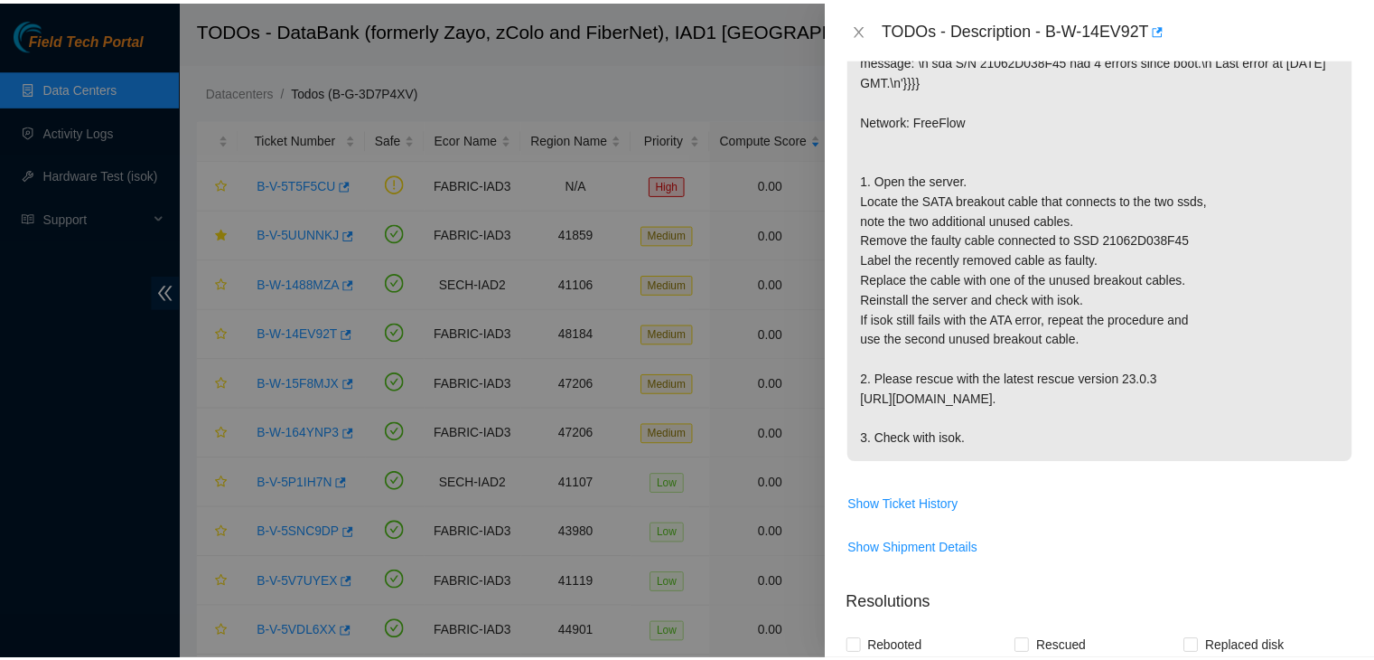
scroll to position [0, 0]
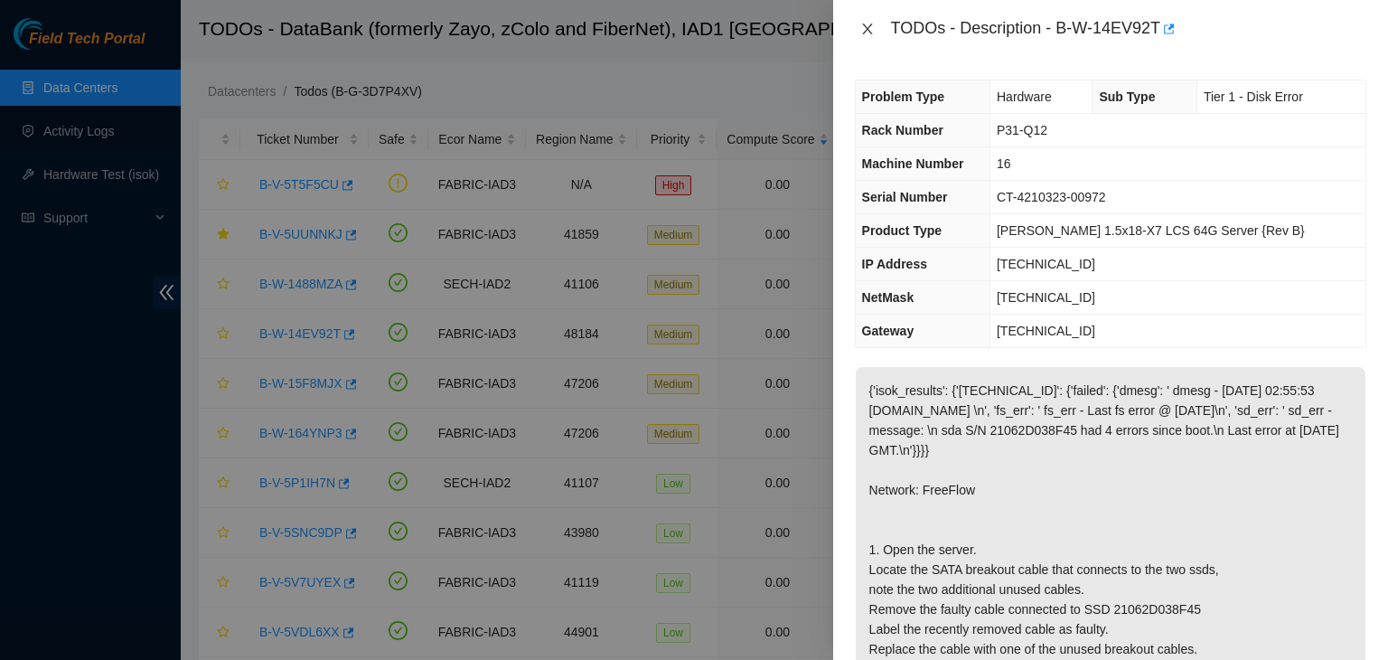
click at [867, 27] on icon "close" at bounding box center [867, 29] width 14 height 14
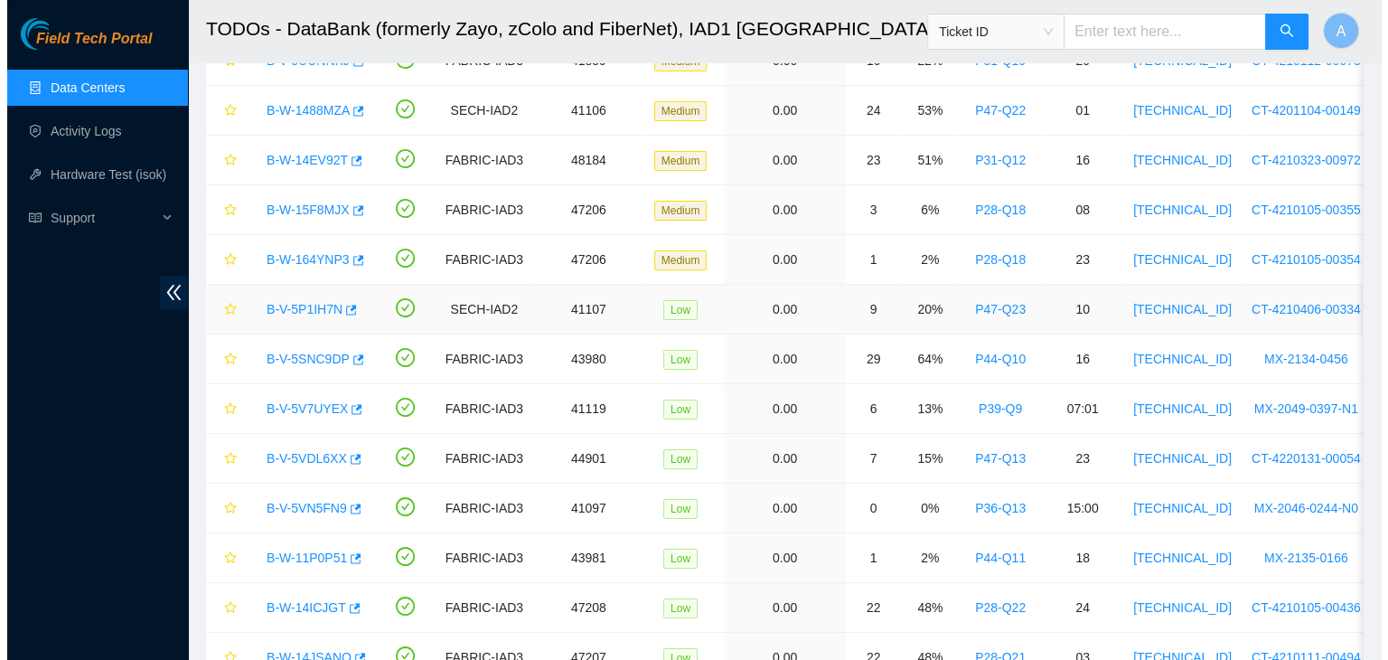
scroll to position [228, 0]
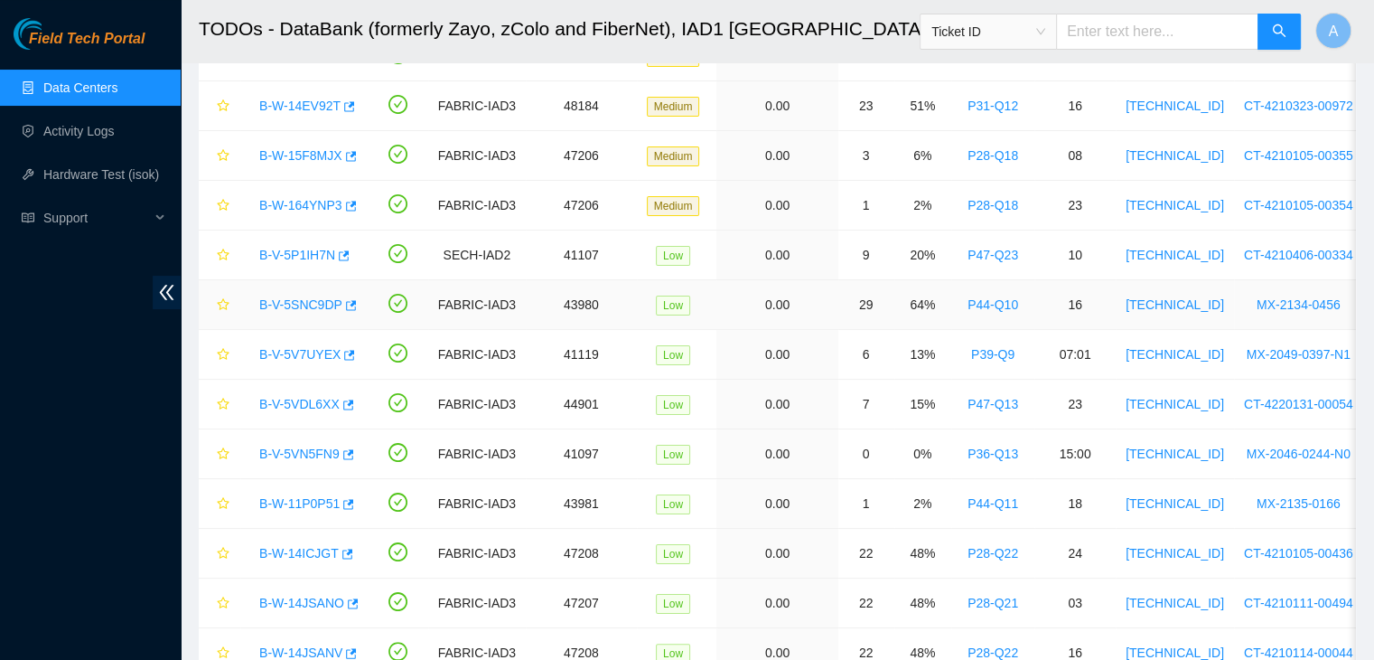
click at [315, 299] on link "B-V-5SNC9DP" at bounding box center [300, 304] width 83 height 14
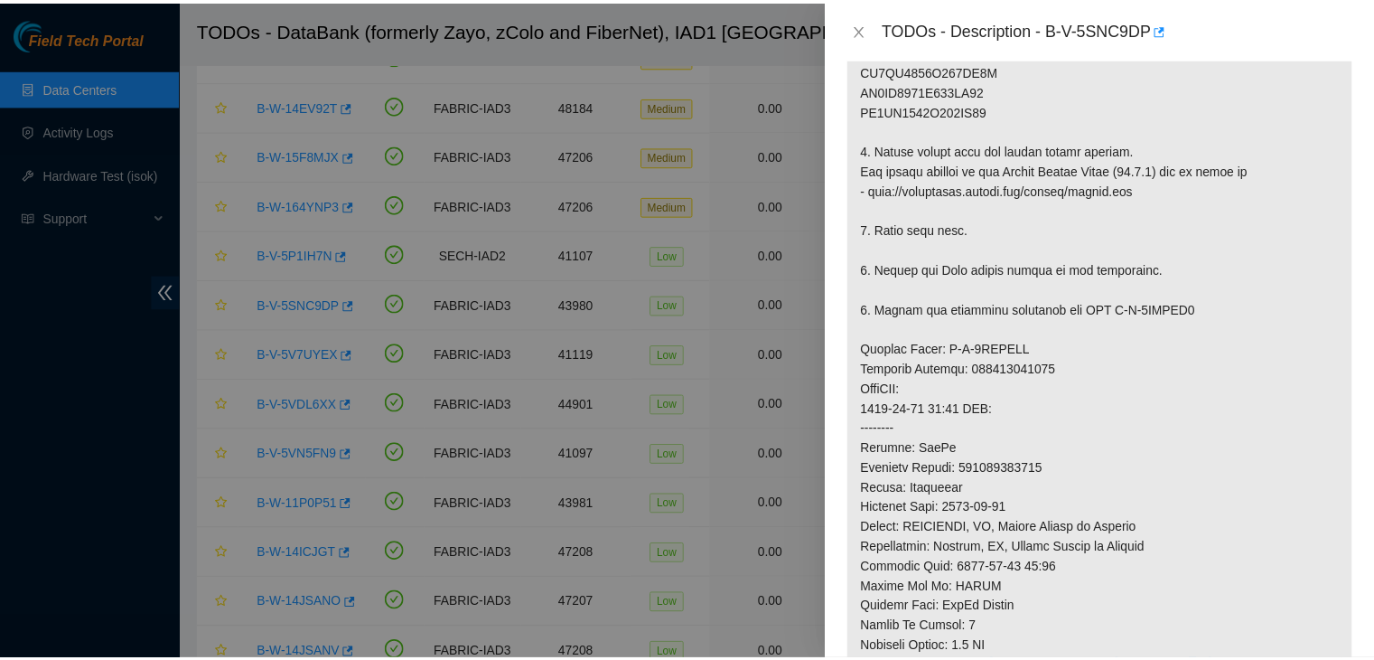
scroll to position [598, 0]
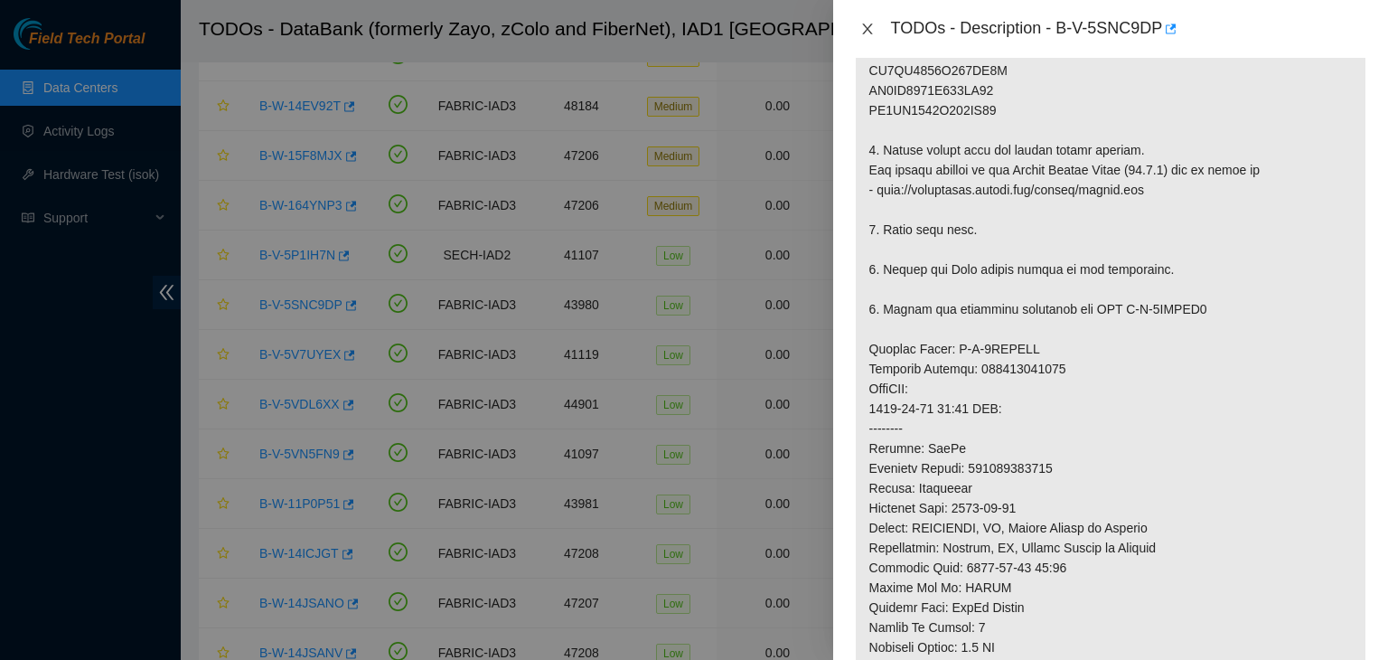
click at [868, 28] on icon "close" at bounding box center [867, 29] width 14 height 14
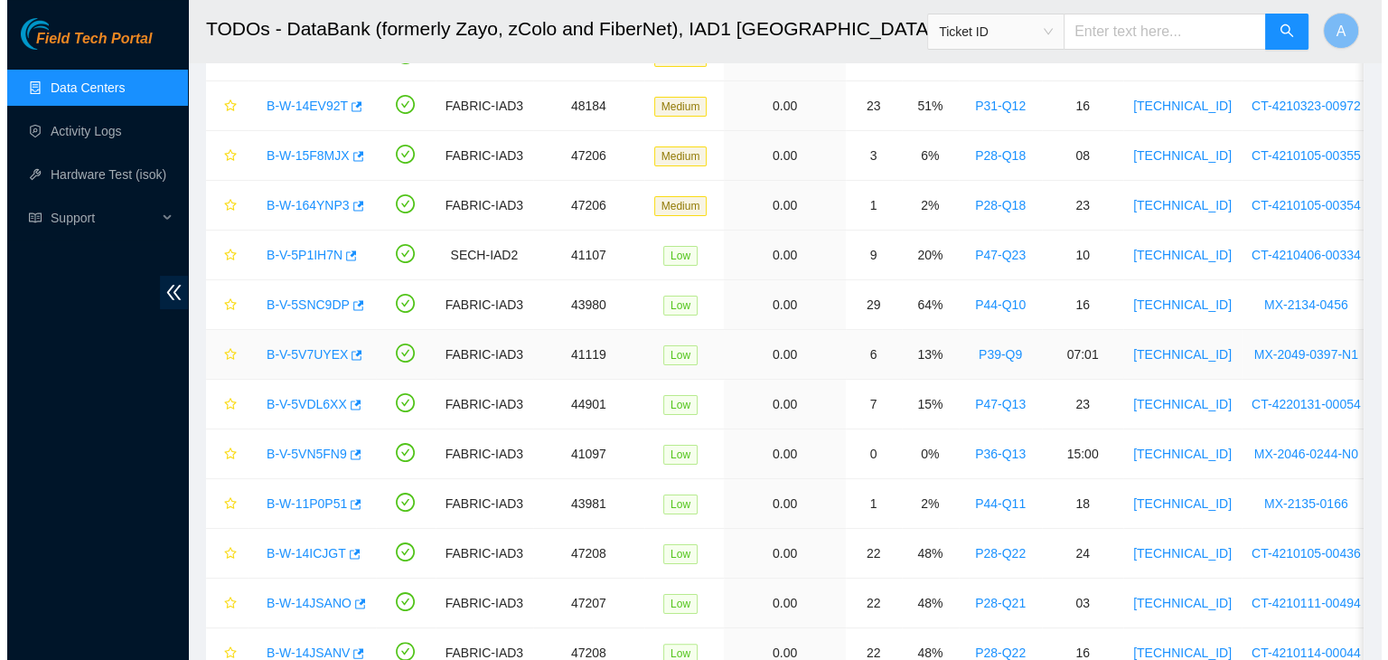
scroll to position [0, 0]
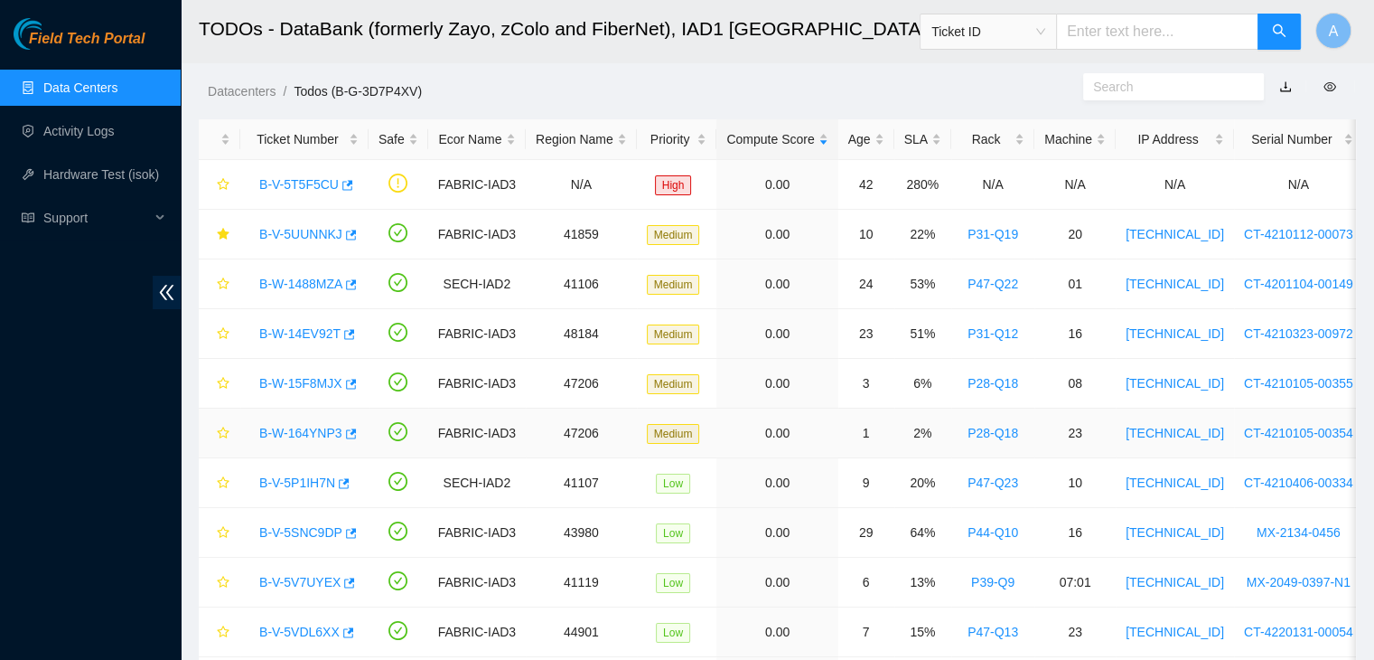
click at [314, 435] on link "B-W-164YNP3" at bounding box center [300, 433] width 83 height 14
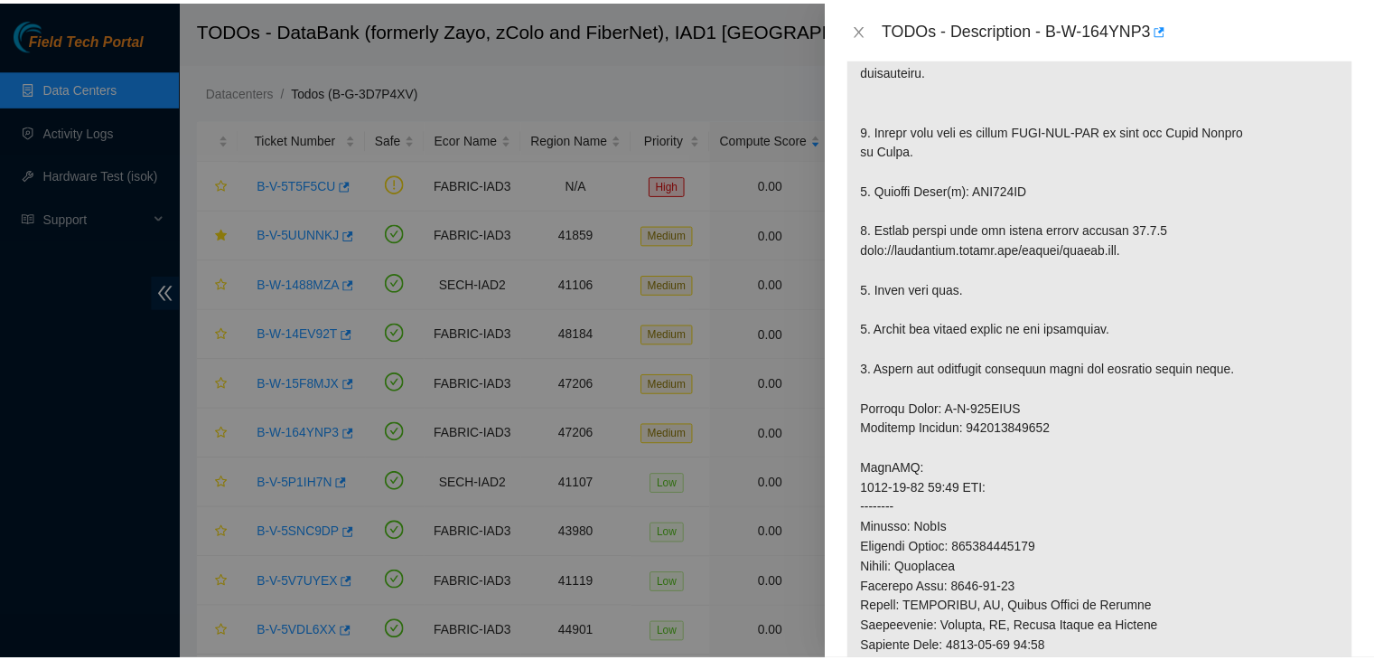
scroll to position [307, 0]
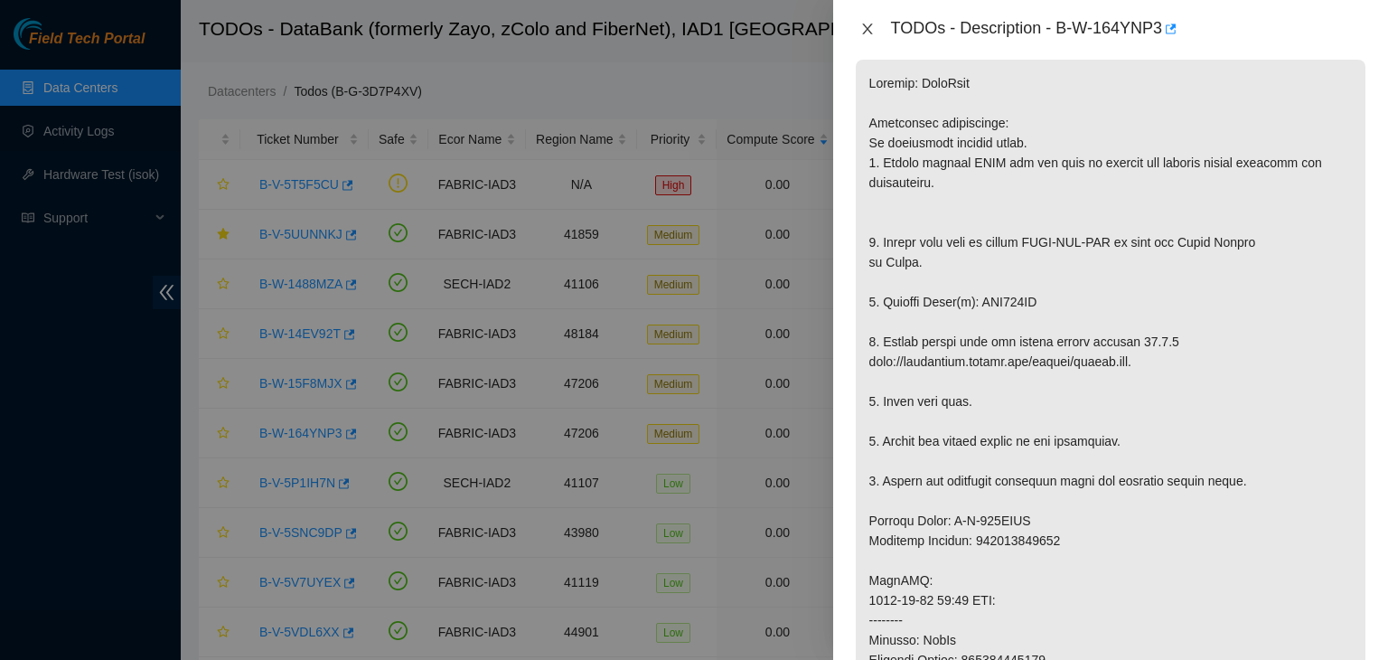
click at [877, 31] on button "Close" at bounding box center [867, 29] width 25 height 17
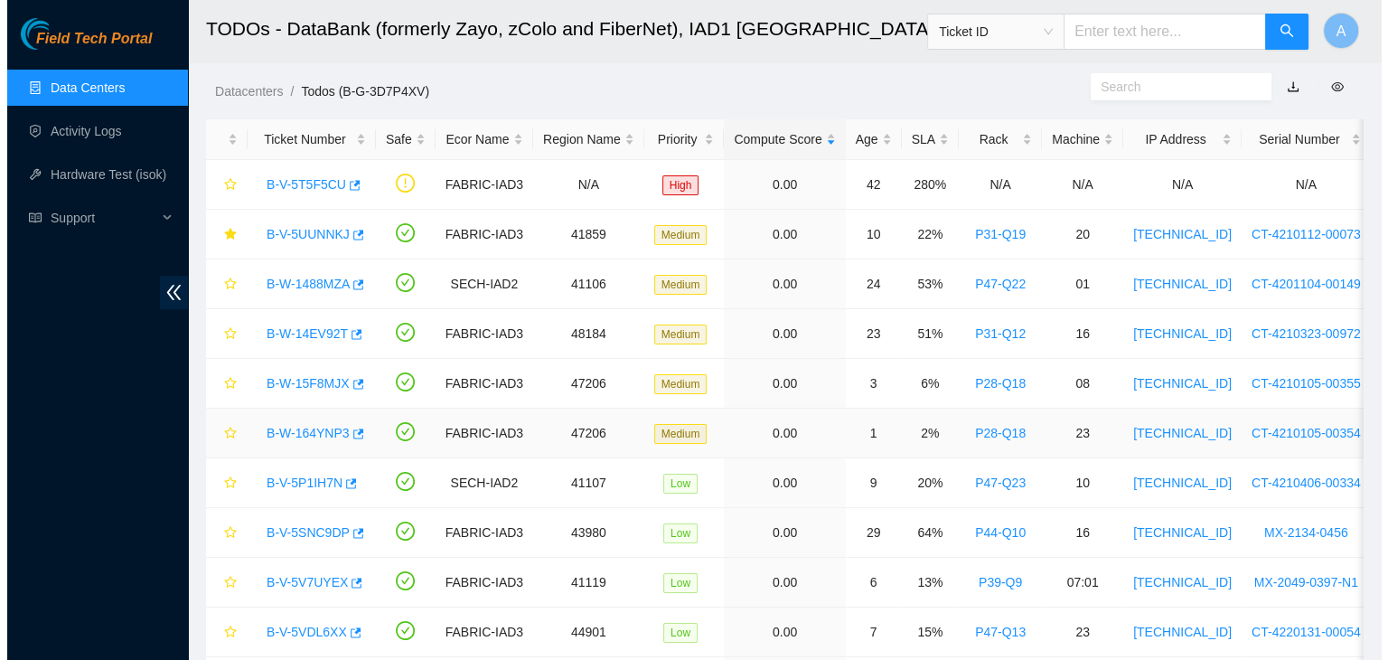
scroll to position [333, 0]
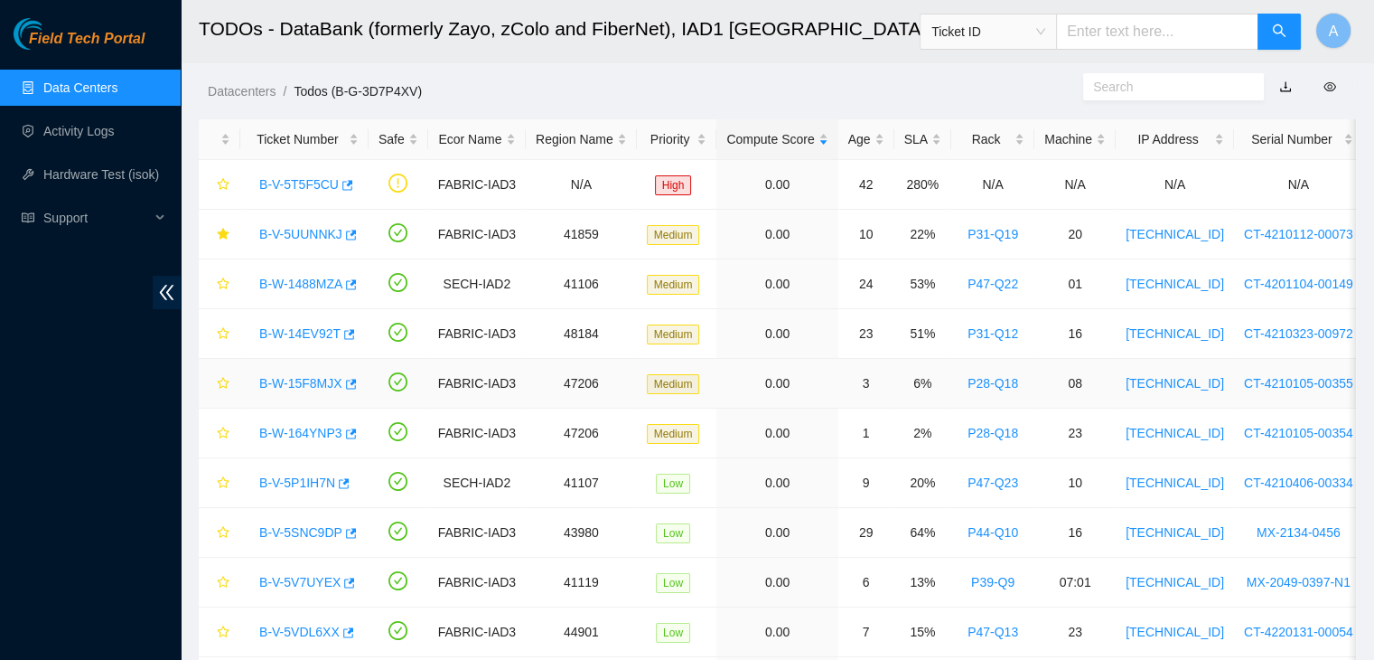
click at [306, 391] on div "B-W-15F8MJX" at bounding box center [304, 383] width 108 height 29
click at [311, 384] on link "B-W-15F8MJX" at bounding box center [300, 383] width 83 height 14
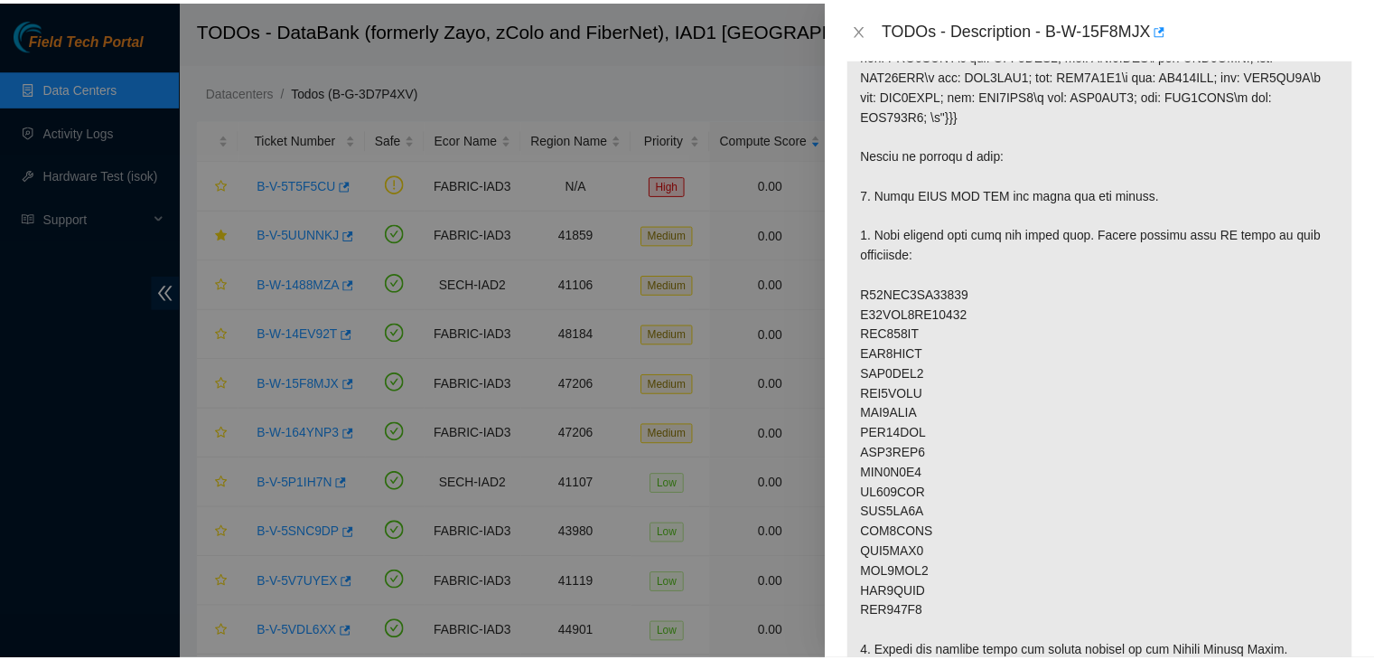
scroll to position [416, 0]
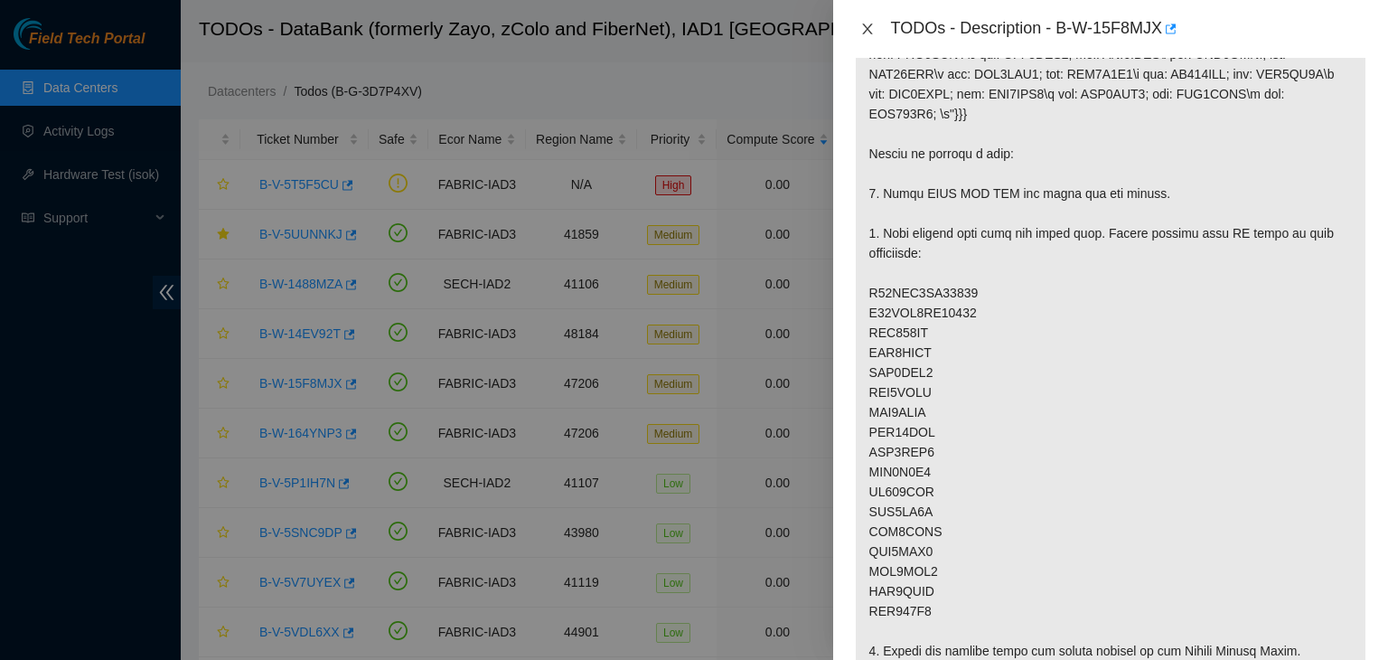
click at [867, 30] on icon "close" at bounding box center [867, 28] width 10 height 11
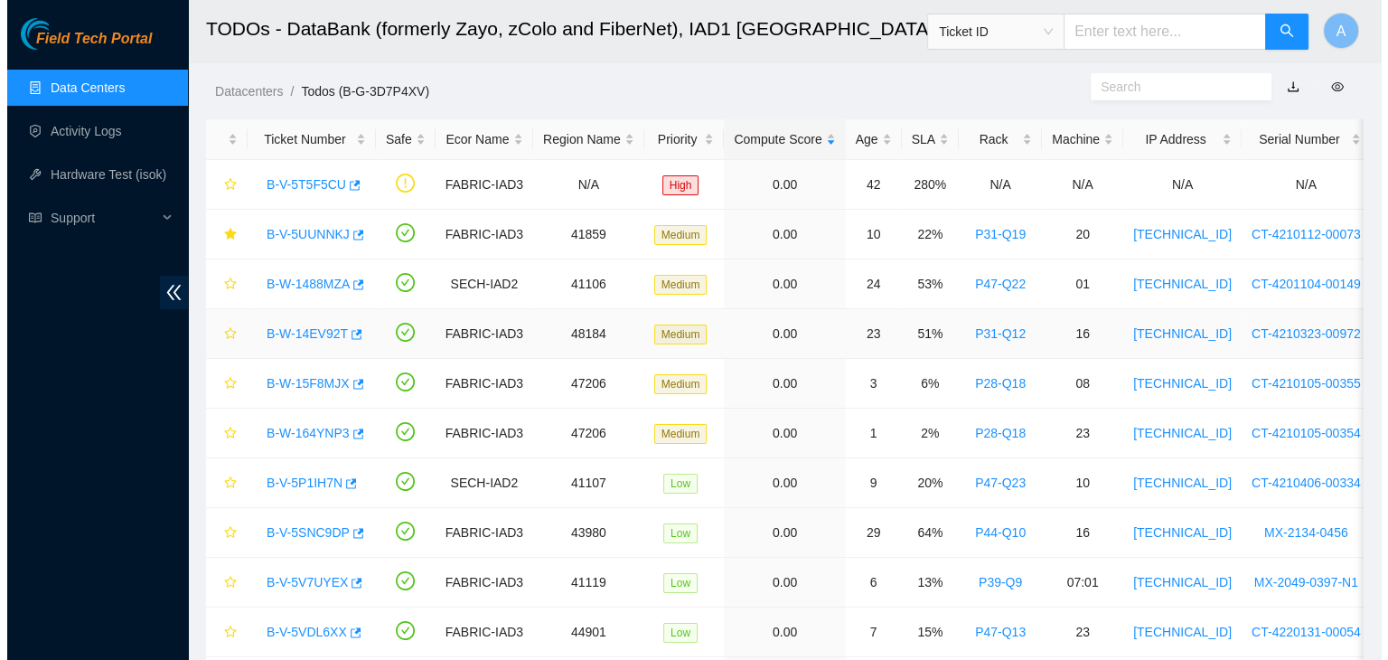
scroll to position [204, 0]
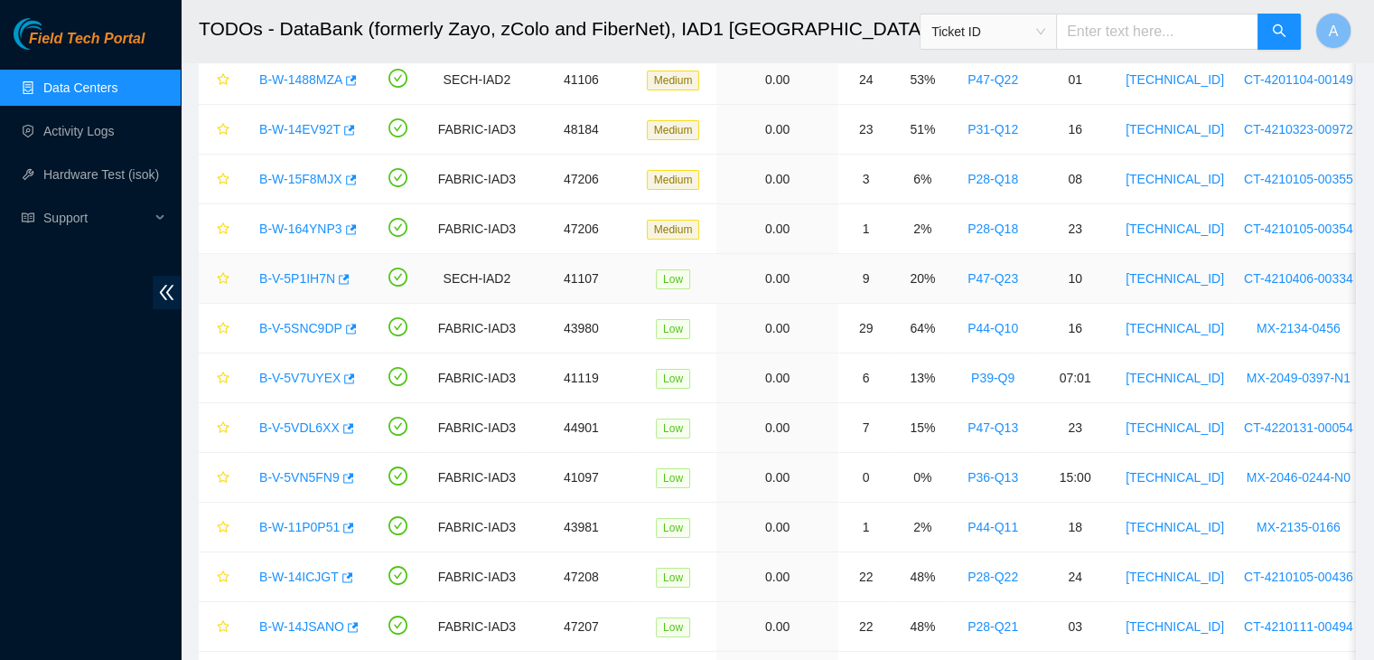
click at [304, 273] on link "B-V-5P1IH7N" at bounding box center [297, 278] width 76 height 14
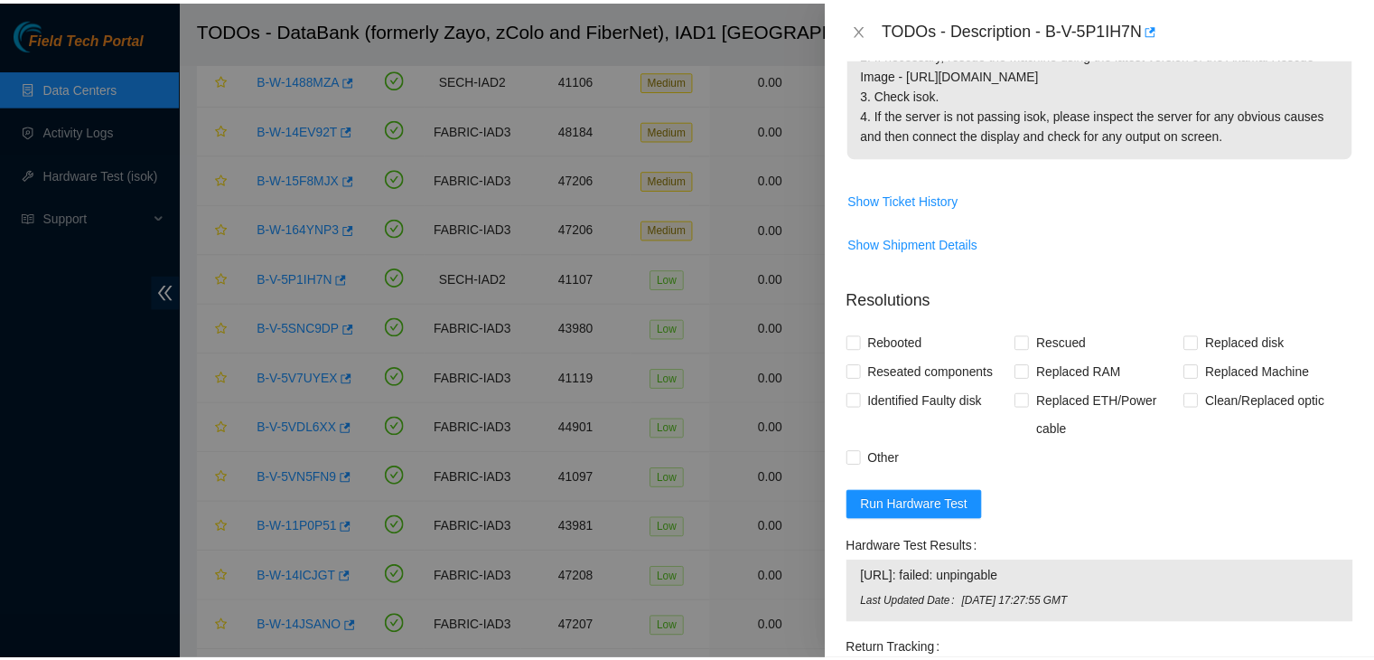
scroll to position [74, 0]
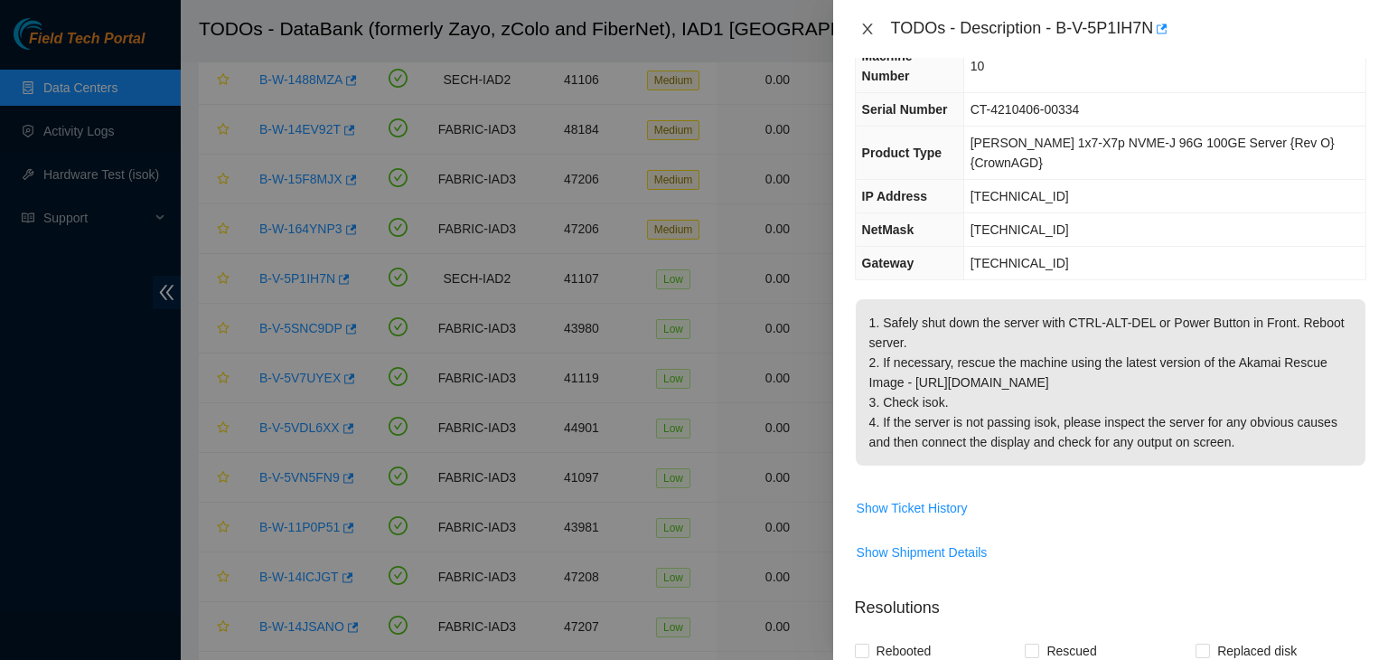
click at [871, 33] on icon "close" at bounding box center [867, 29] width 14 height 14
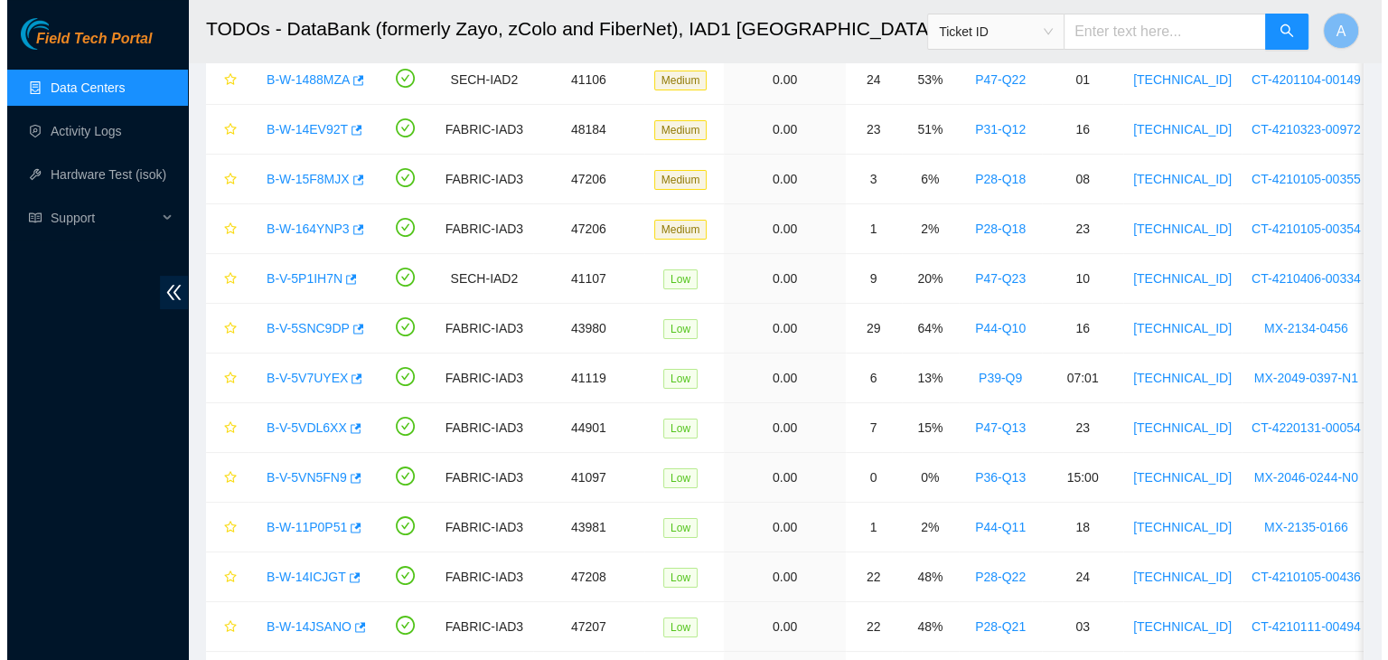
scroll to position [94, 0]
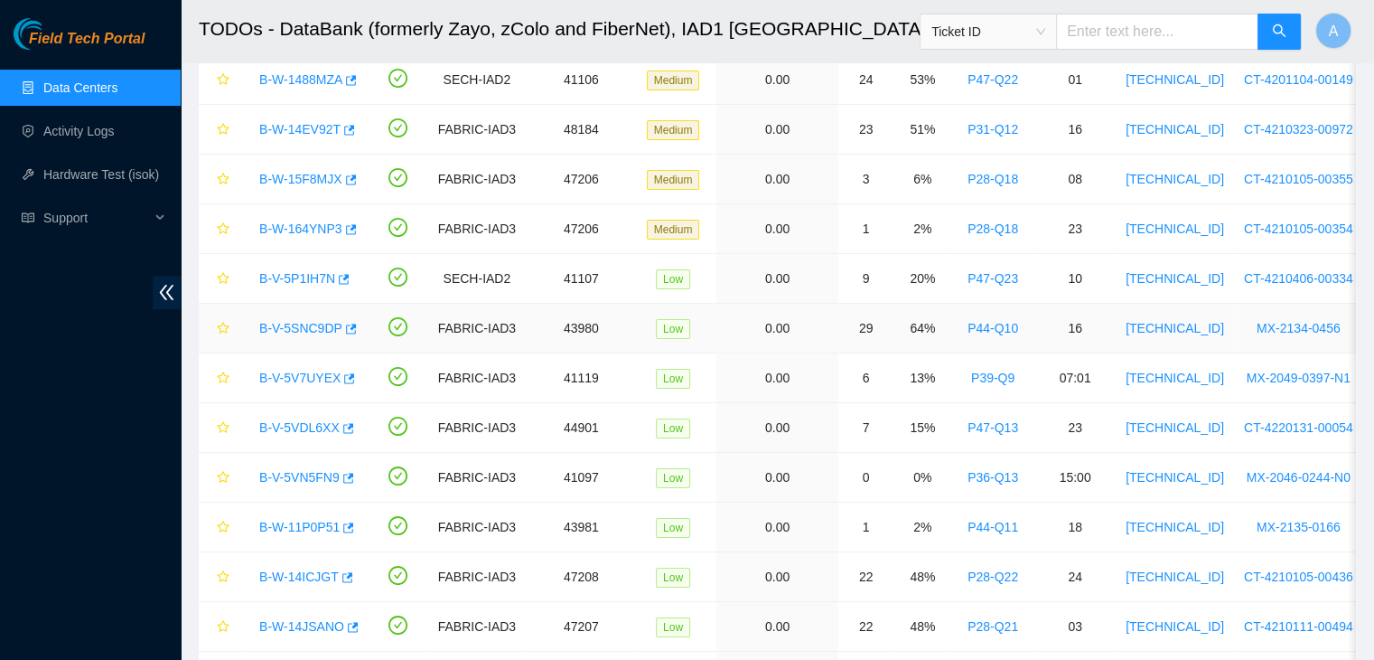
click at [294, 323] on link "B-V-5SNC9DP" at bounding box center [300, 328] width 83 height 14
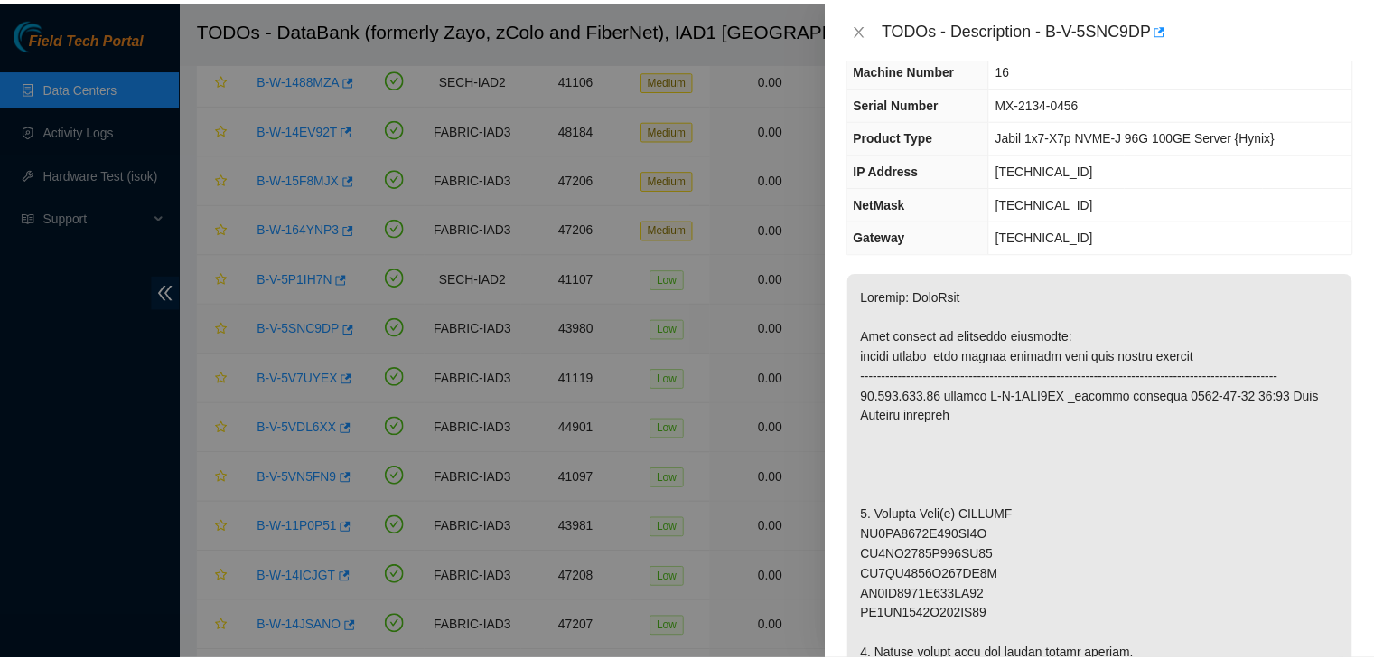
scroll to position [74, 0]
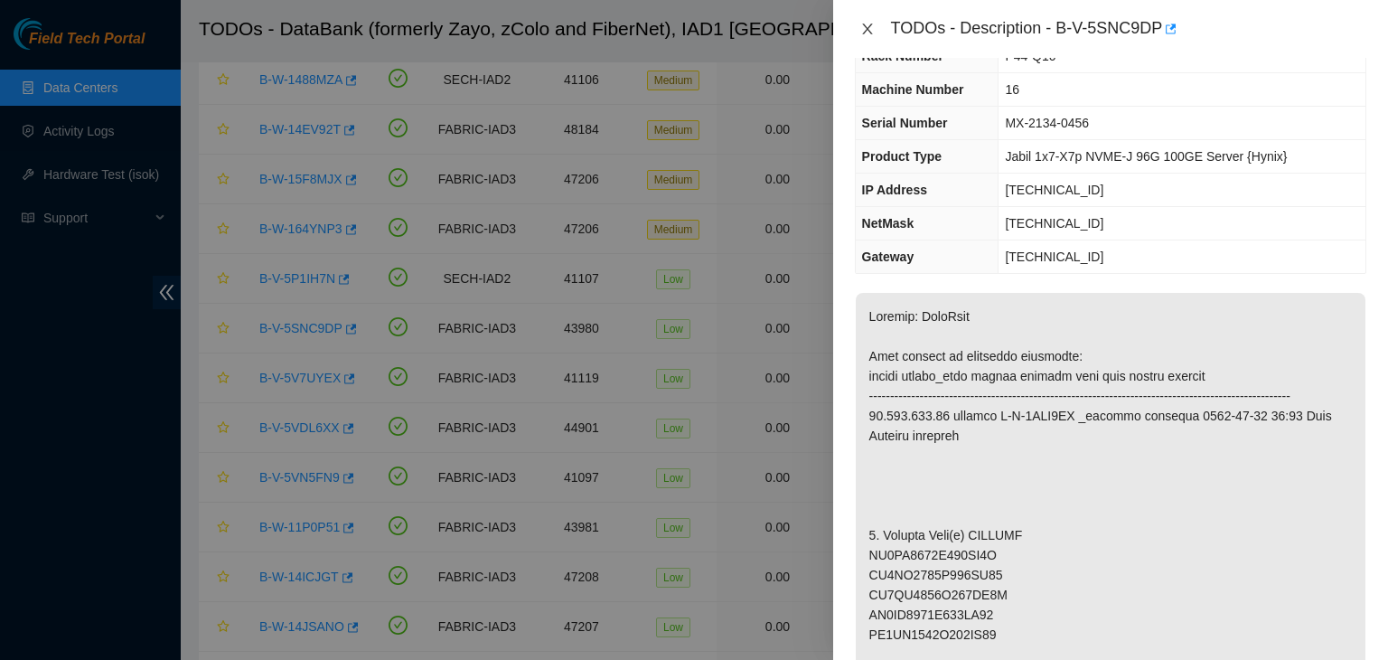
click at [865, 31] on icon "close" at bounding box center [867, 28] width 10 height 11
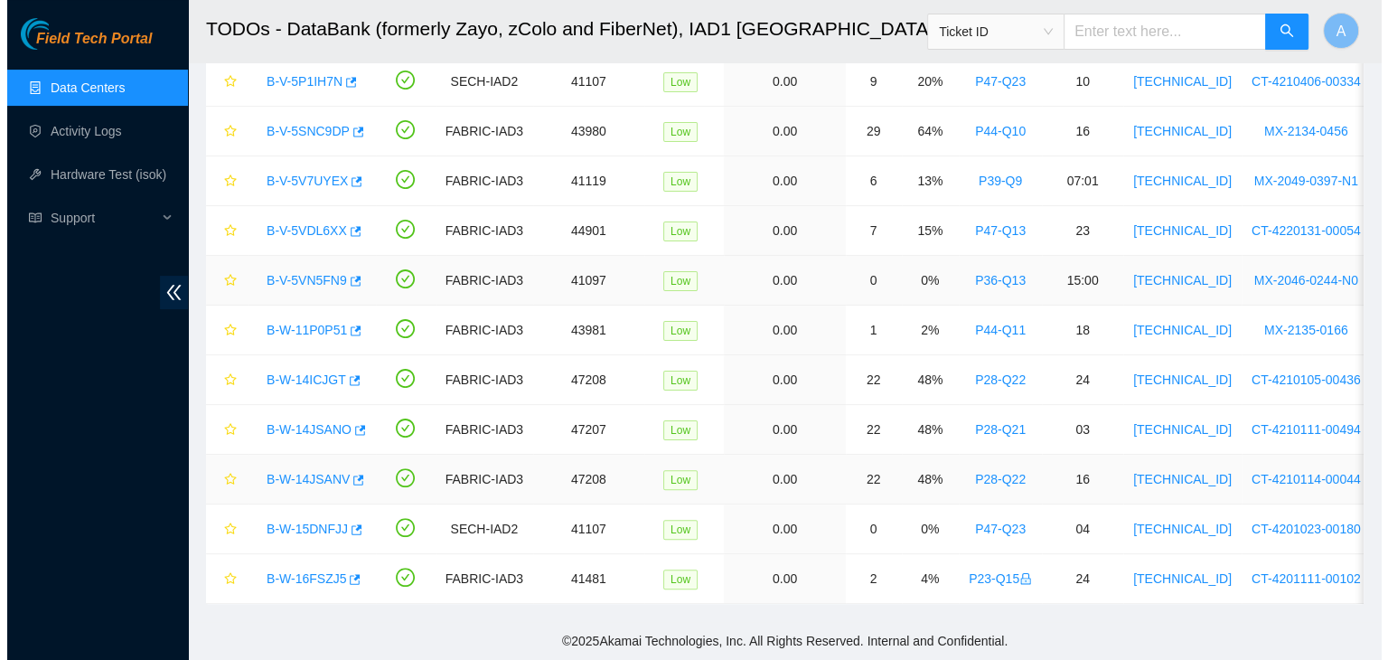
scroll to position [403, 0]
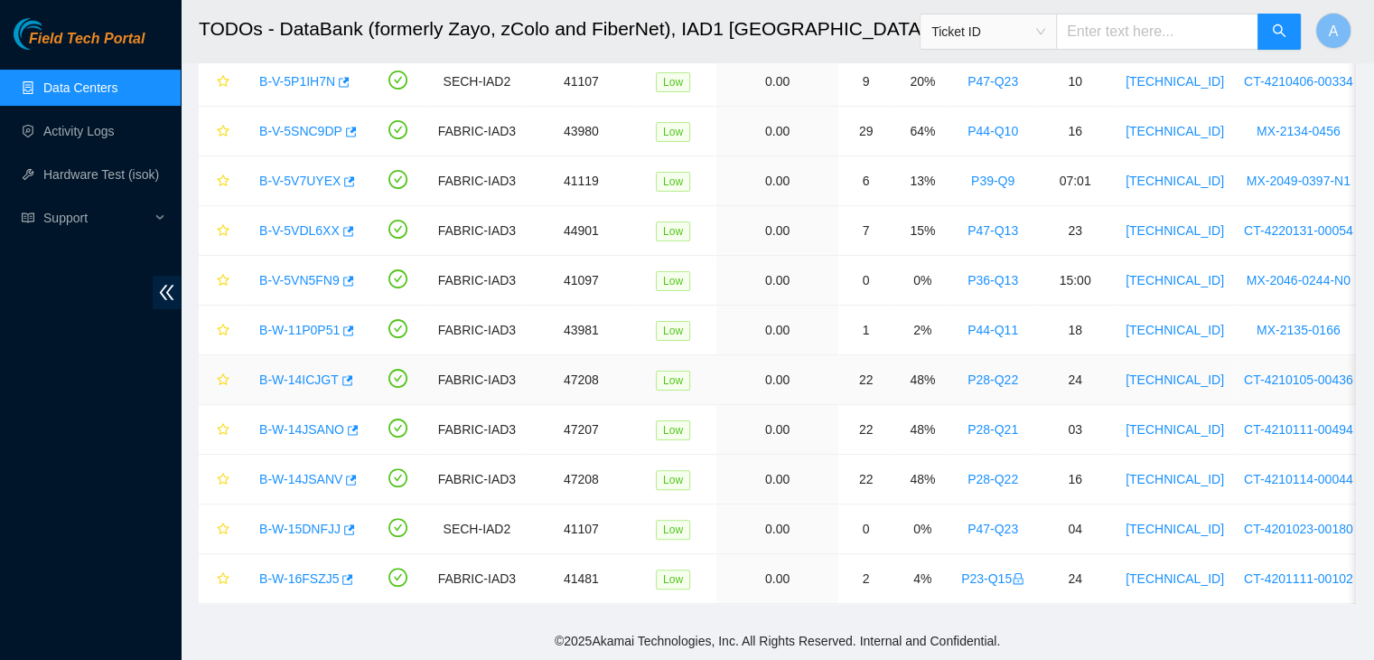
click at [292, 378] on link "B-W-14ICJGT" at bounding box center [299, 379] width 80 height 14
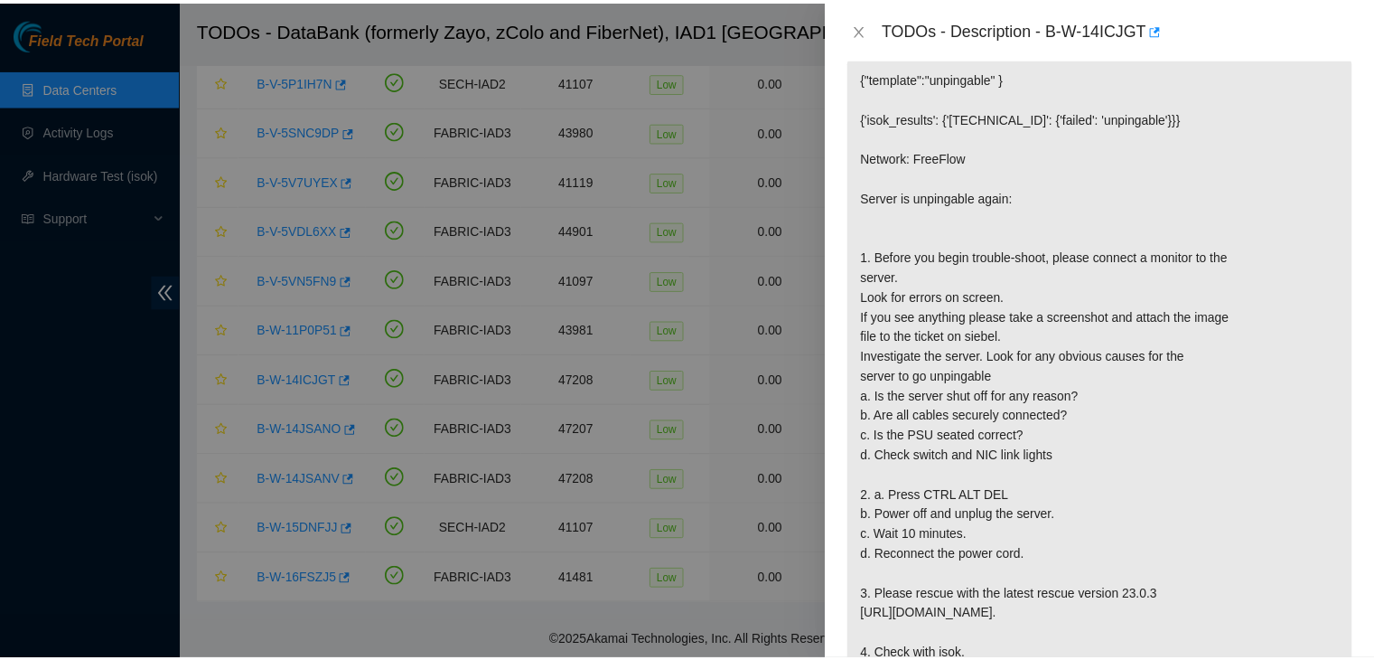
scroll to position [314, 0]
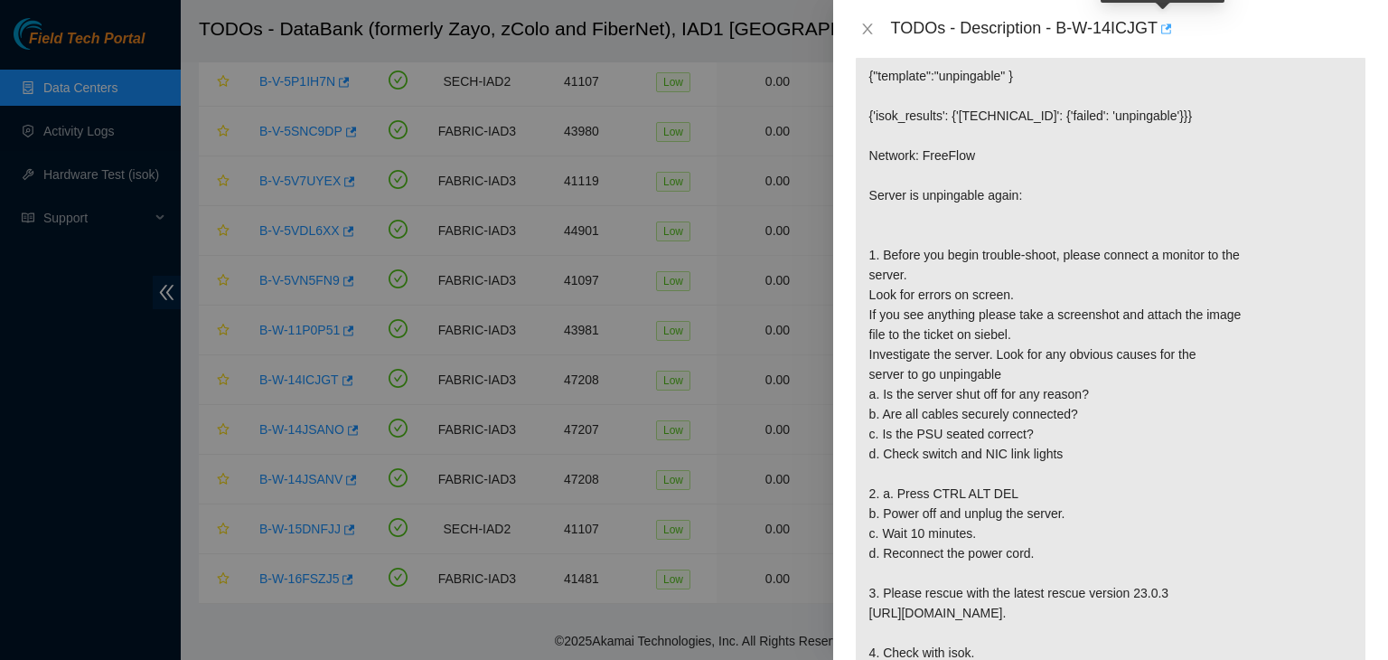
click at [1164, 26] on icon "button" at bounding box center [1164, 29] width 13 height 13
click at [867, 23] on icon "close" at bounding box center [867, 29] width 14 height 14
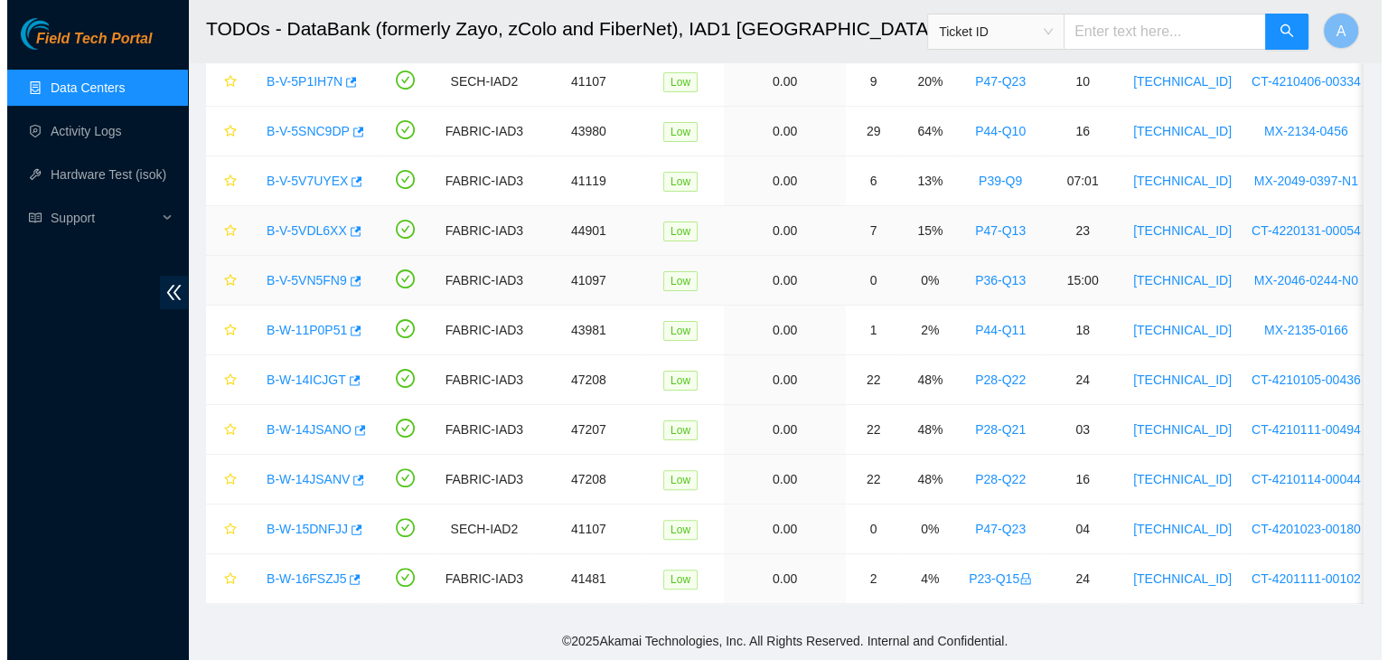
scroll to position [341, 0]
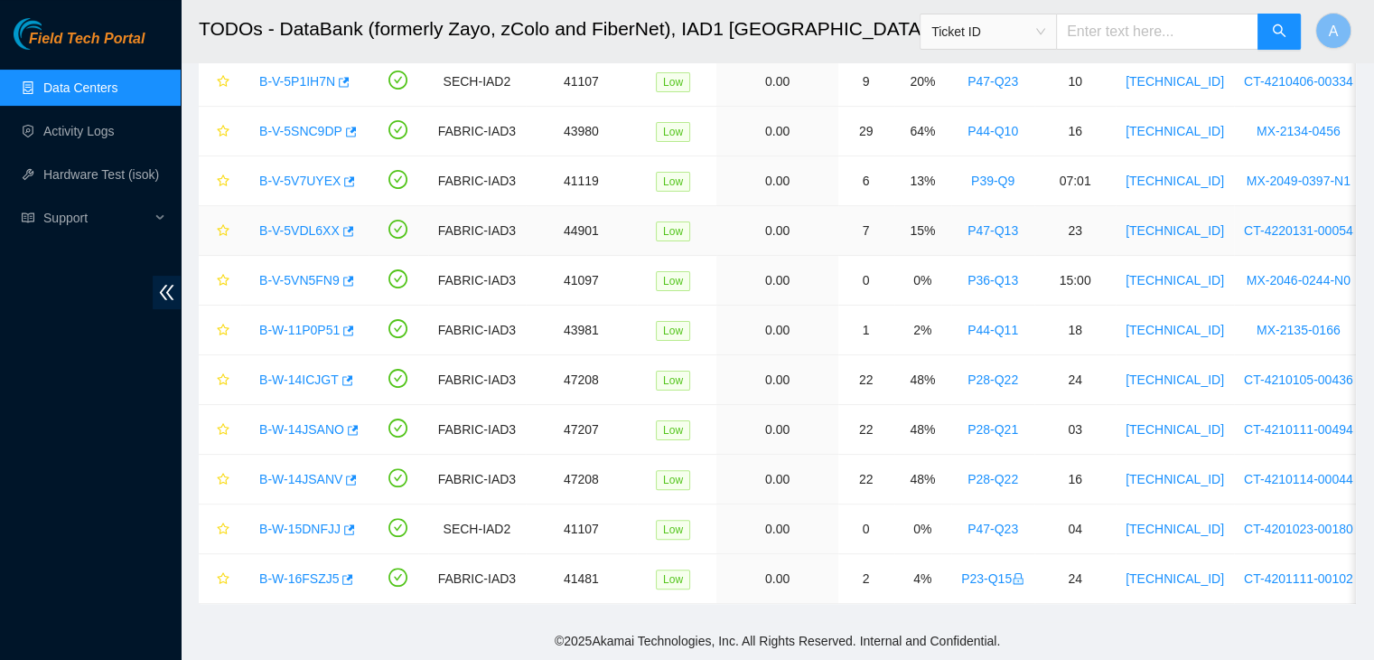
click at [319, 225] on link "B-V-5VDL6XX" at bounding box center [299, 230] width 80 height 14
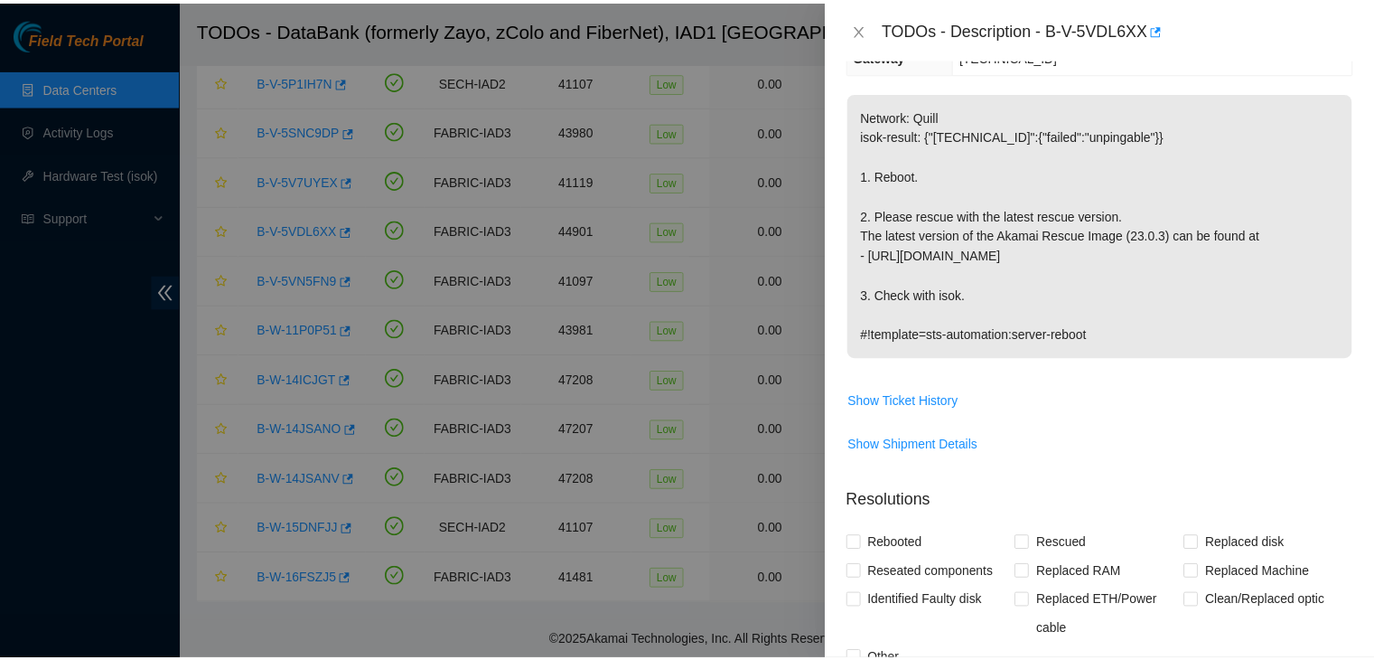
scroll to position [158, 0]
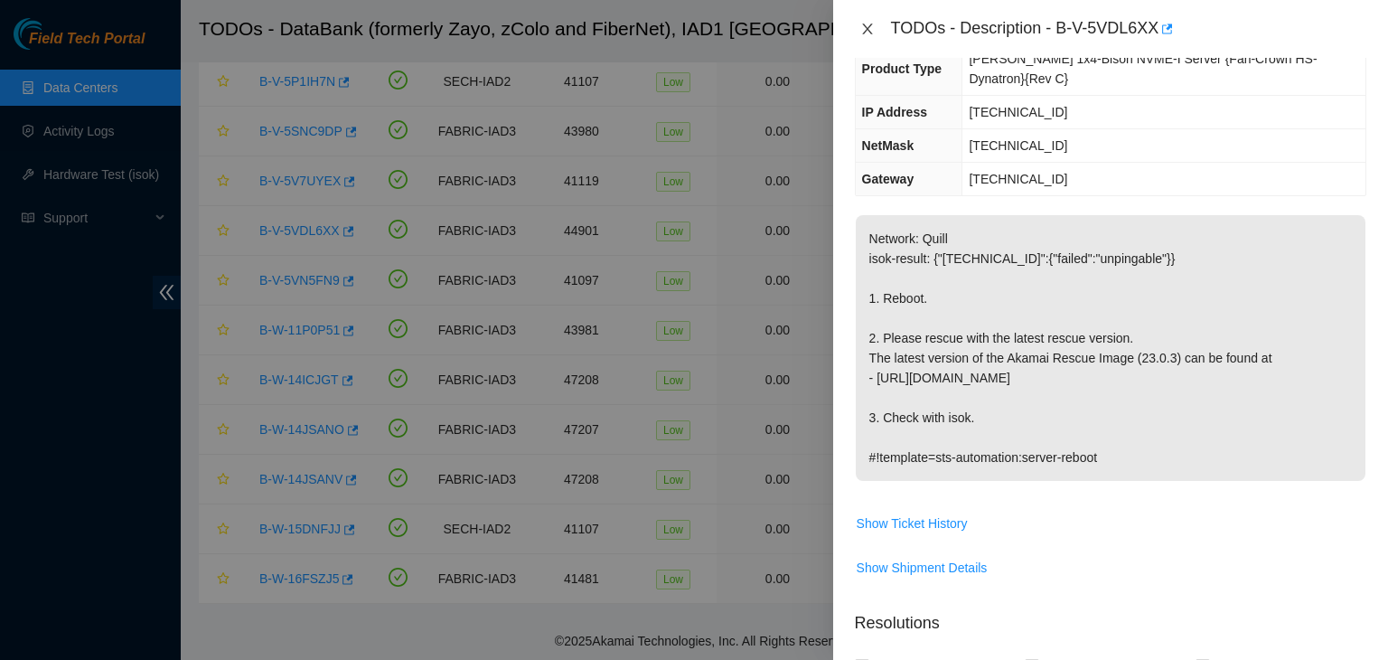
click at [869, 30] on icon "close" at bounding box center [867, 29] width 14 height 14
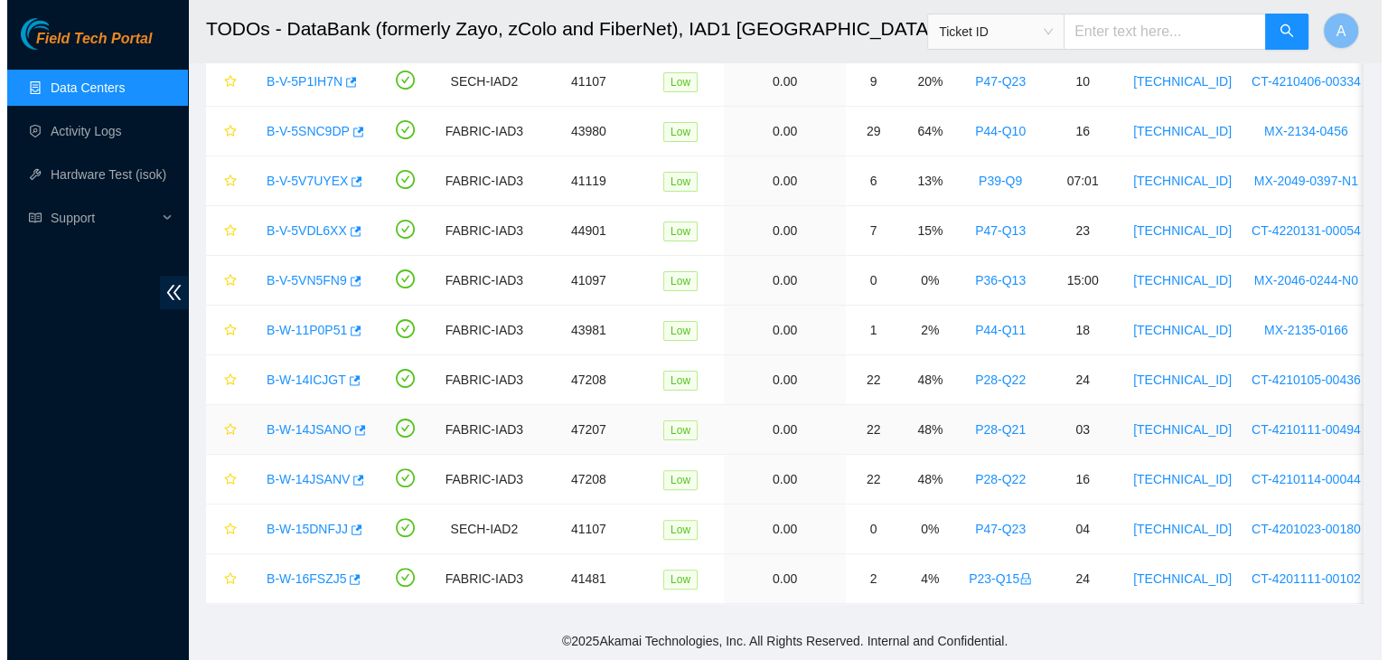
scroll to position [217, 0]
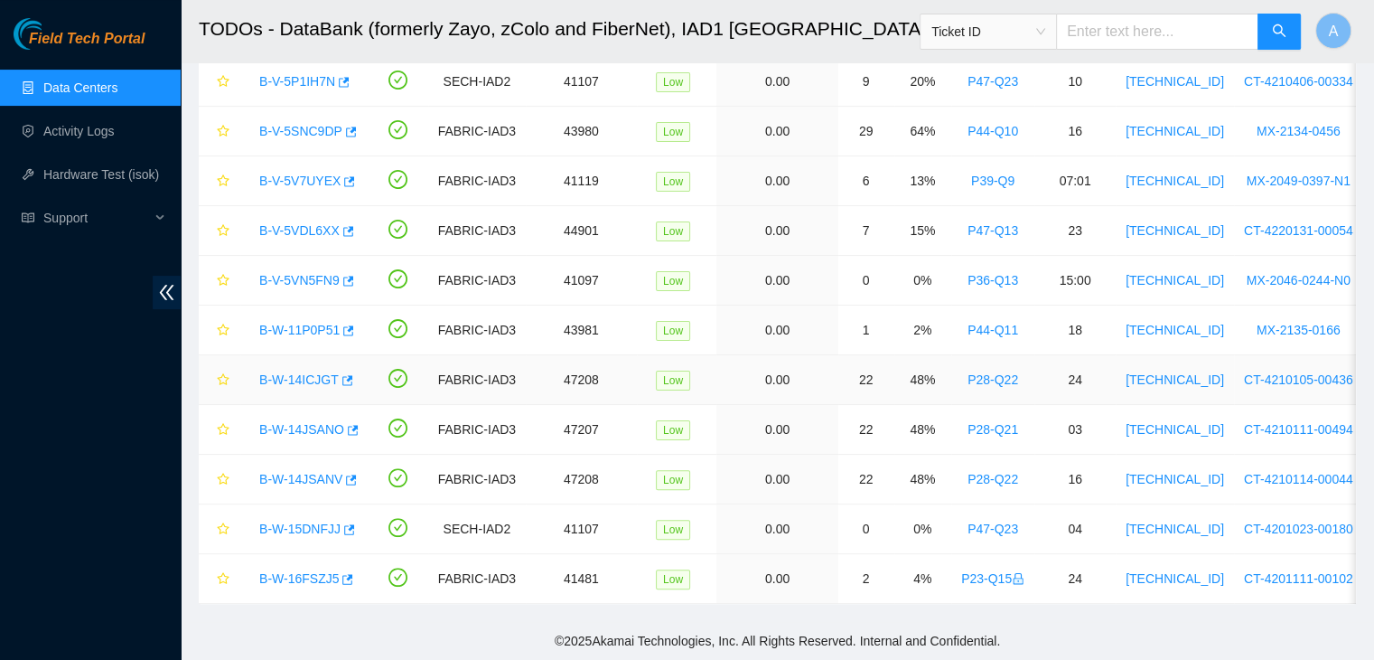
click at [293, 380] on link "B-W-14ICJGT" at bounding box center [299, 379] width 80 height 14
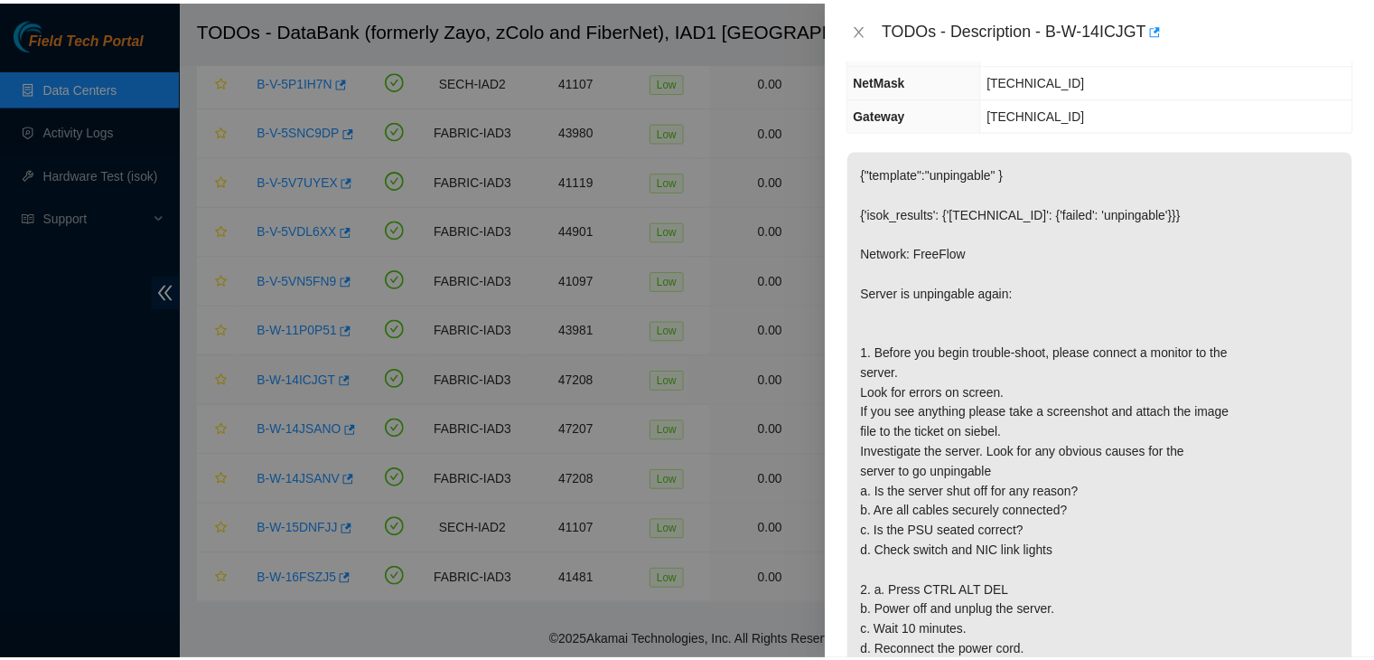
scroll to position [158, 0]
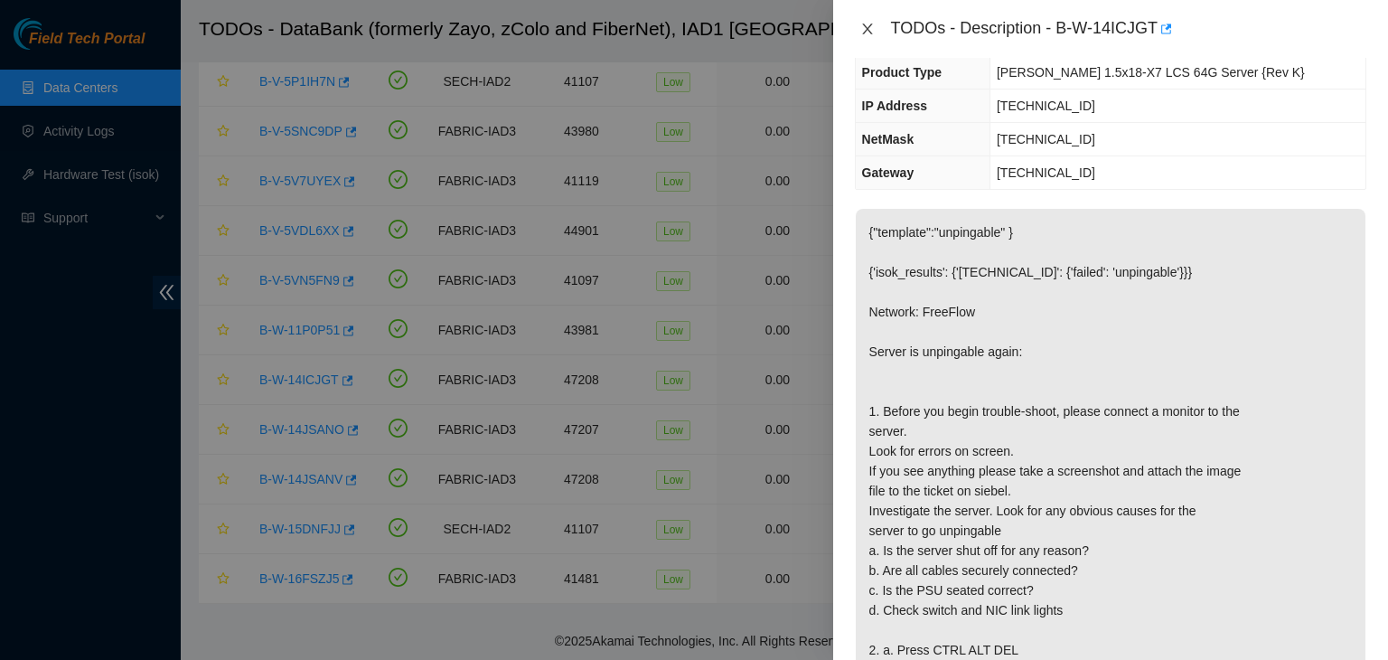
click at [873, 23] on icon "close" at bounding box center [867, 29] width 14 height 14
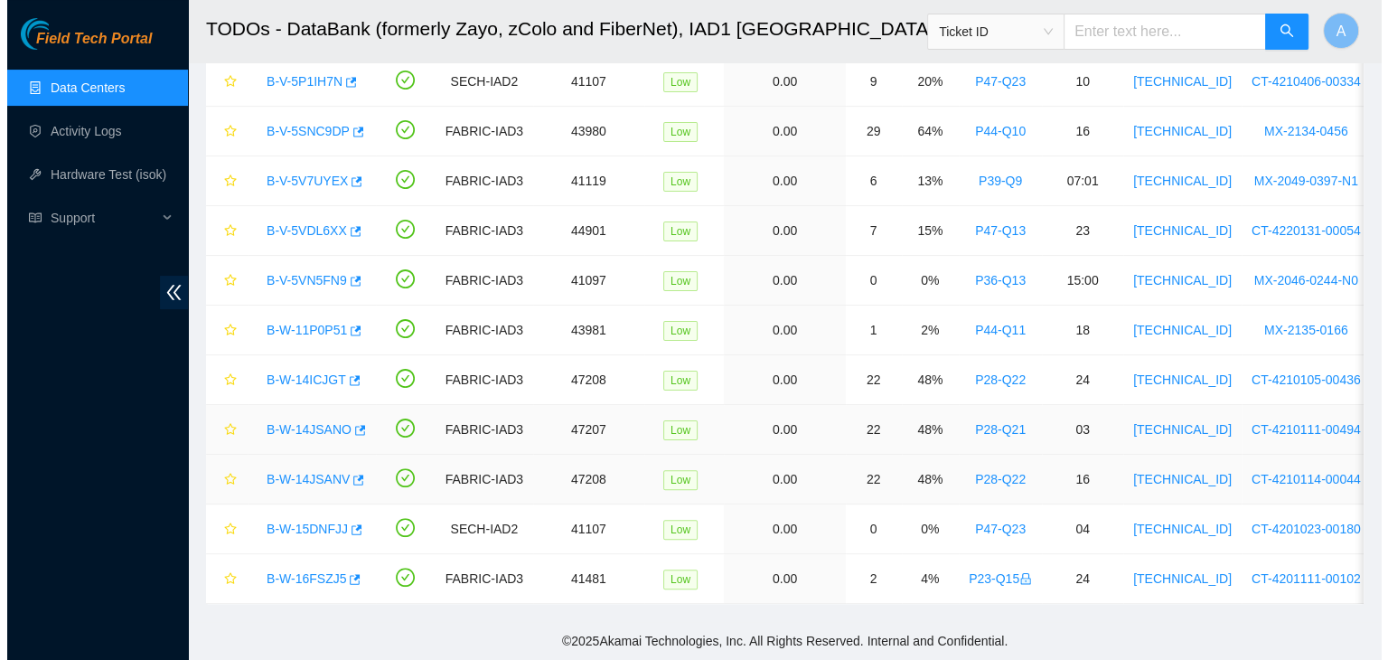
scroll to position [217, 0]
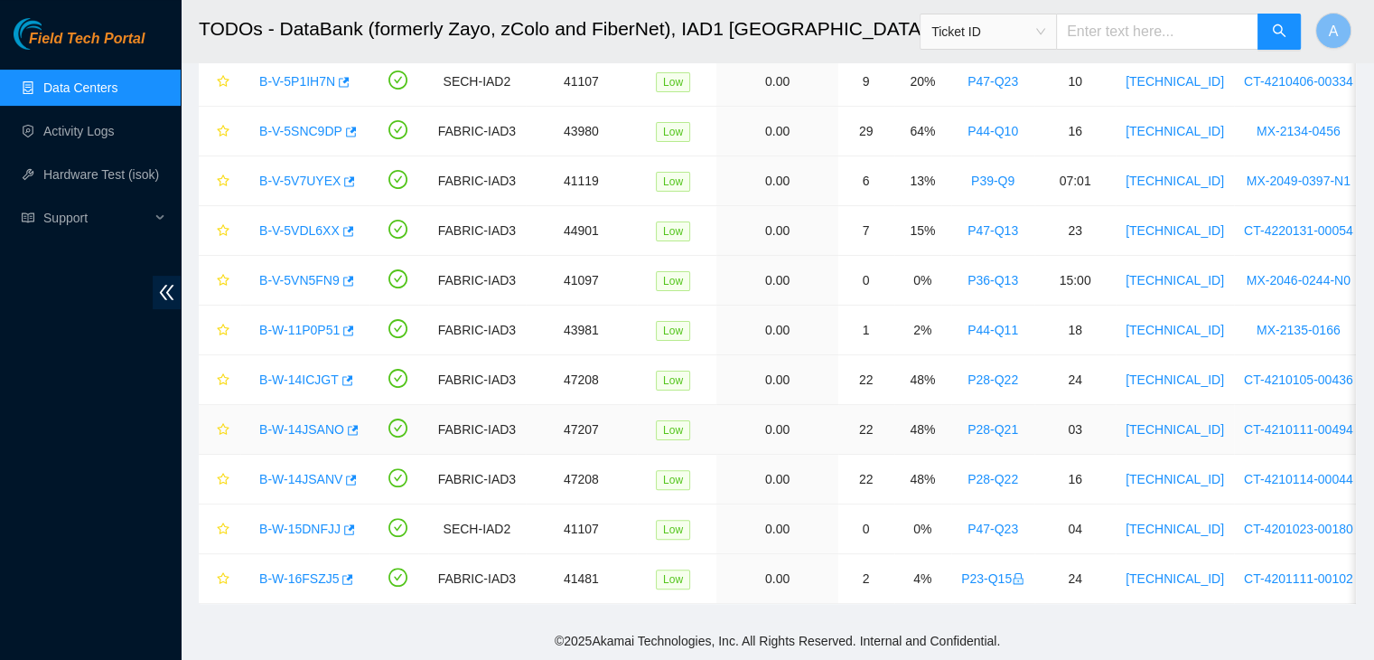
click at [300, 424] on link "B-W-14JSANO" at bounding box center [301, 429] width 85 height 14
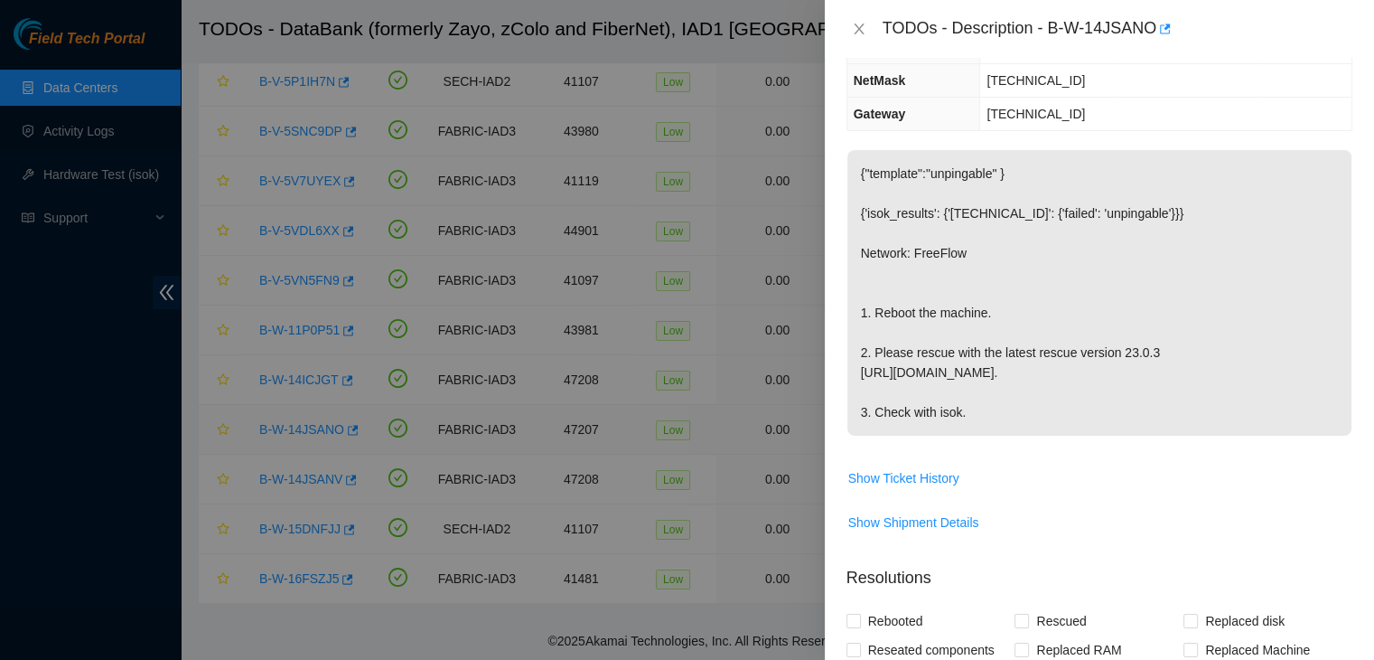
scroll to position [158, 0]
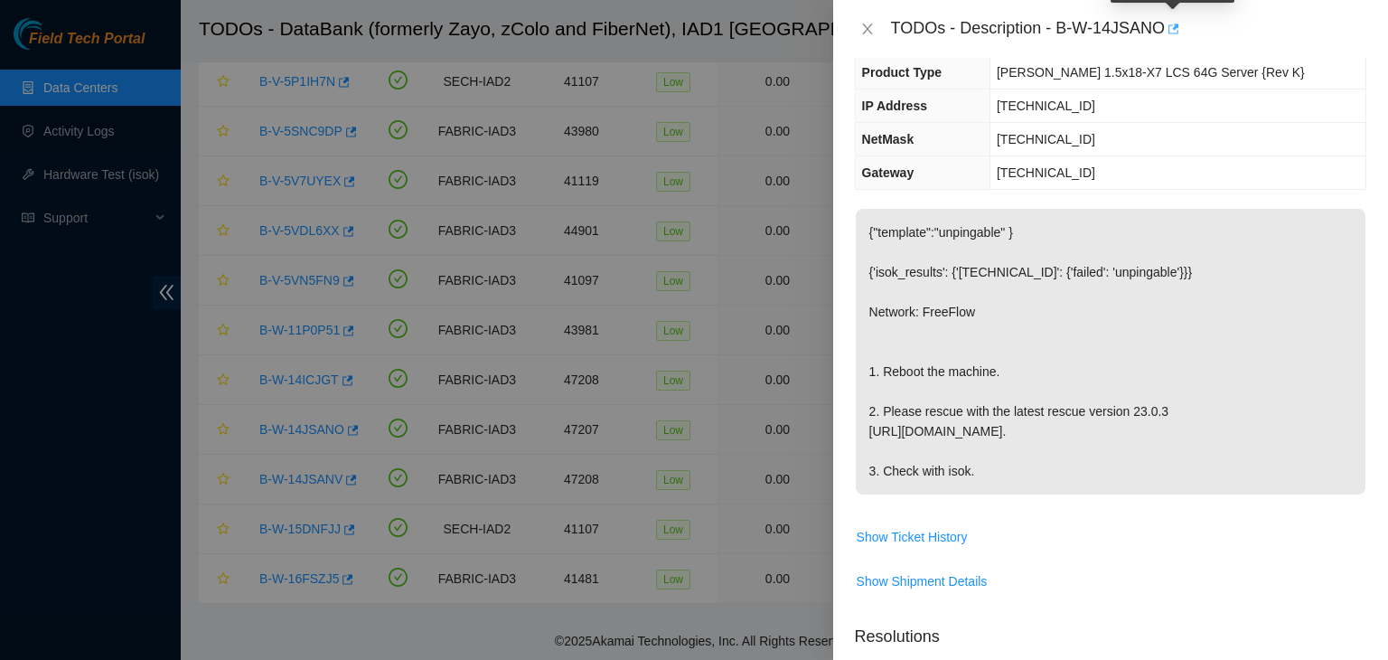
click at [1169, 31] on icon "button" at bounding box center [1173, 28] width 11 height 10
click at [867, 37] on div "TODOs - Description - B-W-14JSANO" at bounding box center [1110, 28] width 511 height 29
click at [870, 31] on icon "close" at bounding box center [867, 29] width 14 height 14
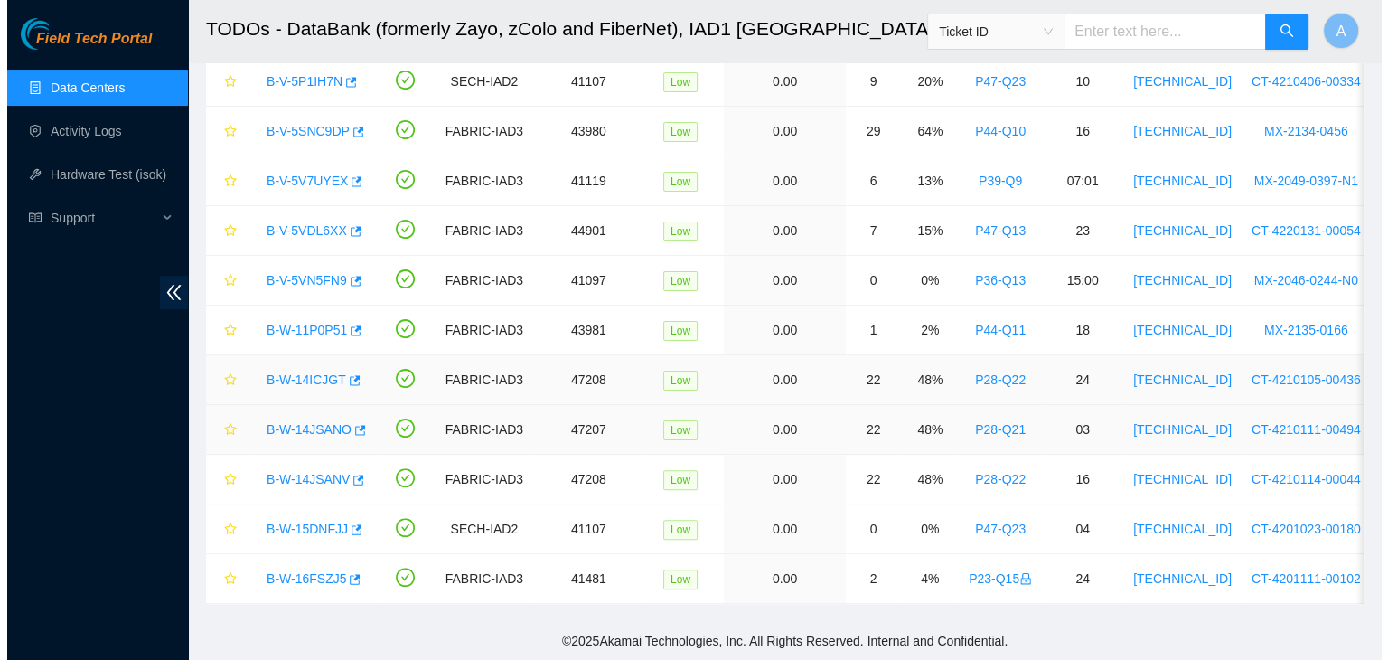
scroll to position [217, 0]
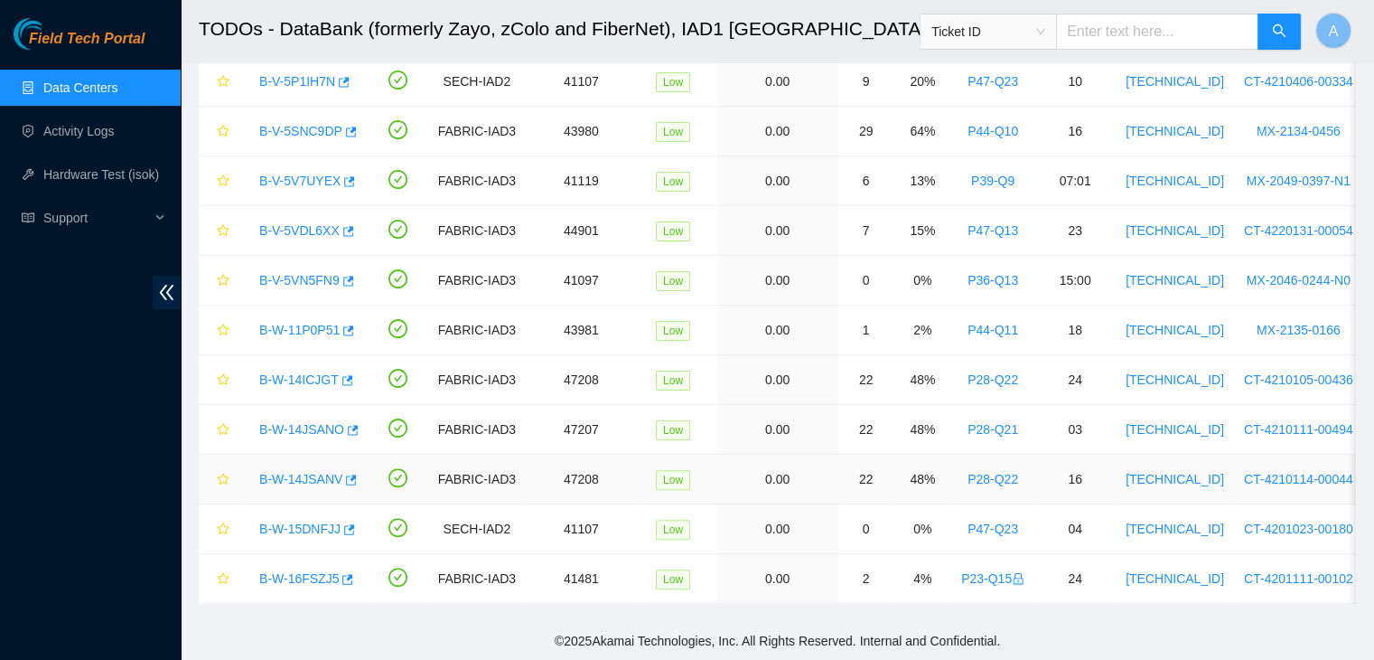
click at [311, 472] on link "B-W-14JSANV" at bounding box center [300, 479] width 83 height 14
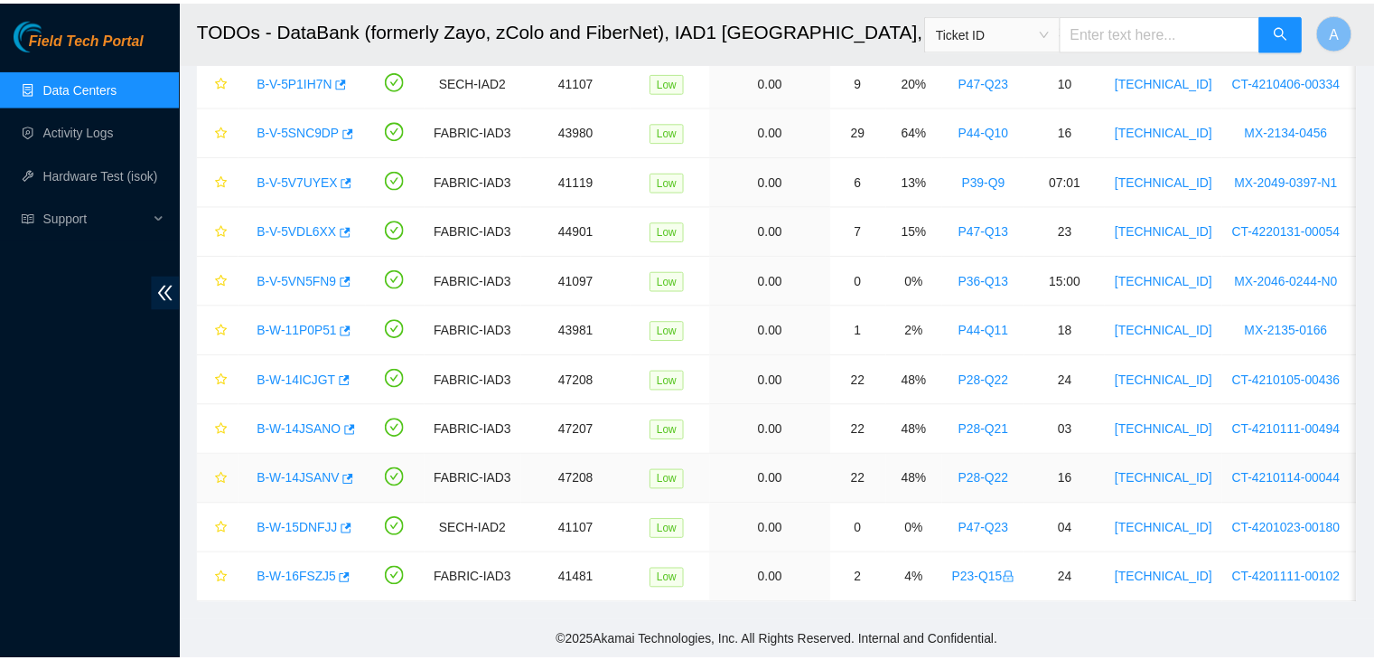
scroll to position [158, 0]
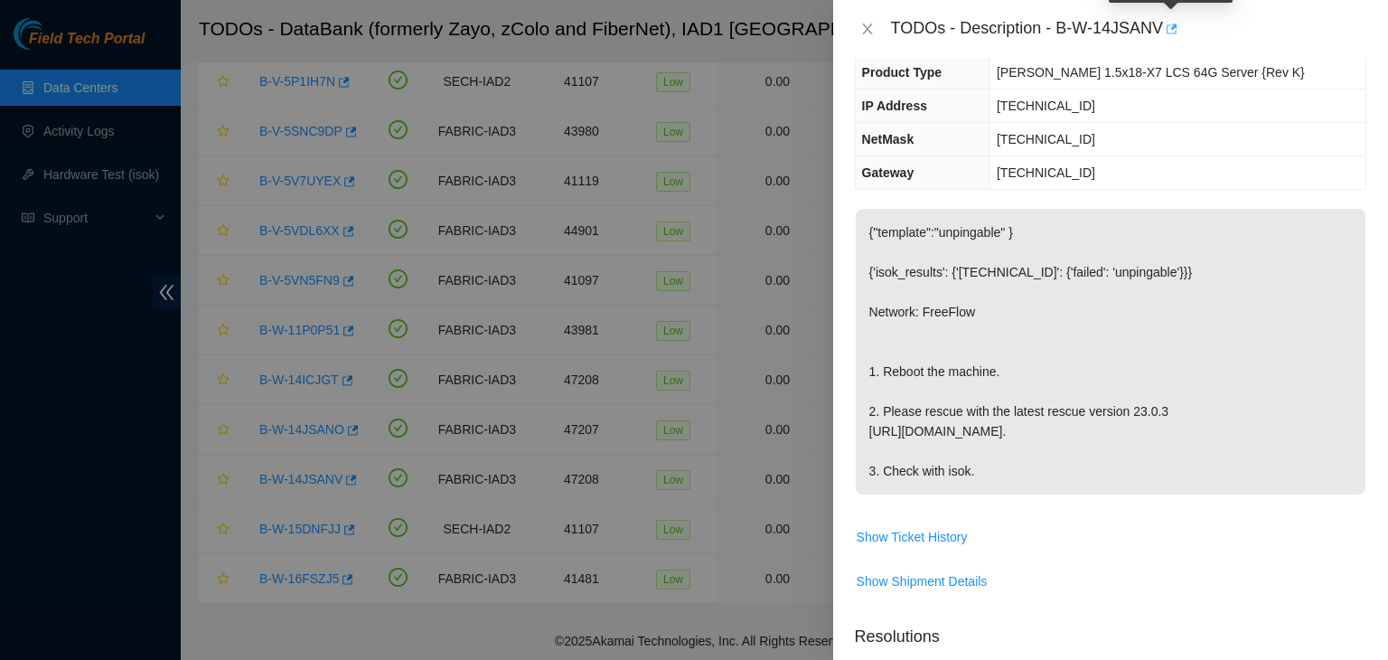
click at [1170, 30] on icon "button" at bounding box center [1170, 29] width 13 height 13
click at [869, 28] on icon "close" at bounding box center [867, 29] width 14 height 14
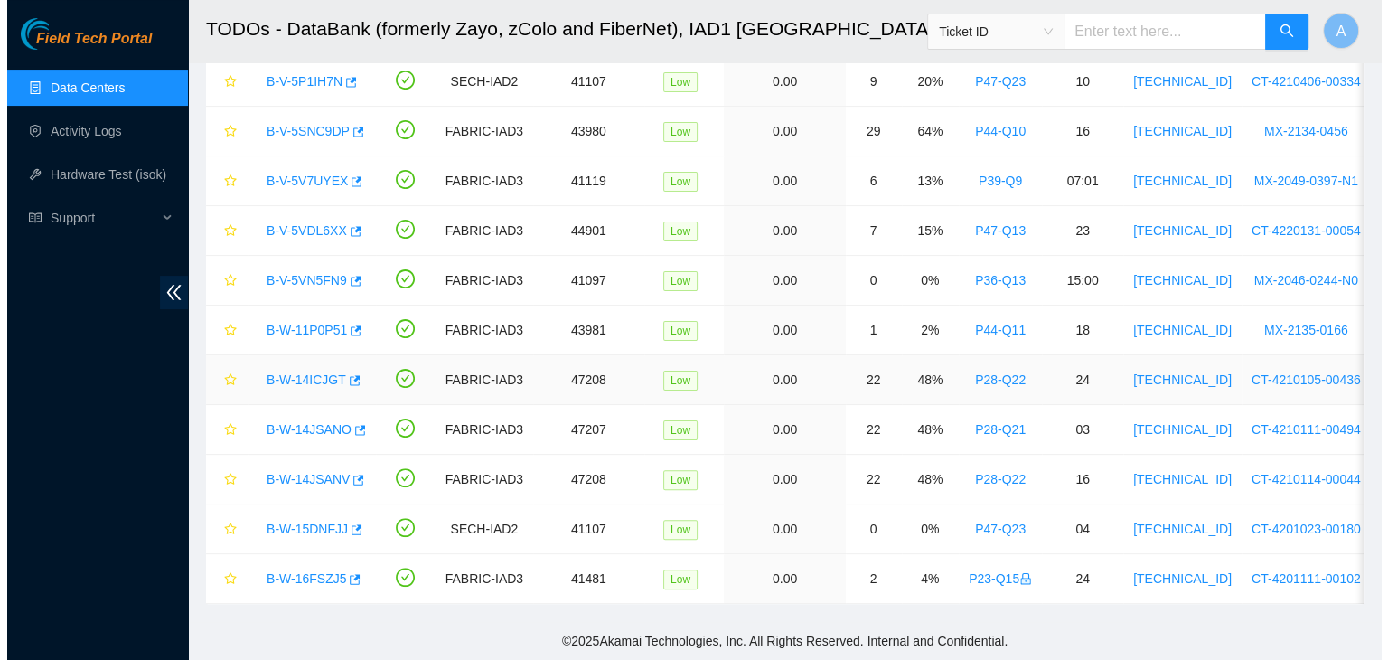
scroll to position [217, 0]
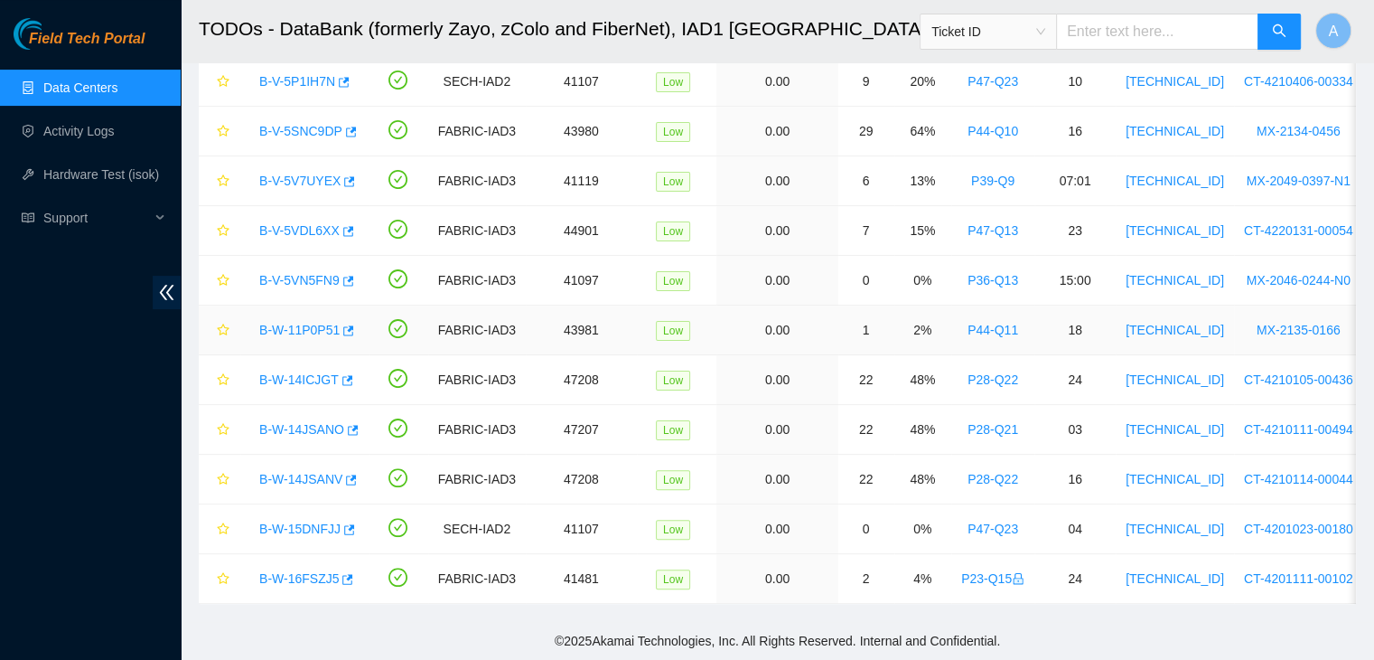
click at [282, 325] on link "B-W-11P0P51" at bounding box center [299, 330] width 80 height 14
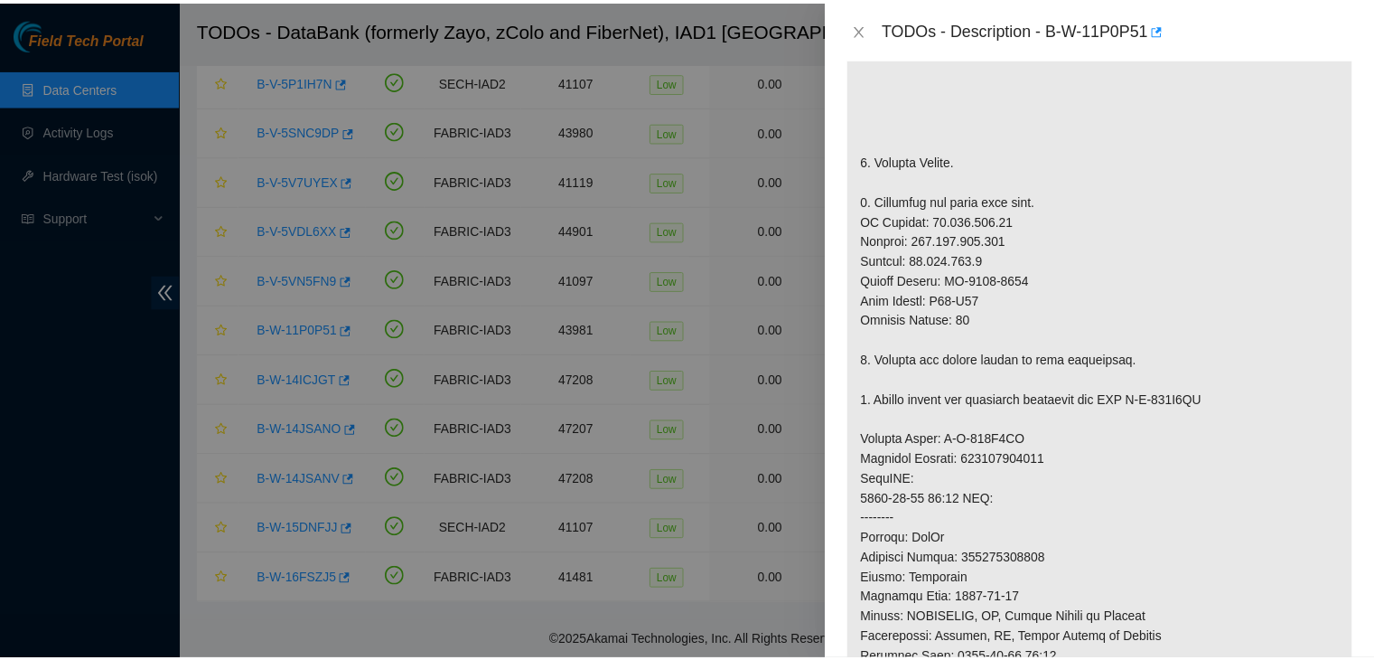
scroll to position [469, 0]
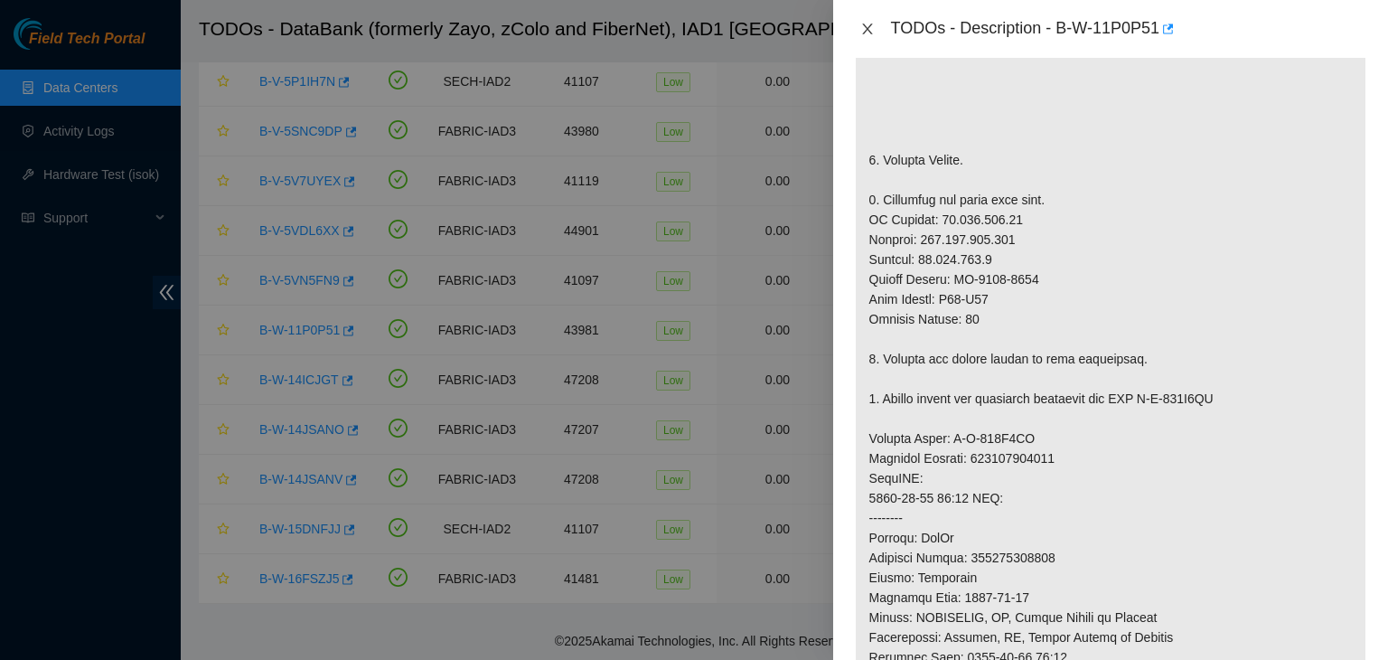
click at [860, 33] on icon "close" at bounding box center [867, 29] width 14 height 14
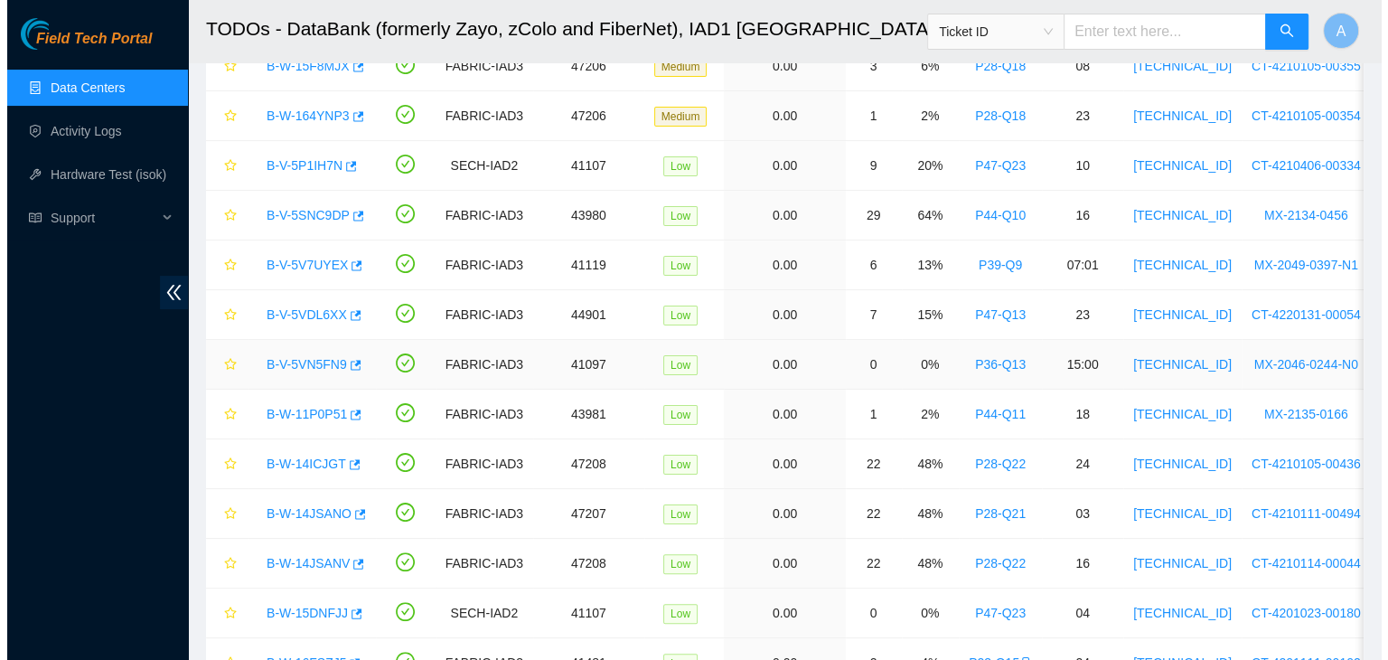
scroll to position [316, 0]
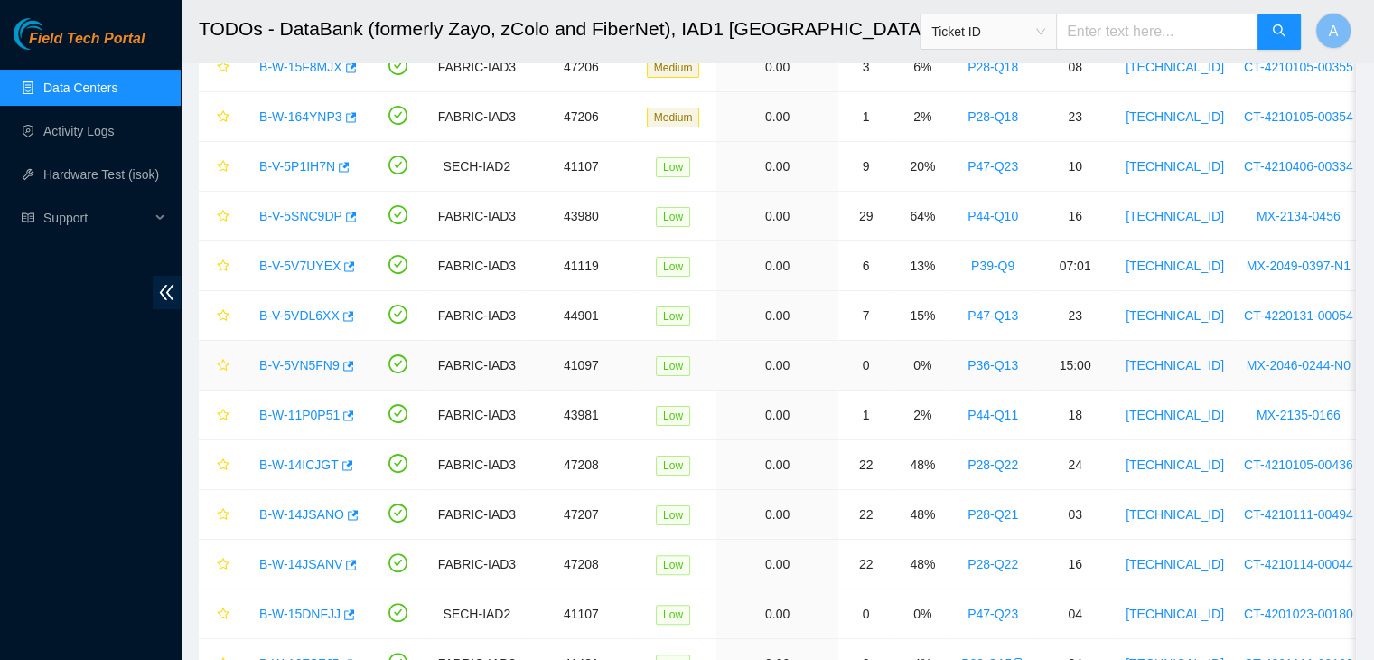
click at [318, 361] on link "B-V-5VN5FN9" at bounding box center [299, 365] width 80 height 14
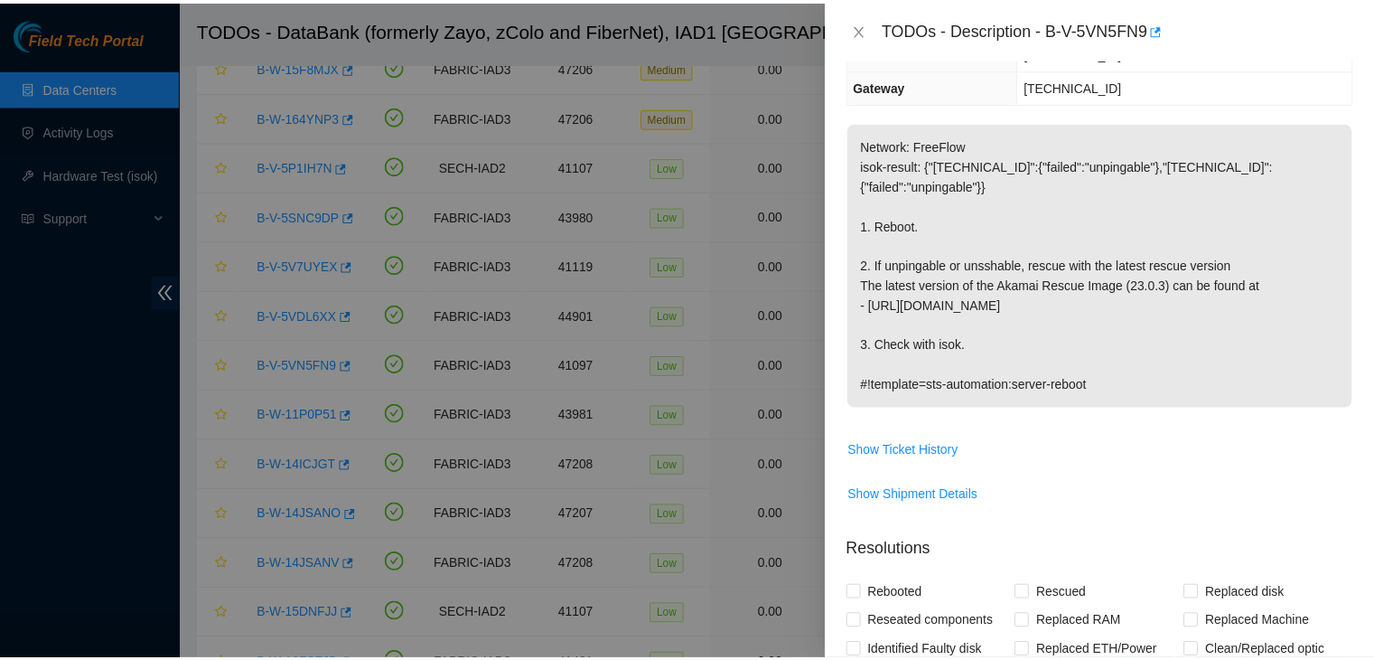
scroll to position [0, 0]
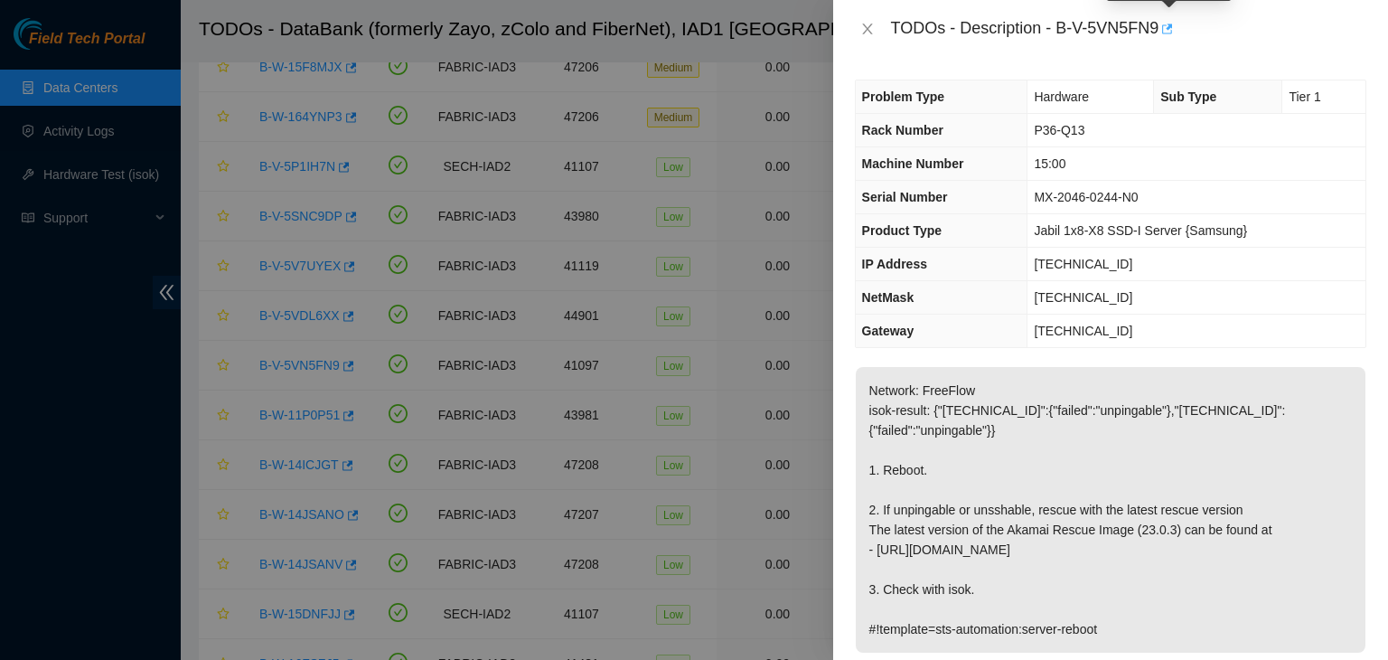
click at [1172, 26] on icon "button" at bounding box center [1167, 28] width 11 height 10
click at [872, 33] on icon "close" at bounding box center [867, 29] width 14 height 14
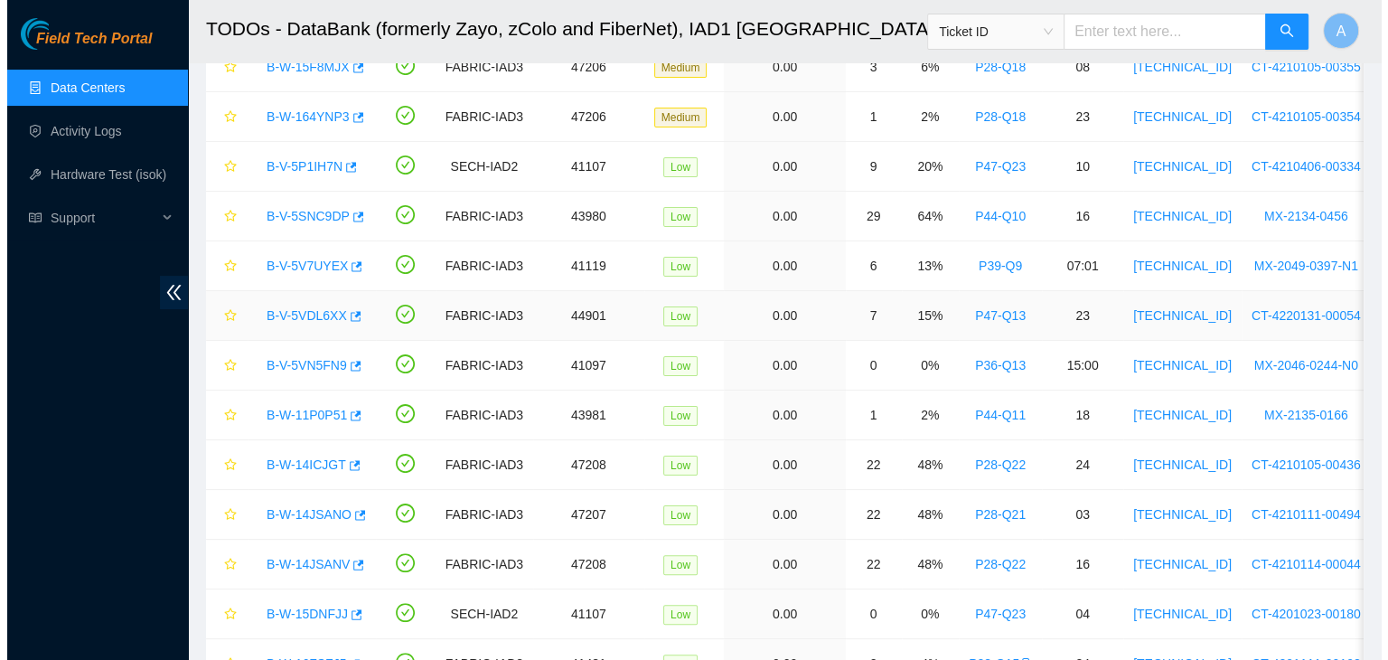
scroll to position [412, 0]
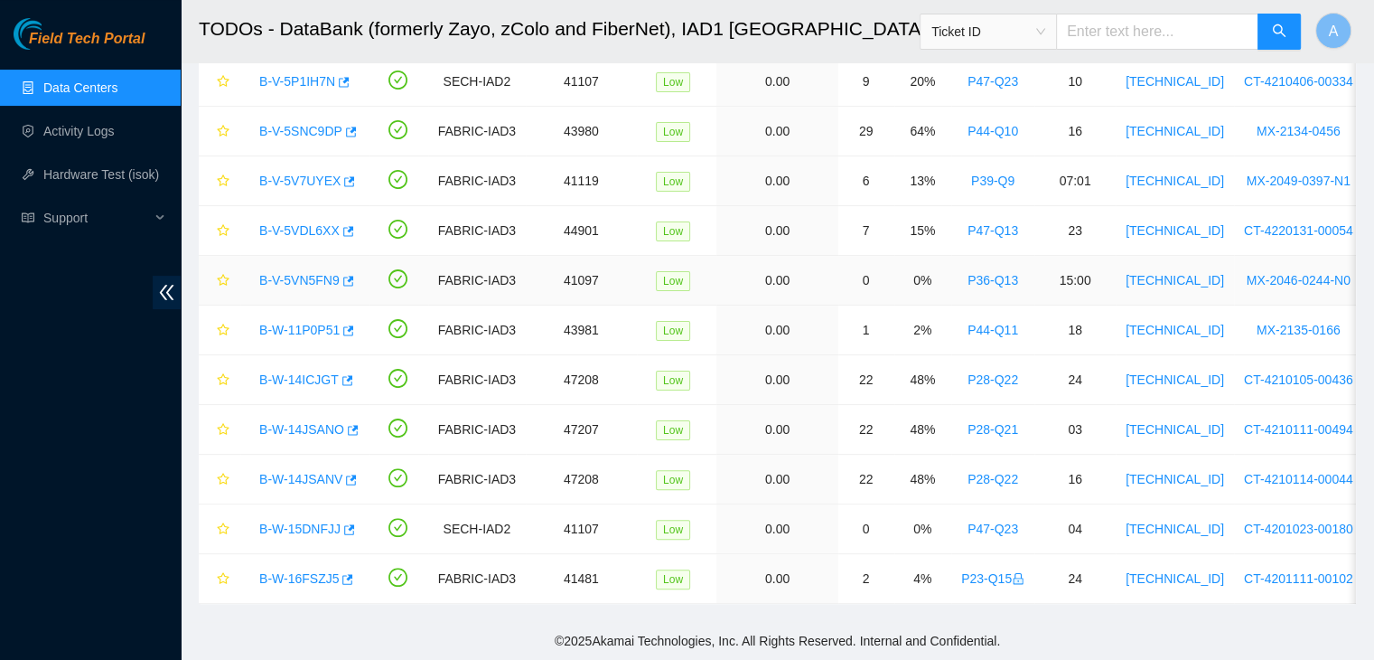
click at [311, 273] on link "B-V-5VN5FN9" at bounding box center [299, 280] width 80 height 14
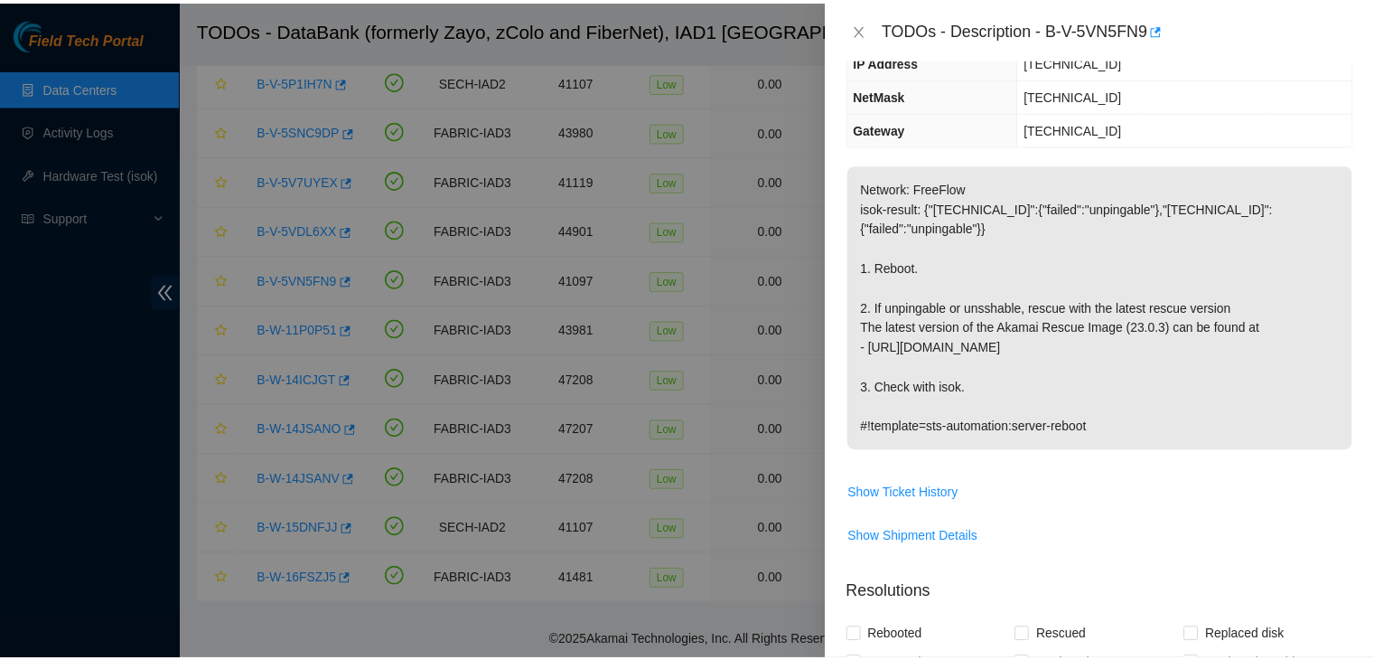
scroll to position [0, 0]
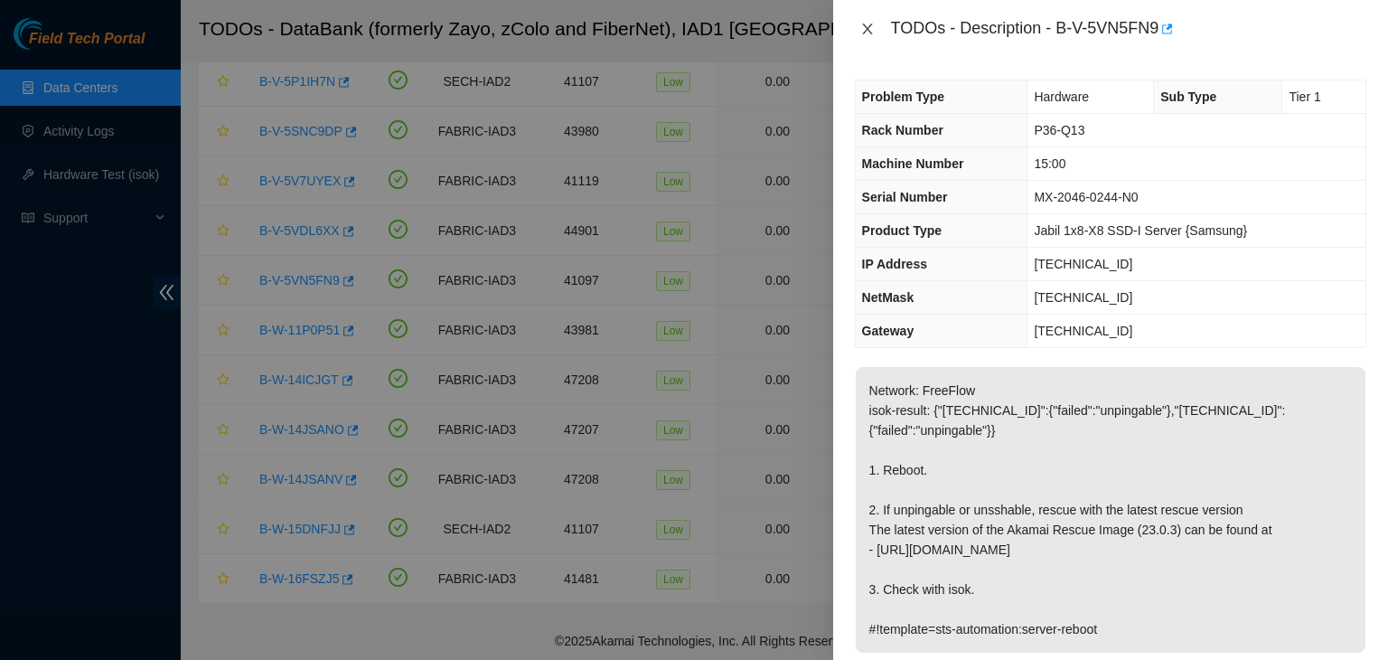
click at [868, 33] on icon "close" at bounding box center [867, 29] width 14 height 14
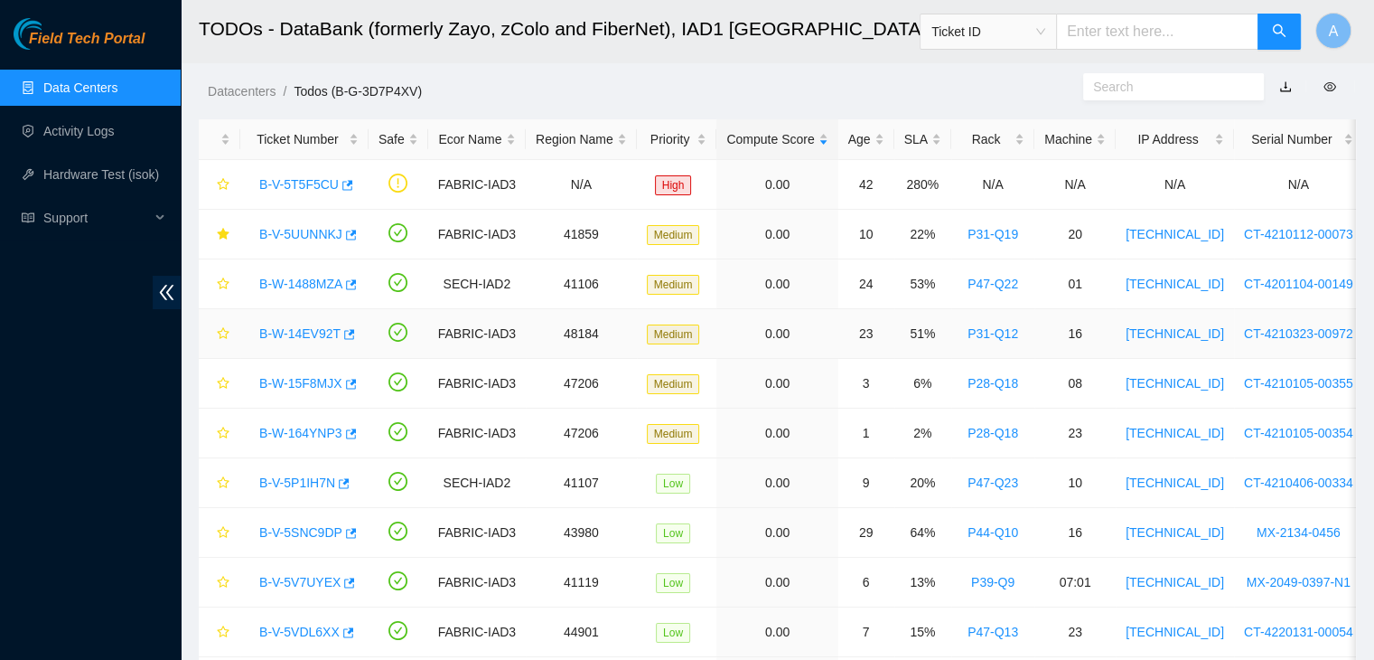
click at [300, 327] on link "B-W-14EV92T" at bounding box center [299, 333] width 81 height 14
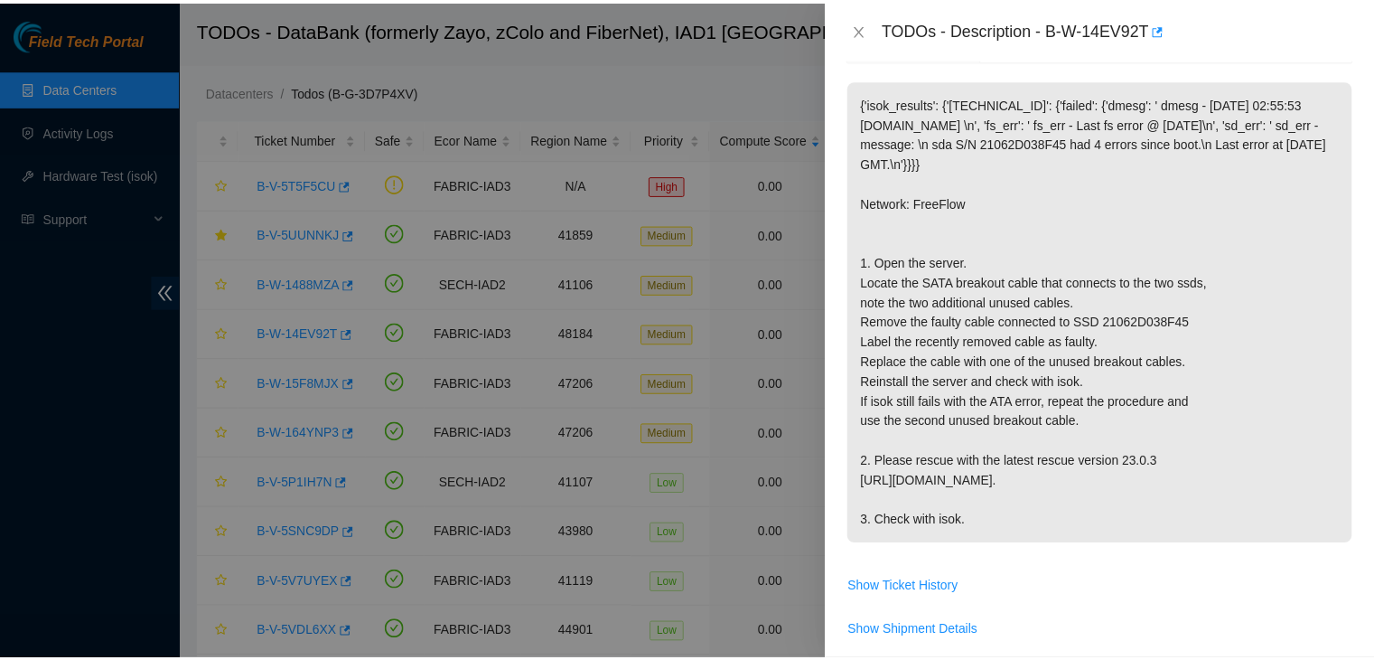
scroll to position [289, 0]
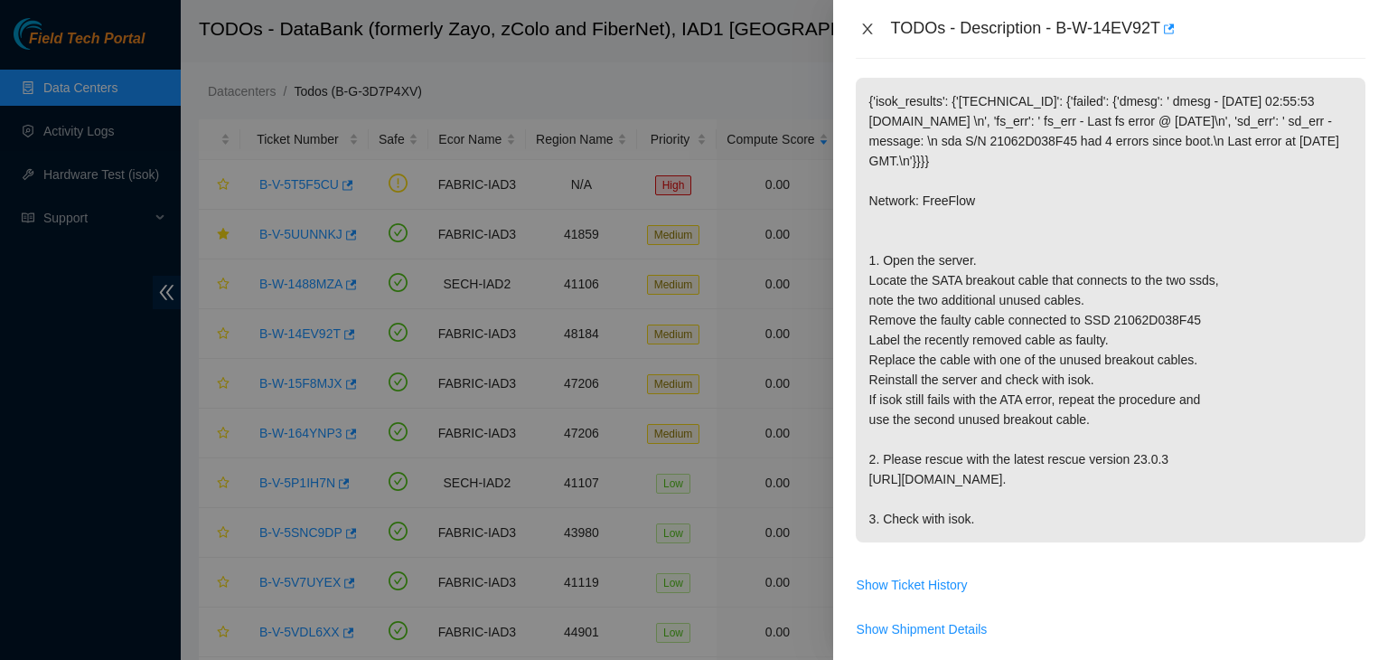
click at [865, 26] on icon "close" at bounding box center [867, 28] width 10 height 11
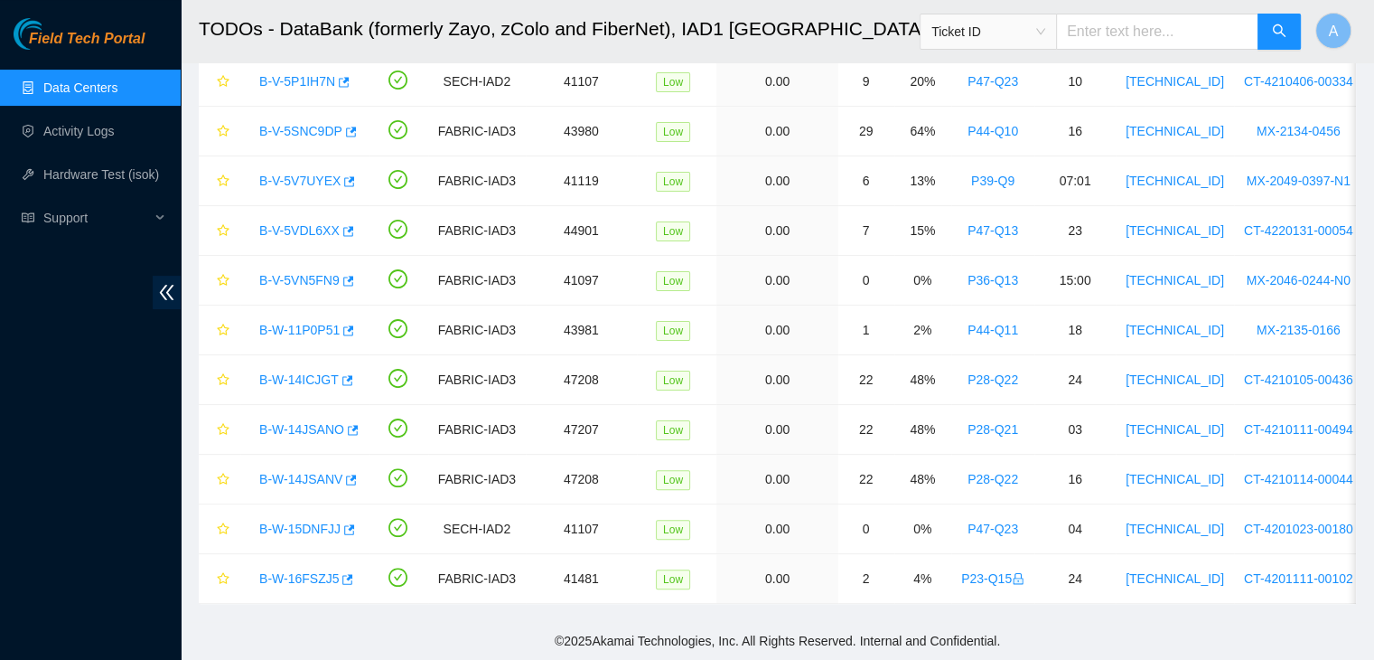
scroll to position [0, 0]
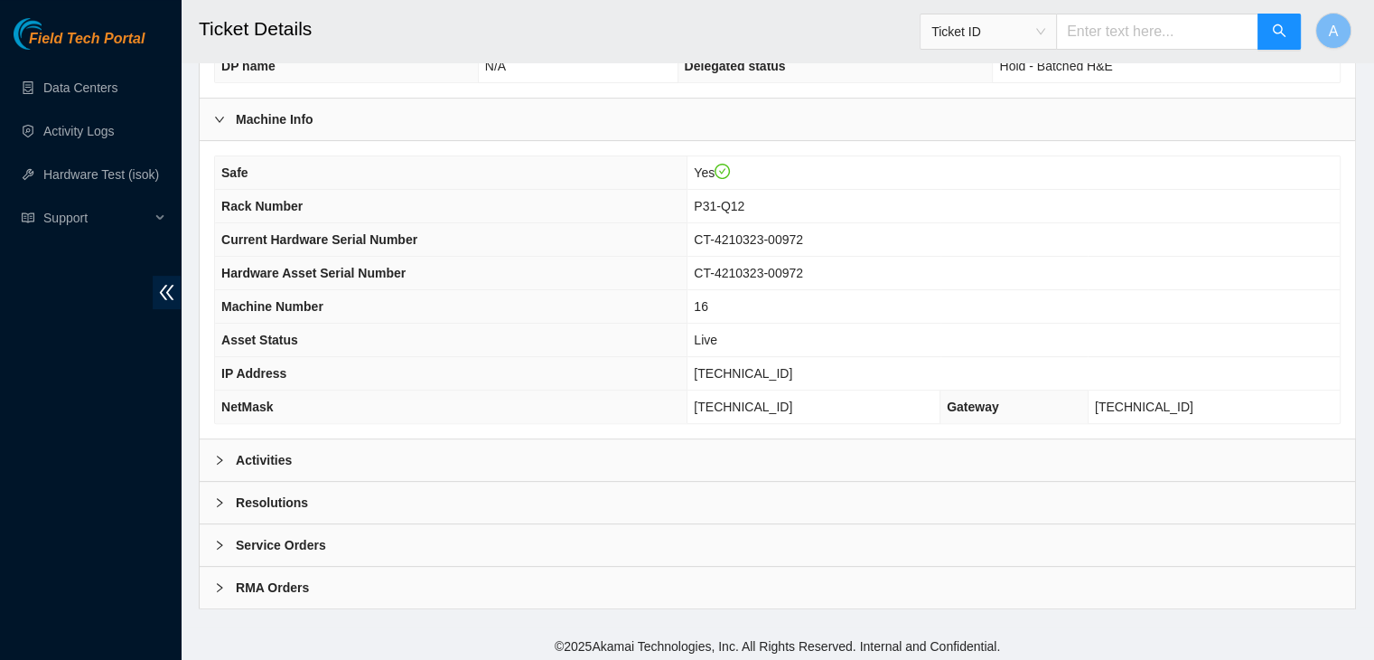
scroll to position [501, 0]
click at [803, 440] on div "Activities" at bounding box center [778, 461] width 1156 height 42
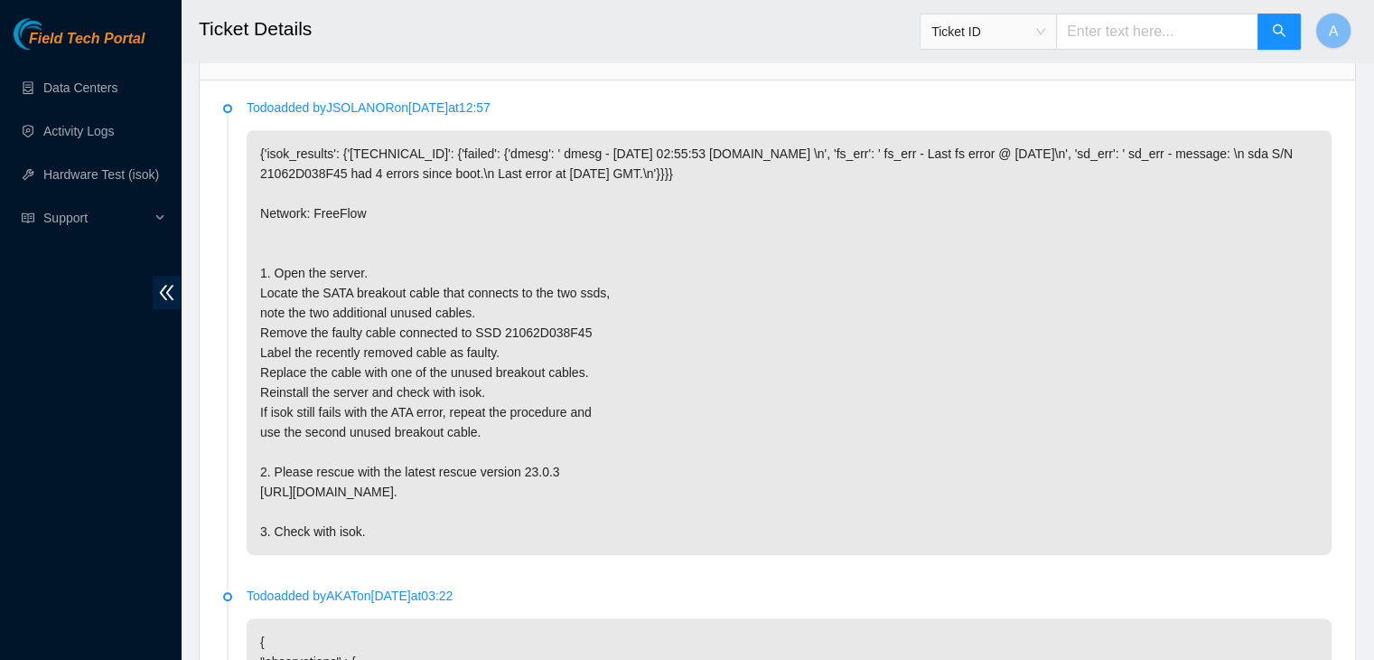
scroll to position [902, 0]
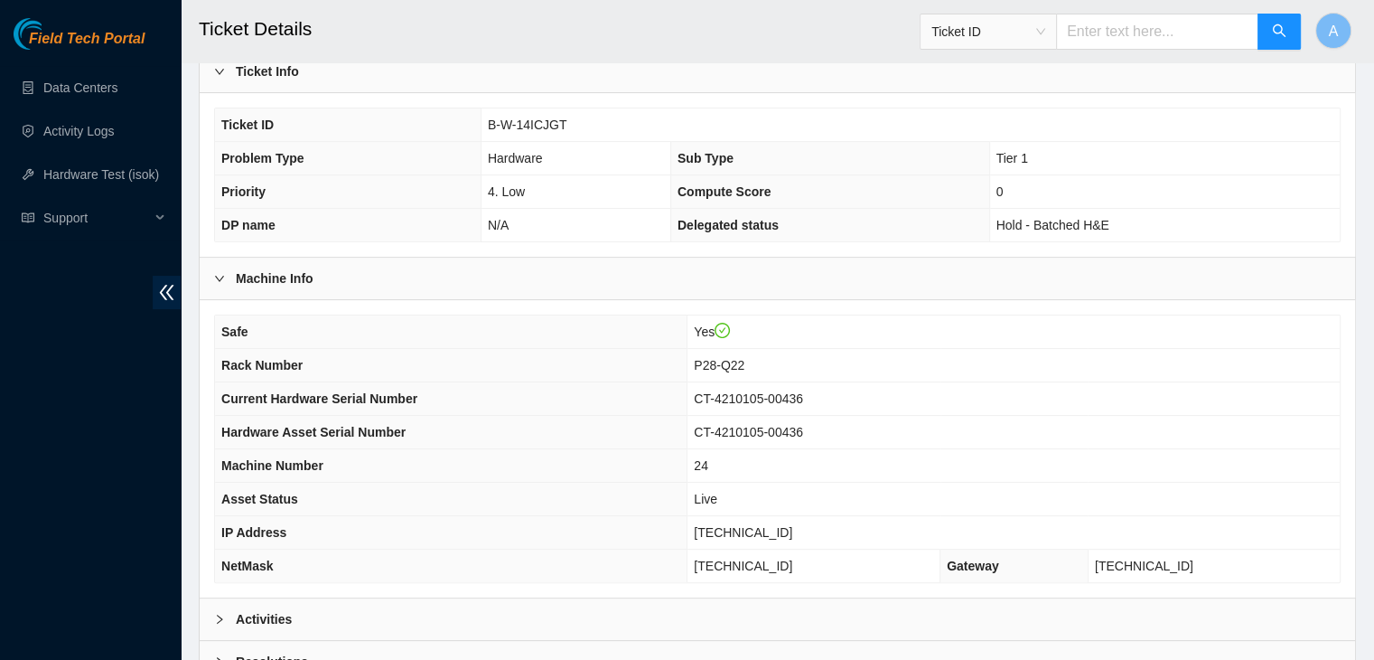
scroll to position [342, 0]
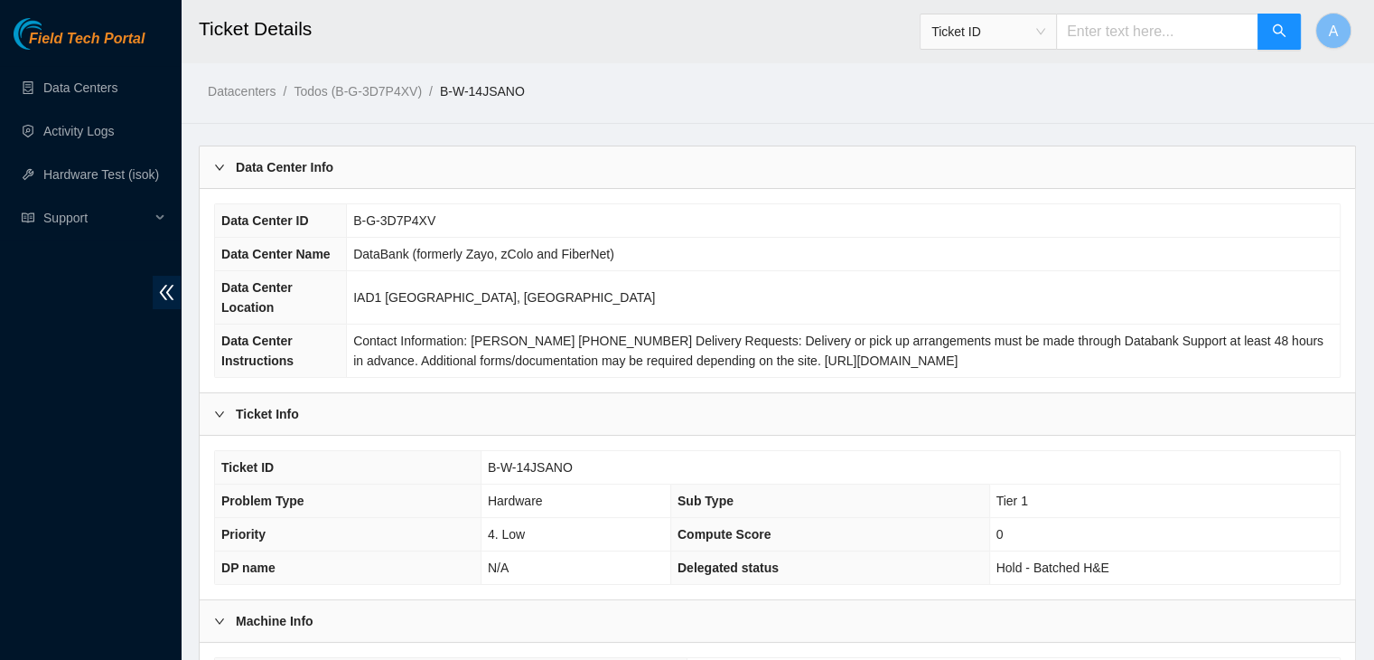
scroll to position [318, 0]
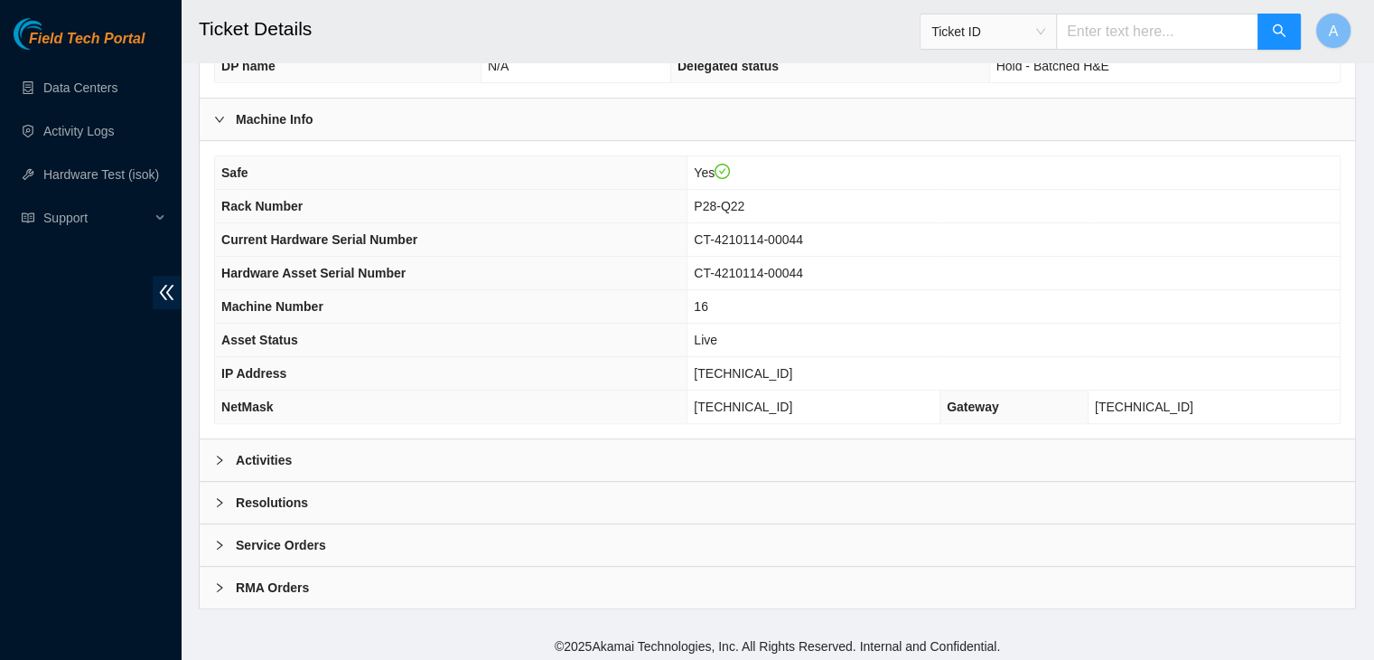
click at [907, 444] on div "Activities" at bounding box center [778, 460] width 1156 height 42
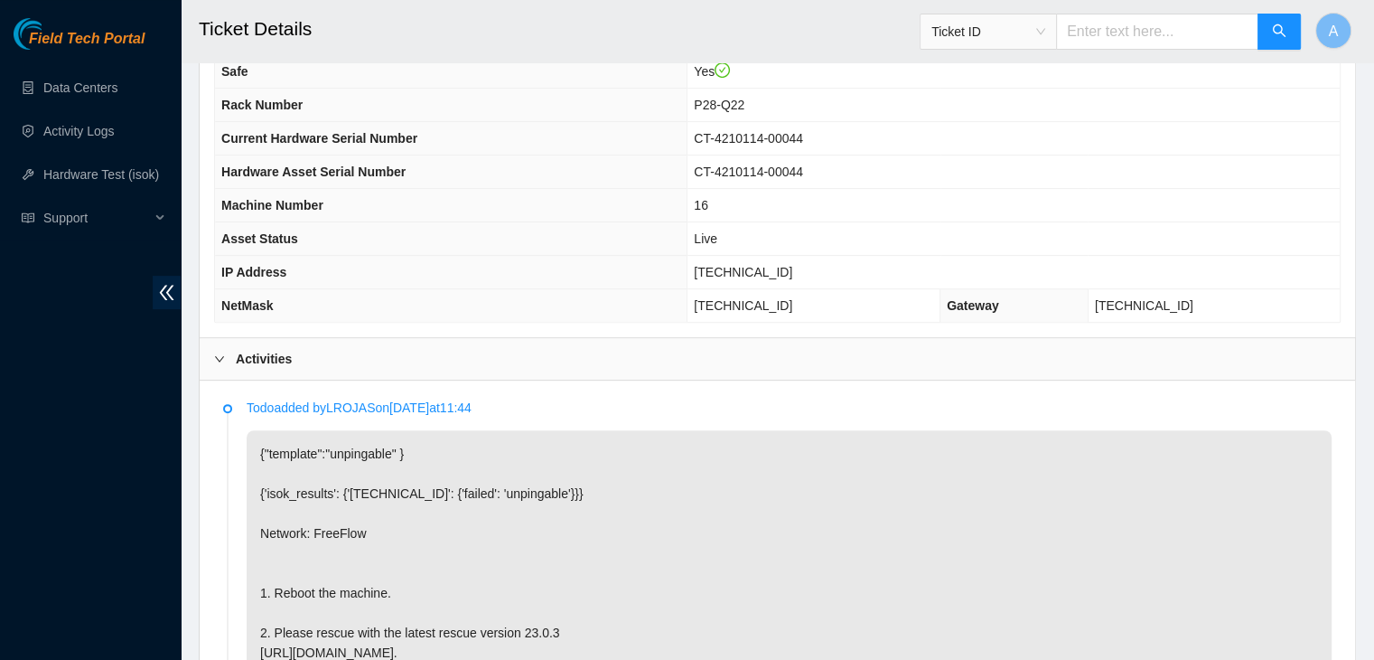
scroll to position [604, 0]
